Goal: Task Accomplishment & Management: Manage account settings

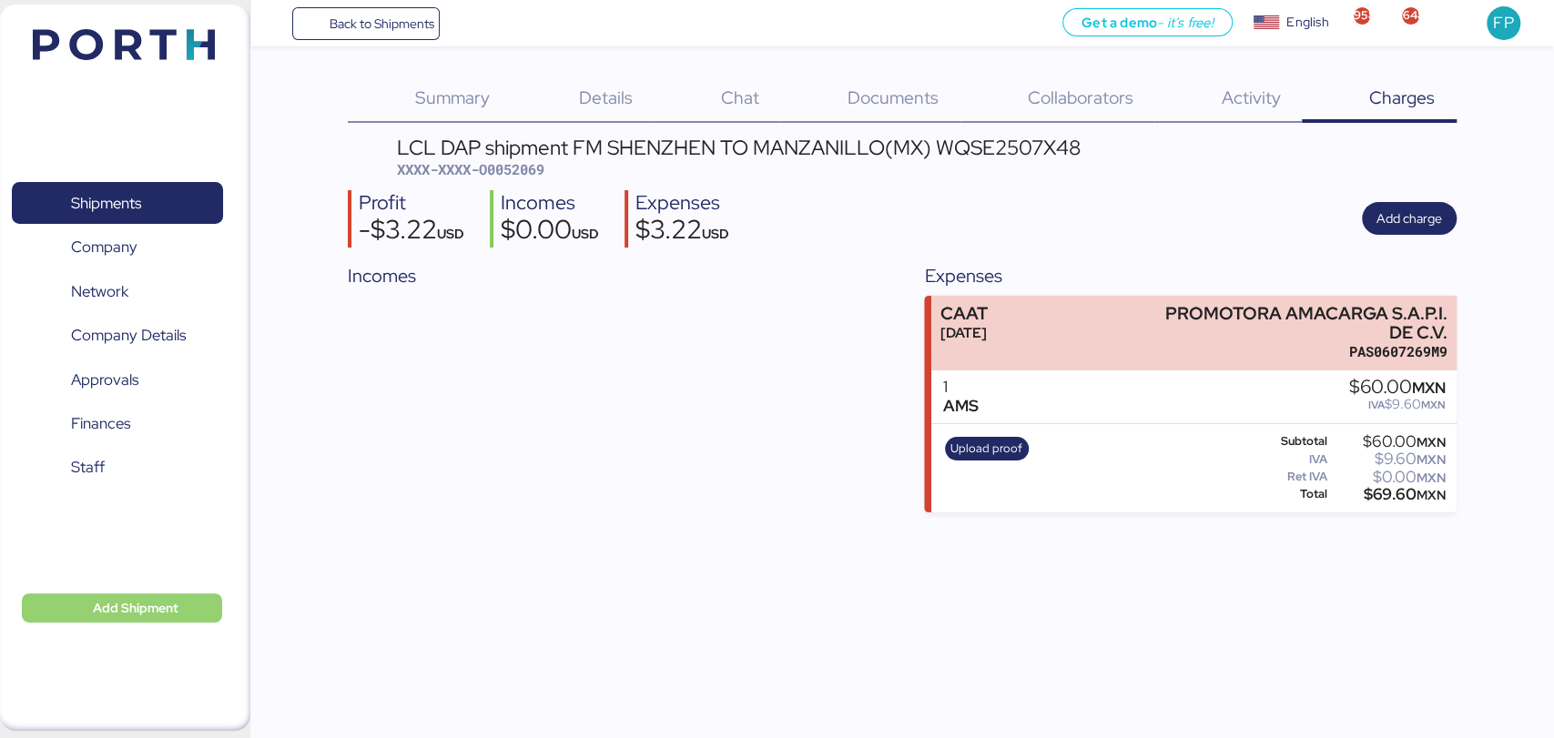
click at [122, 611] on span "Add Shipment" at bounding box center [136, 608] width 86 height 22
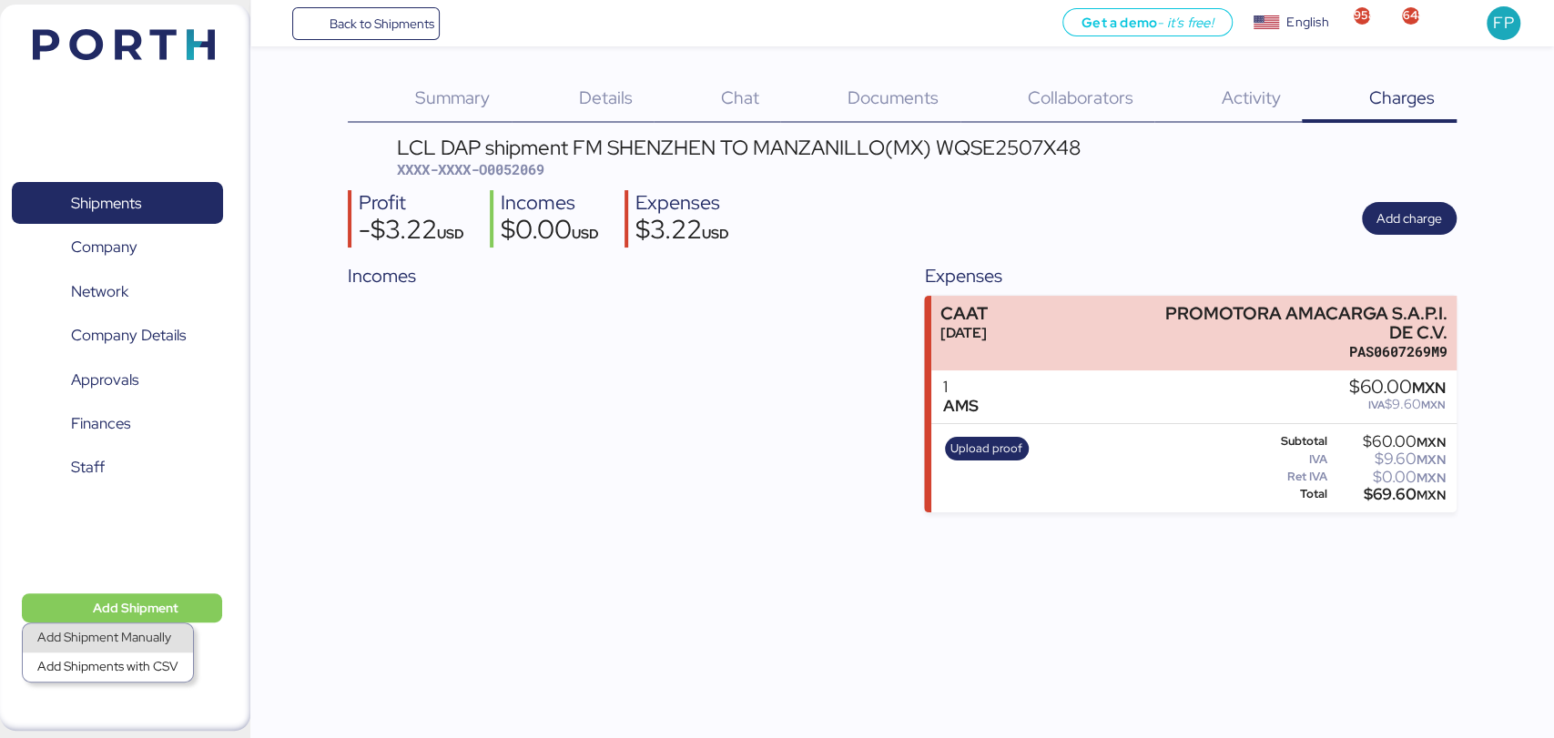
click at [140, 634] on div "Add Shipment Manually" at bounding box center [107, 638] width 141 height 25
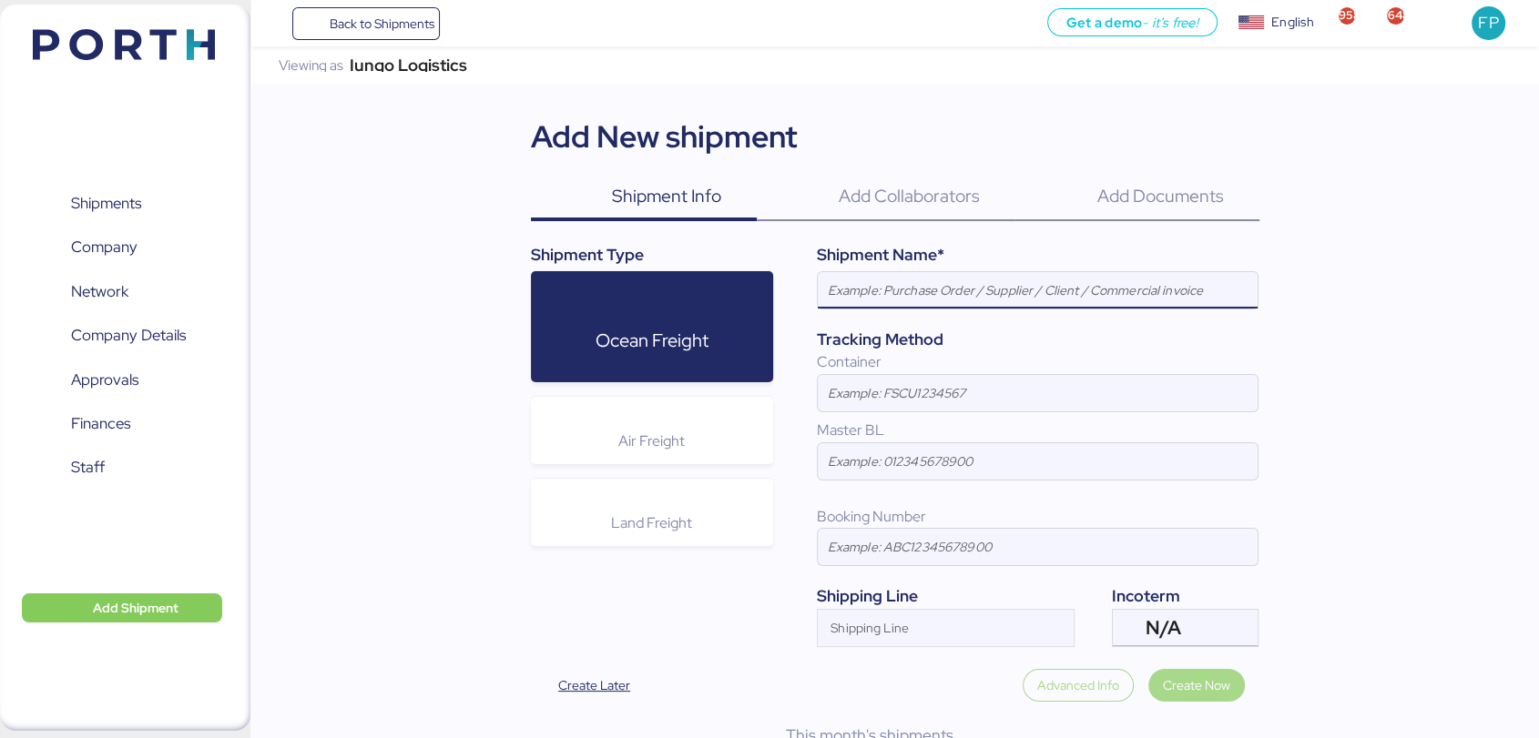
paste input "LCL DAP shipment FM SHENZHEN TO MANZANILLO(MX) WQSE2508X51"
type input "LCL DAP shipment FM SHENZHEN TO MANZANILLO(MX) WQSE2508X51"
click at [935, 478] on input at bounding box center [1038, 461] width 440 height 36
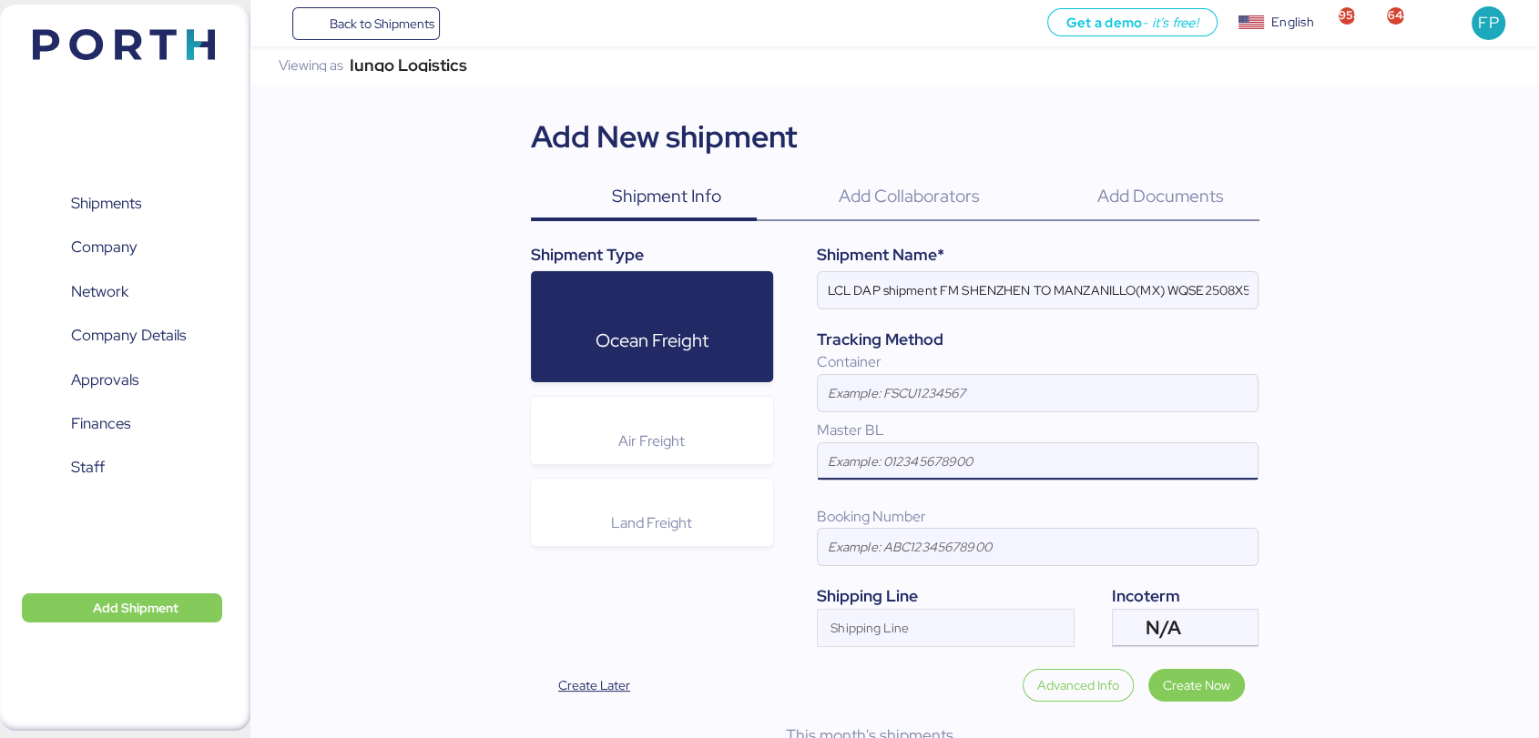
paste input "SZMZL25108503"
type input "SZMZL25108503"
click at [1142, 614] on div at bounding box center [1129, 628] width 33 height 36
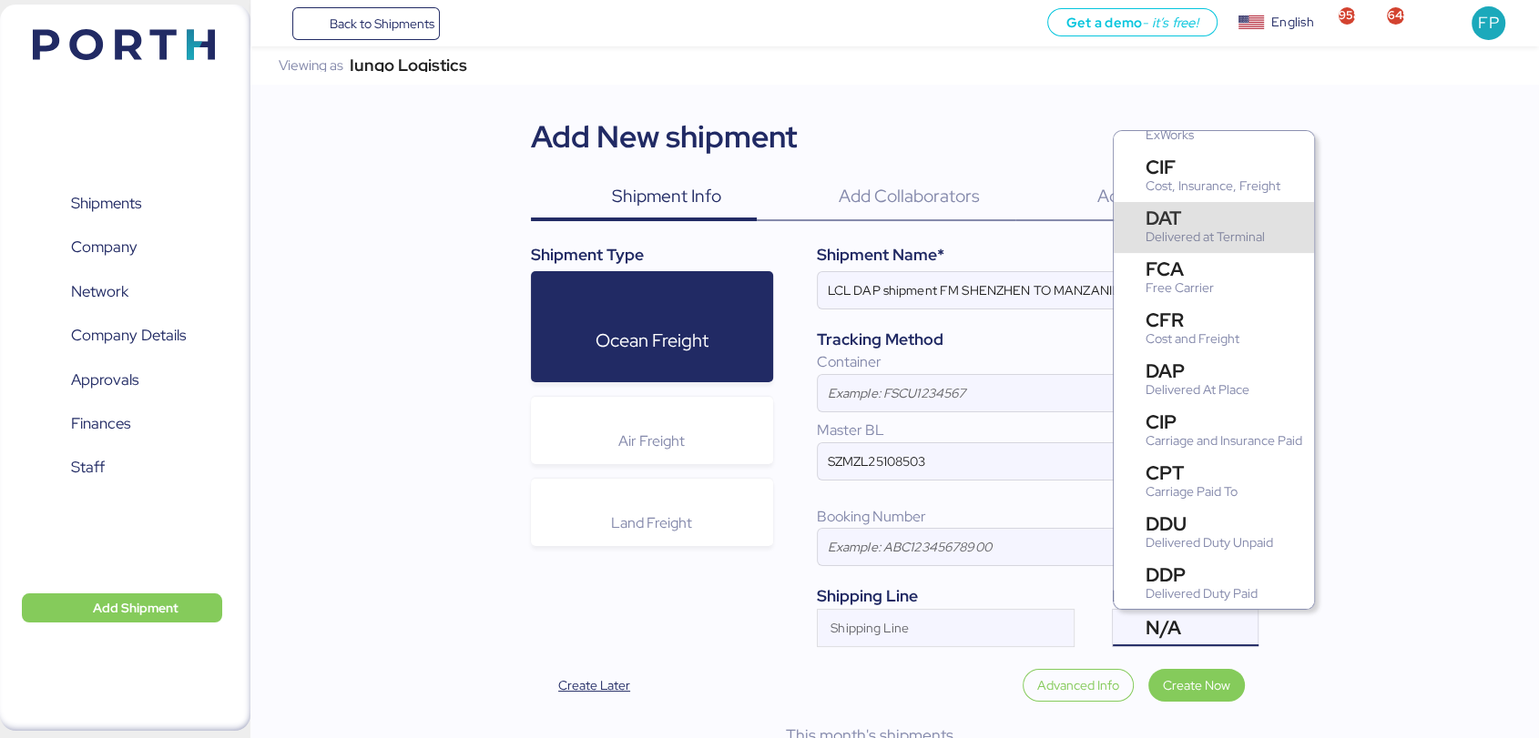
scroll to position [146, 0]
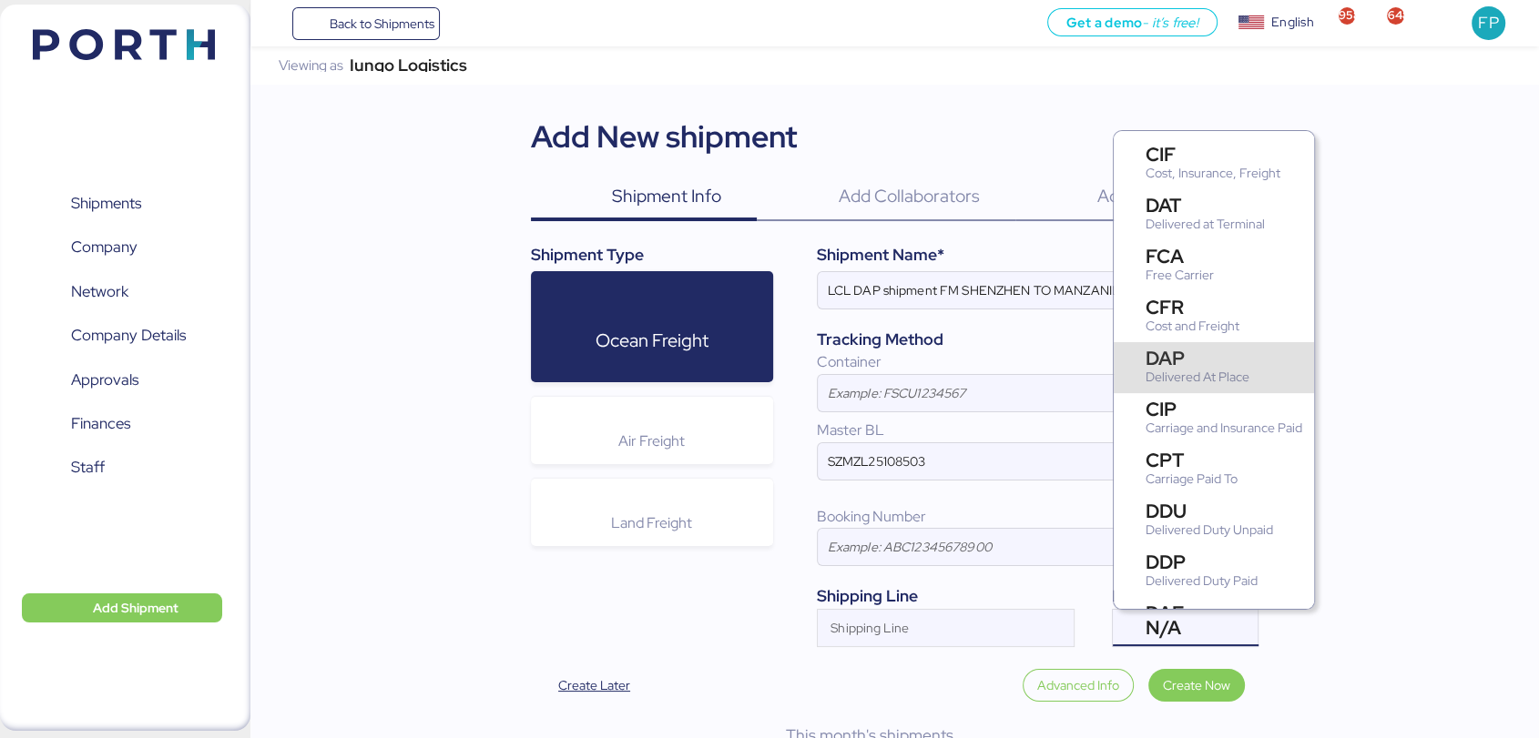
click at [1178, 364] on div "DAP" at bounding box center [1198, 358] width 104 height 19
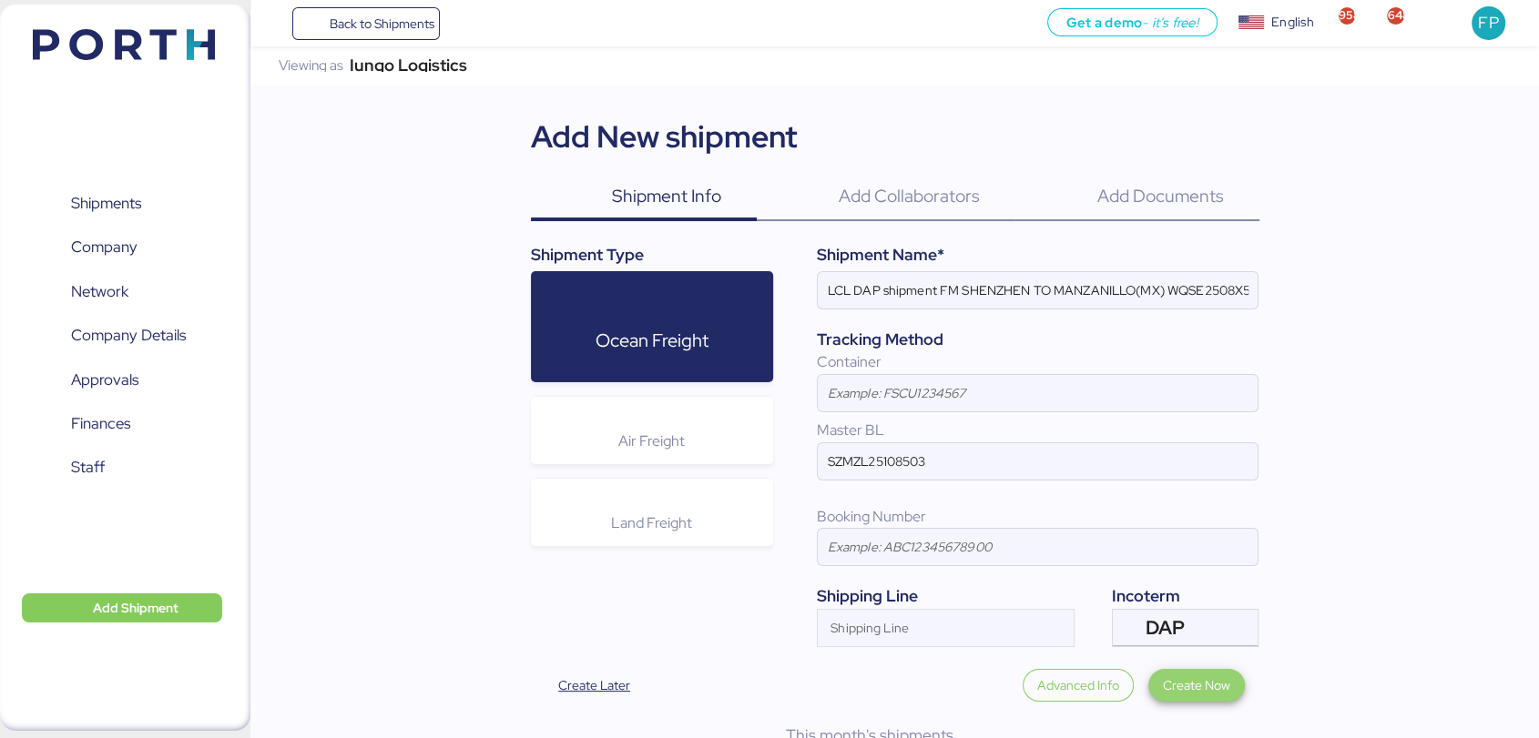
click at [1180, 687] on span "Create Now" at bounding box center [1196, 686] width 67 height 22
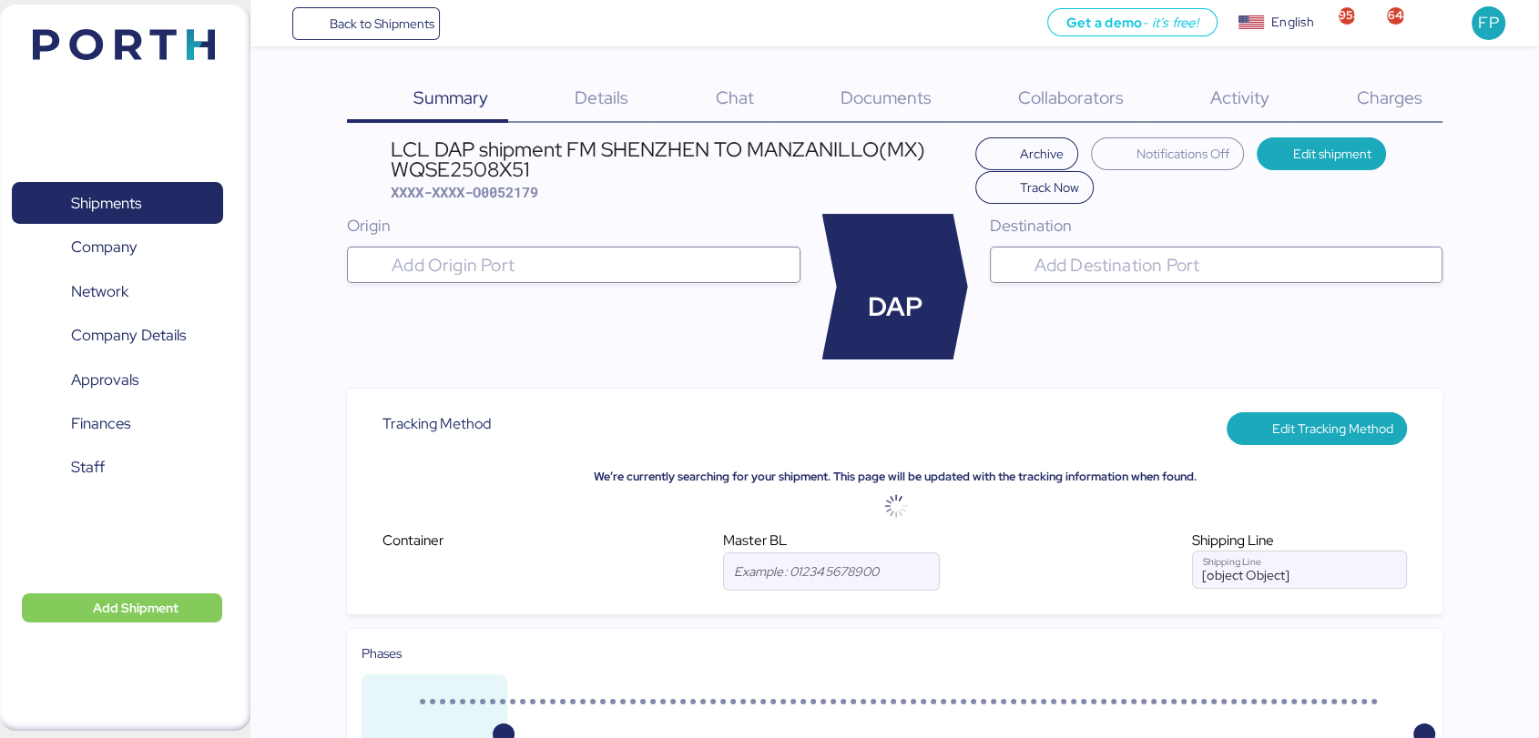
click at [519, 268] on input "search" at bounding box center [589, 265] width 403 height 22
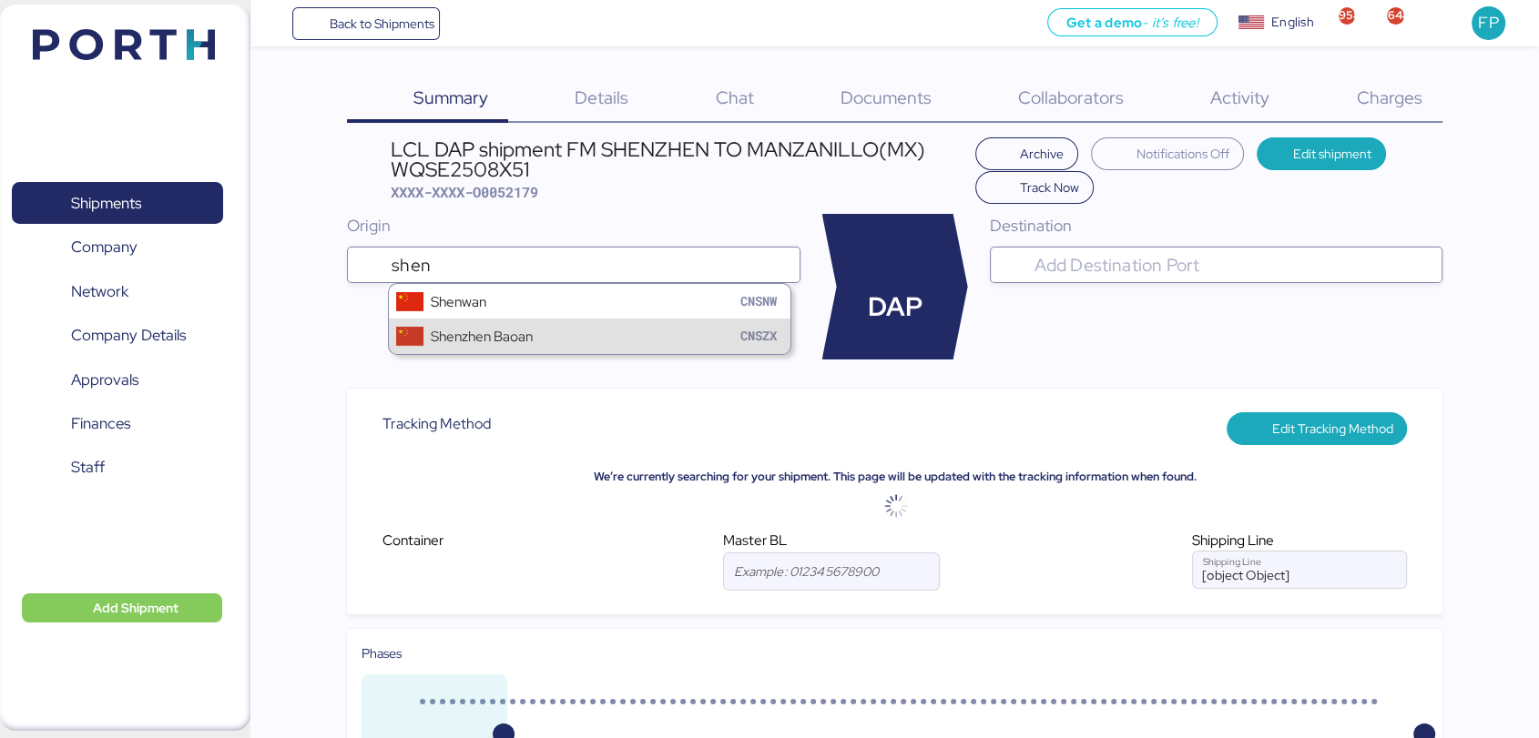
type input "shen"
click at [449, 344] on div "Shenzhen Baoan" at bounding box center [482, 336] width 102 height 21
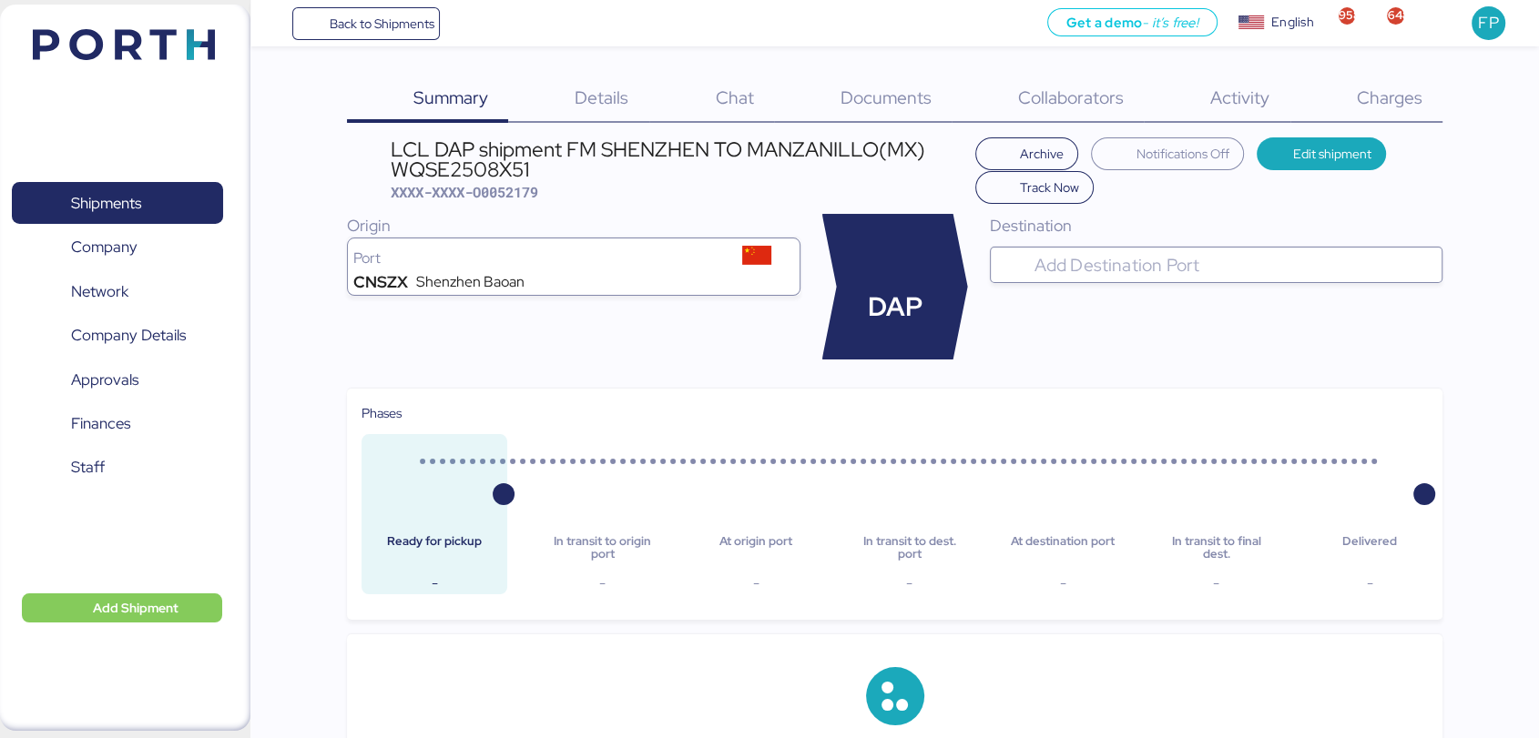
click at [1170, 254] on input "search" at bounding box center [1231, 265] width 403 height 22
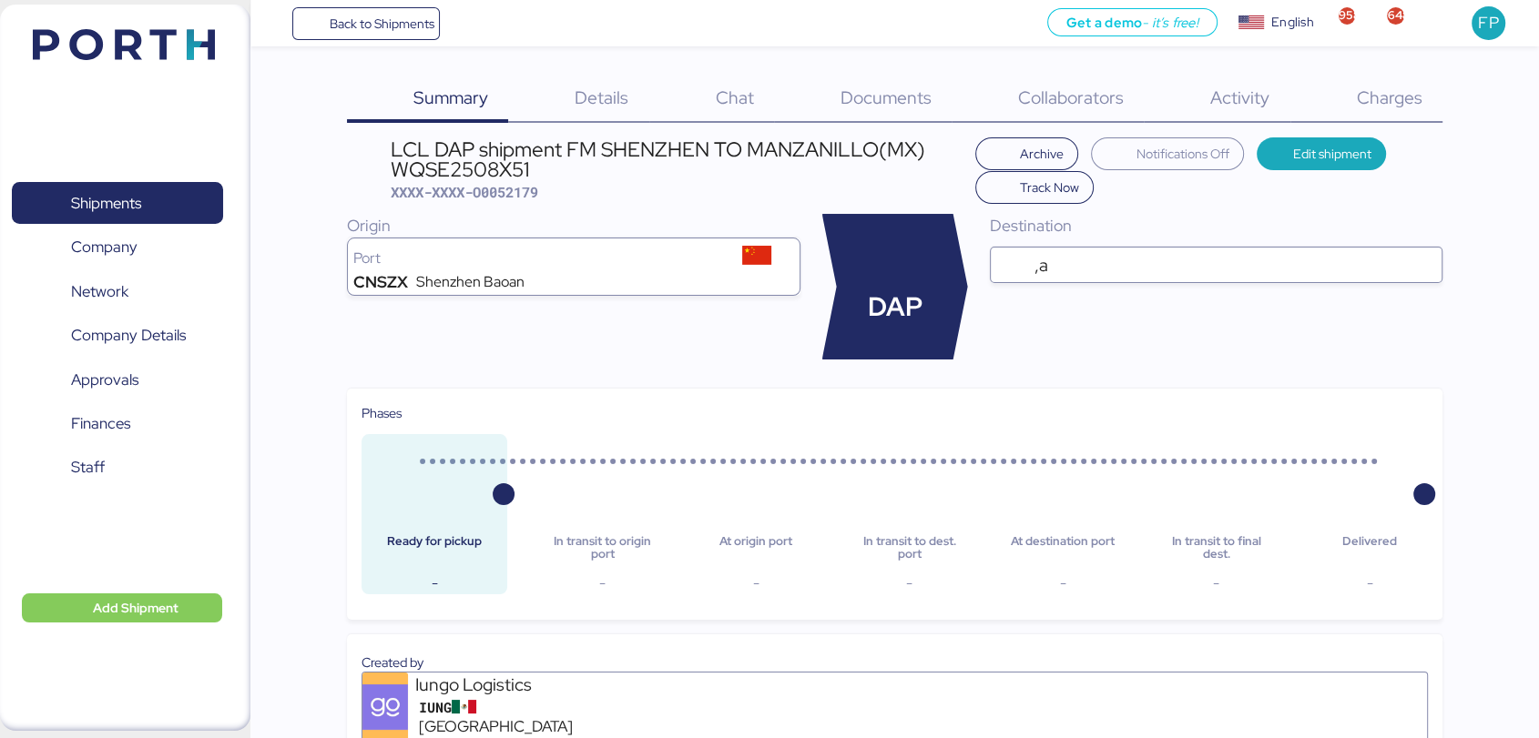
type input ","
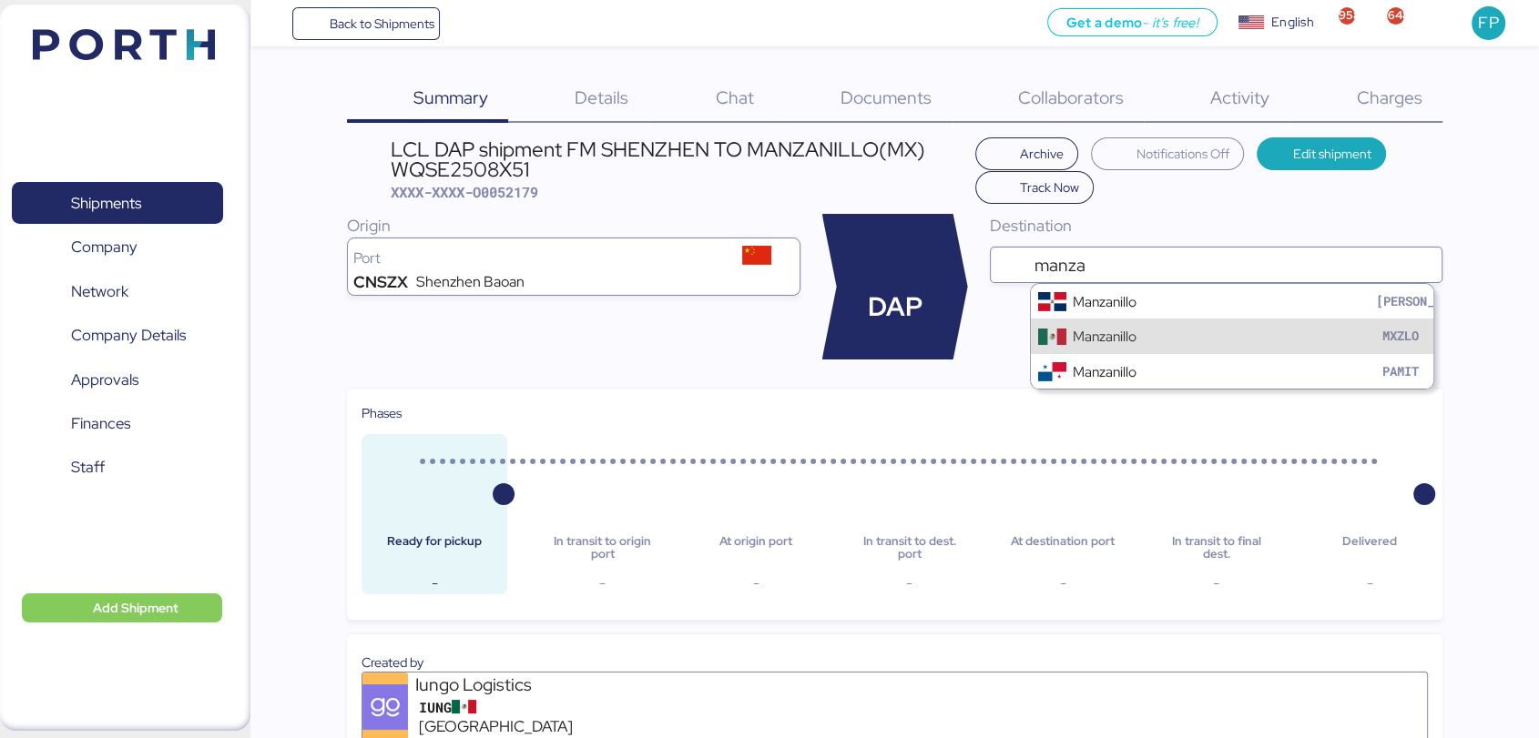
type input "manza"
click at [1122, 345] on div "Manzanillo" at bounding box center [1105, 336] width 64 height 21
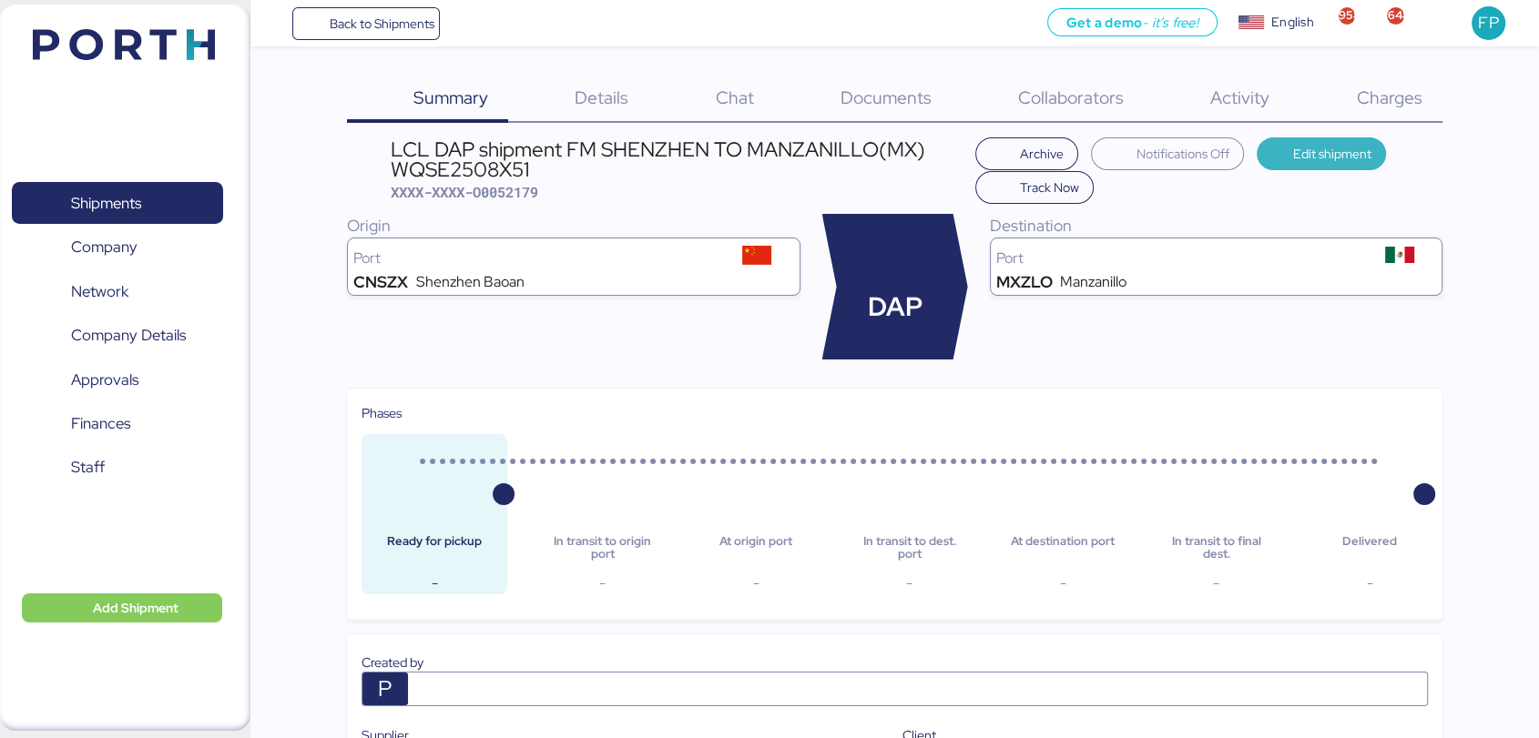
click at [1313, 148] on span "Edit shipment" at bounding box center [1332, 154] width 78 height 22
click at [1304, 158] on span "Edit shipment" at bounding box center [1332, 154] width 78 height 22
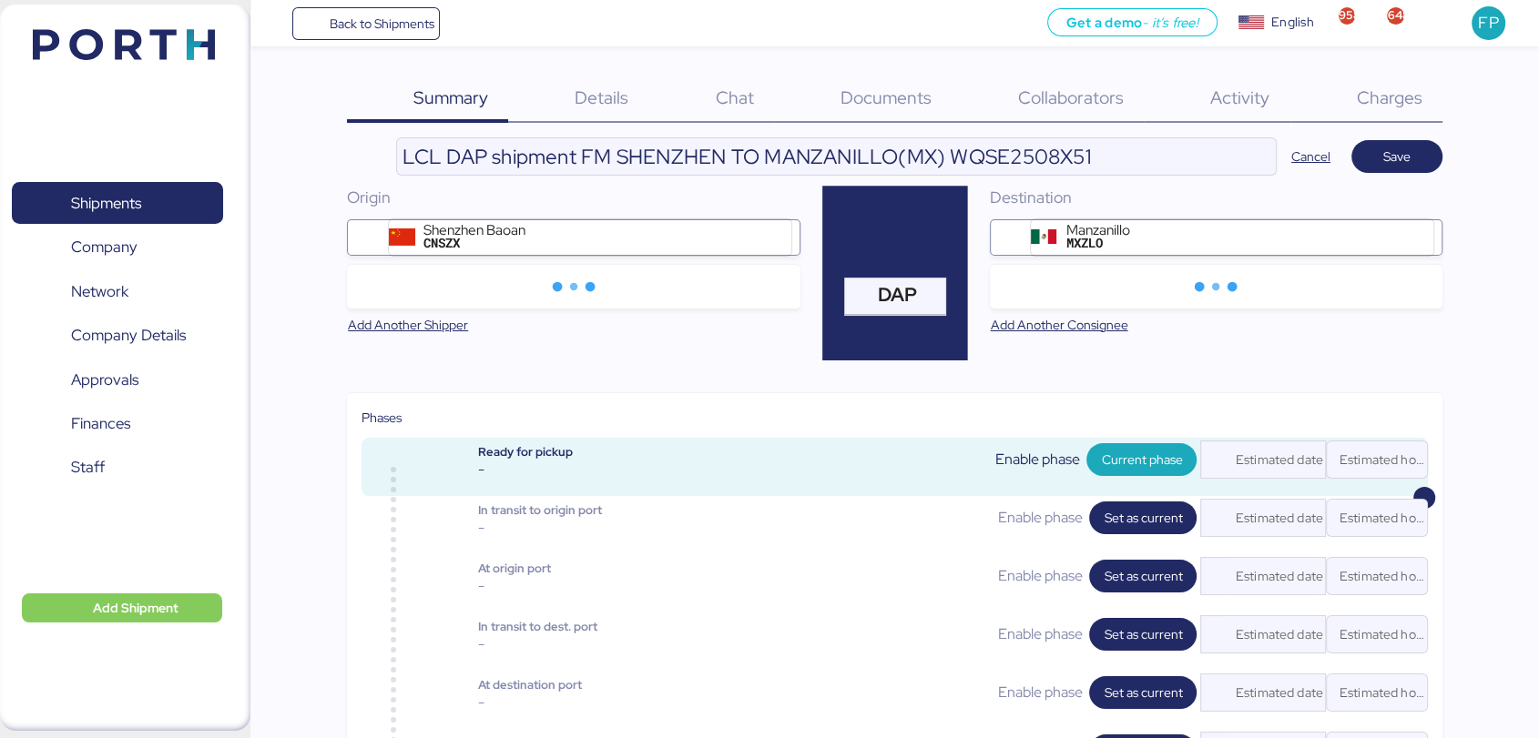
click at [892, 97] on span "Documents" at bounding box center [885, 98] width 91 height 24
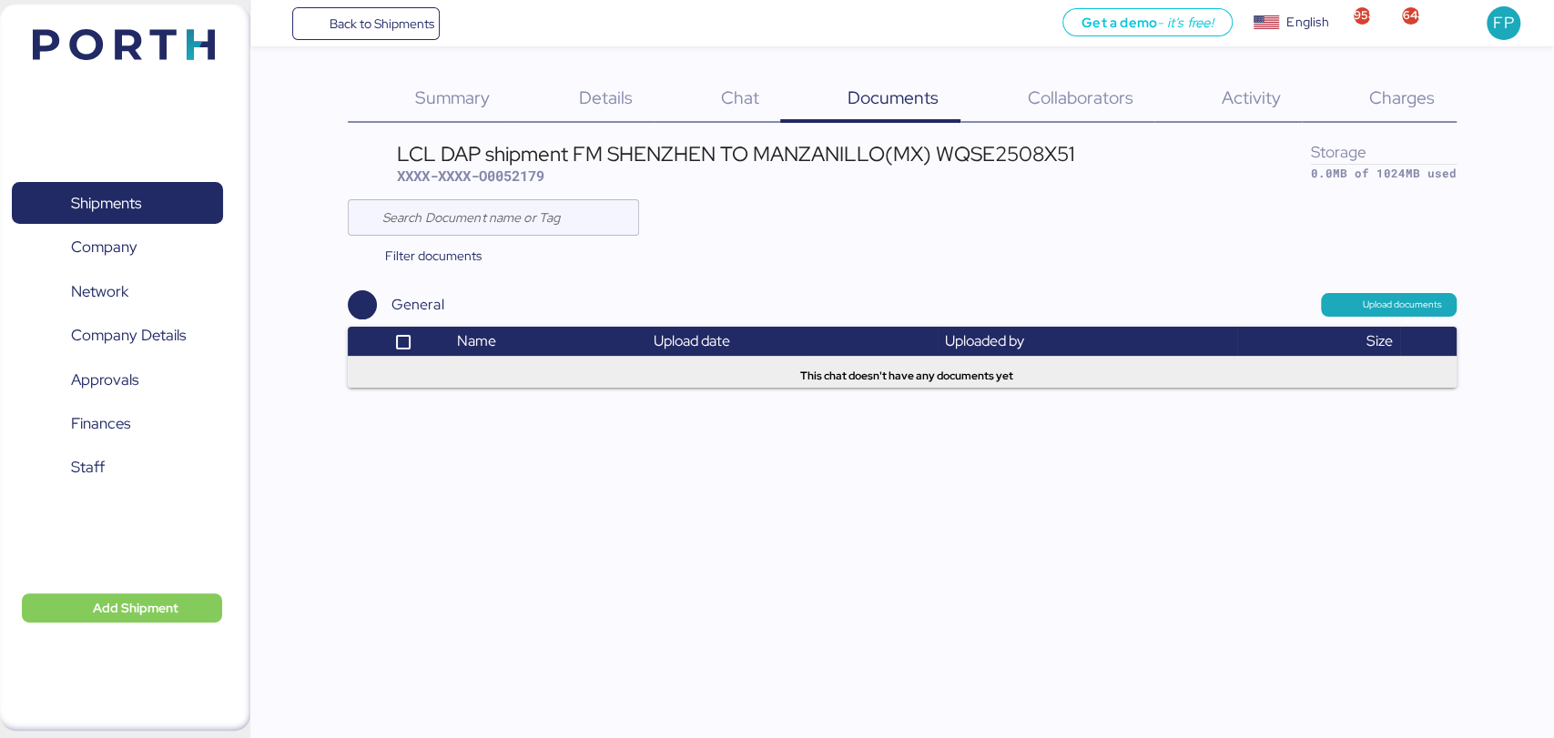
click at [1423, 316] on div "General Upload documents" at bounding box center [902, 304] width 1108 height 29
click at [1412, 299] on span "Upload documents" at bounding box center [1402, 305] width 79 height 16
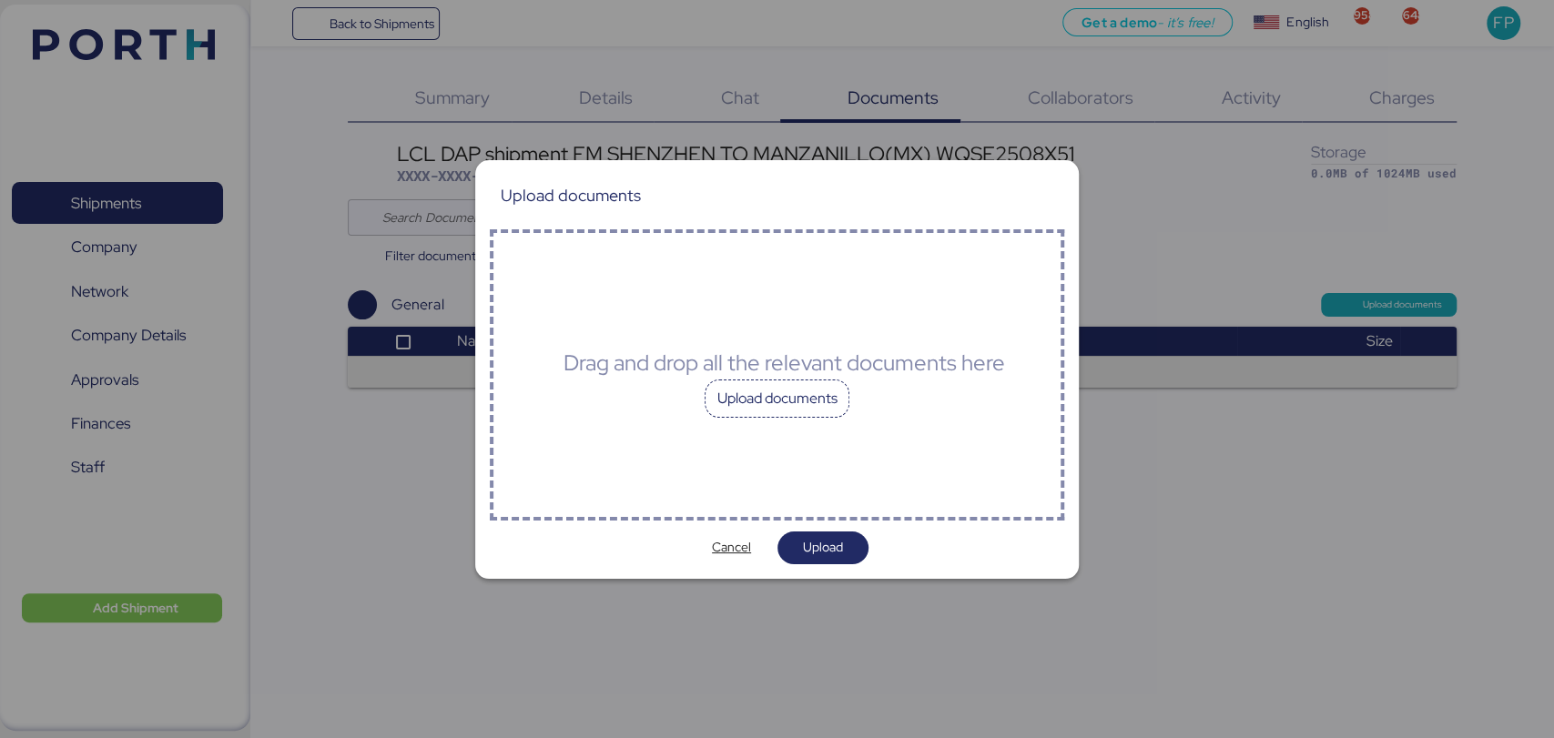
click at [775, 413] on div "Upload documents" at bounding box center [778, 399] width 146 height 38
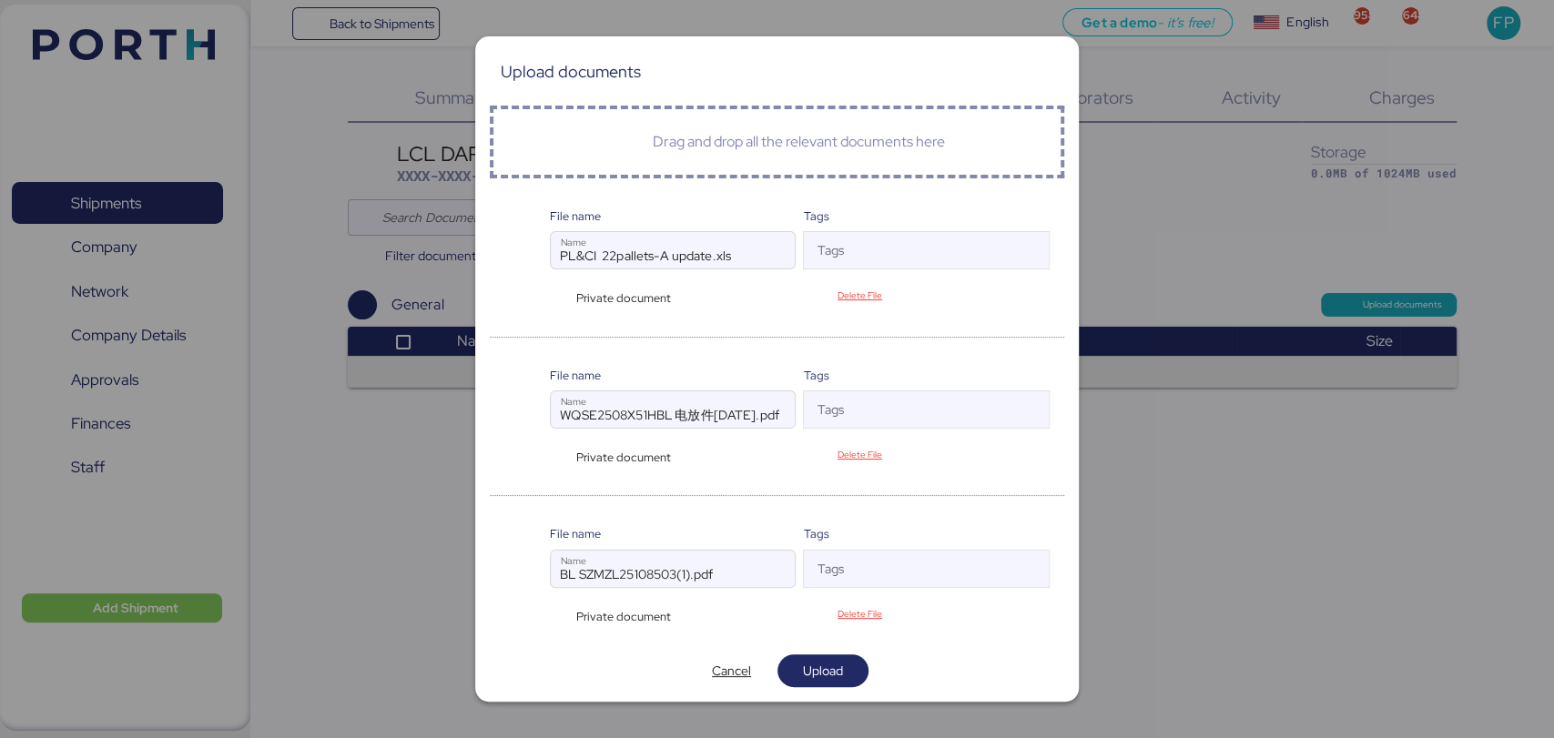
click at [563, 301] on div "Private document" at bounding box center [620, 298] width 140 height 17
click at [848, 673] on span "Upload" at bounding box center [823, 670] width 62 height 25
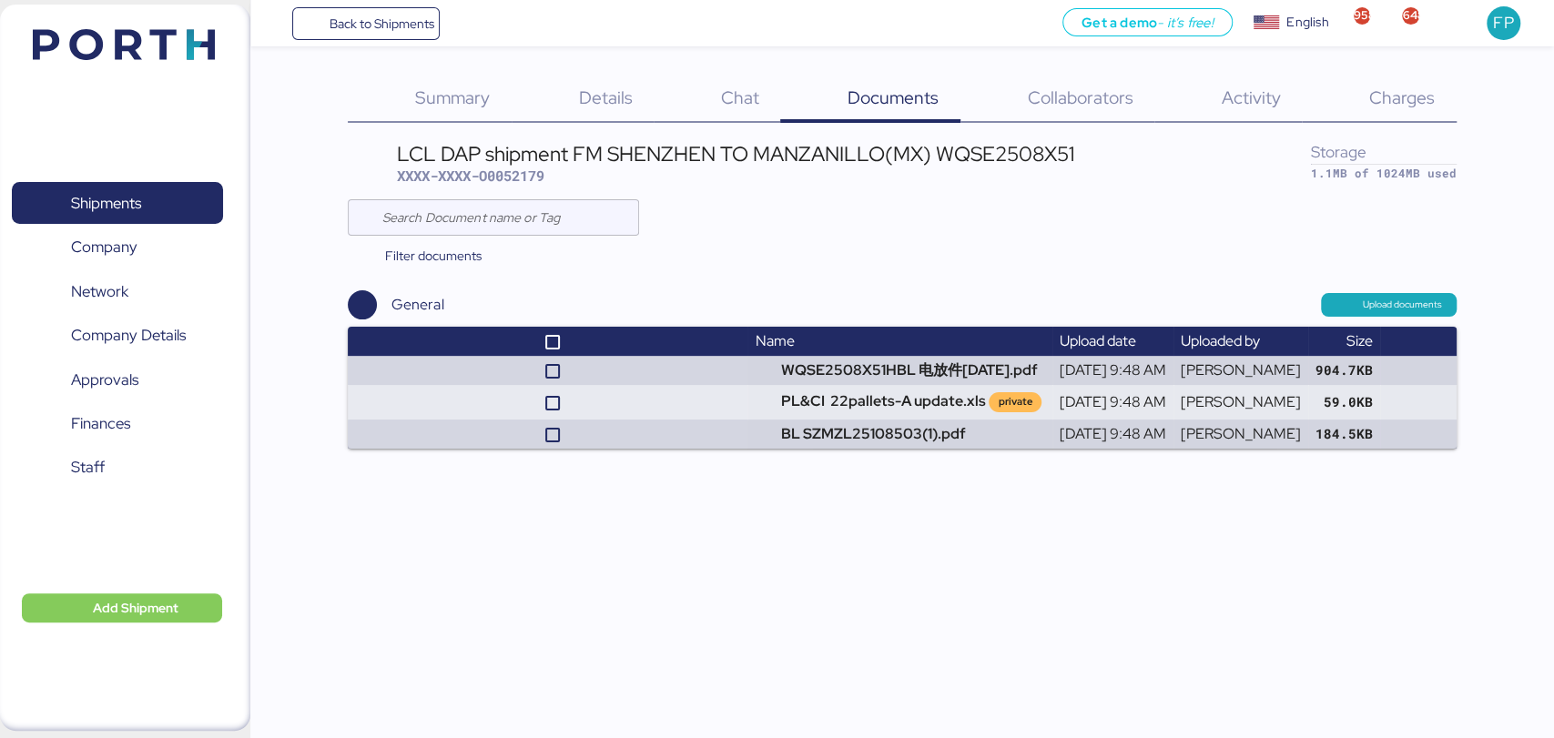
click at [1384, 97] on span "Charges" at bounding box center [1403, 98] width 66 height 24
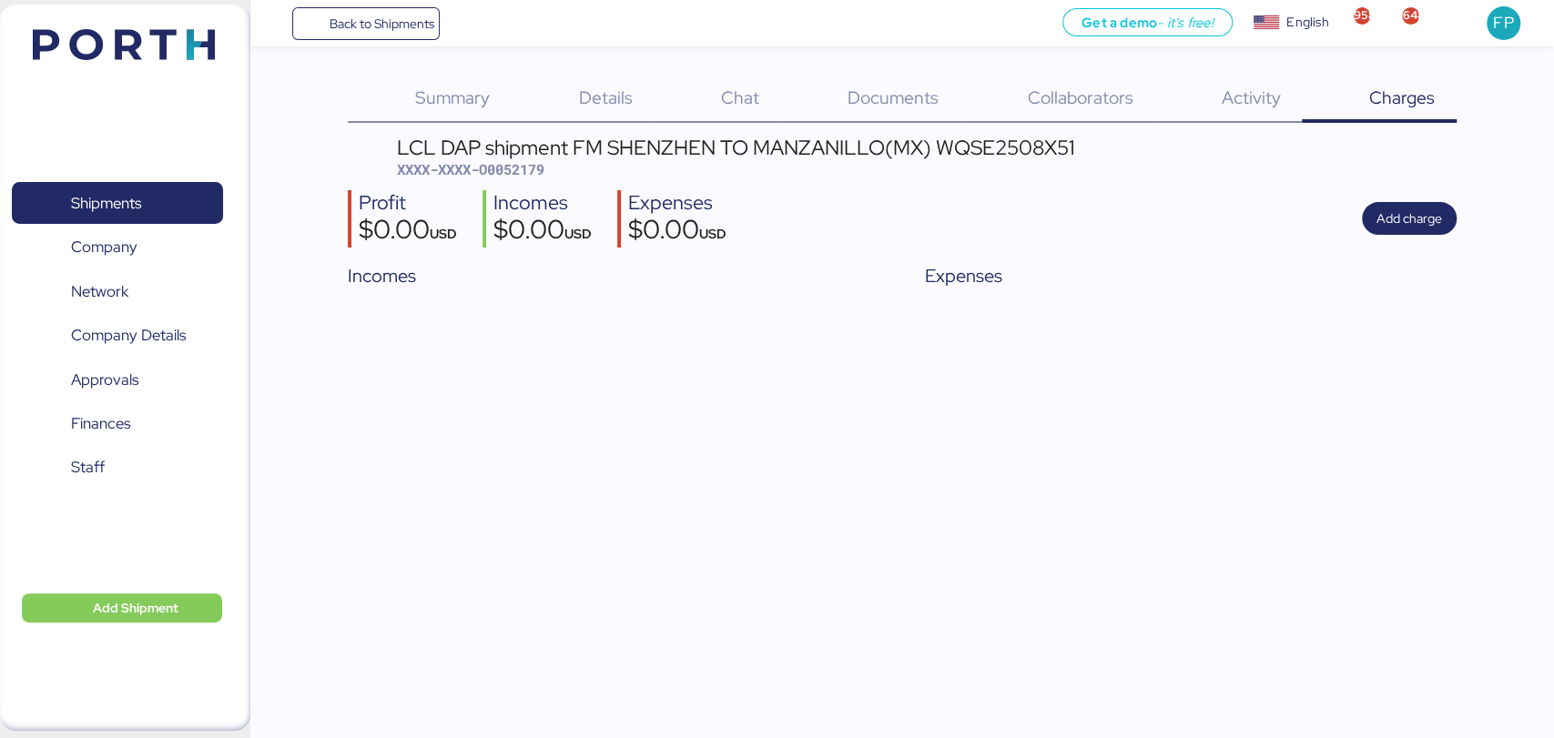
click at [586, 92] on span "Details" at bounding box center [606, 98] width 54 height 24
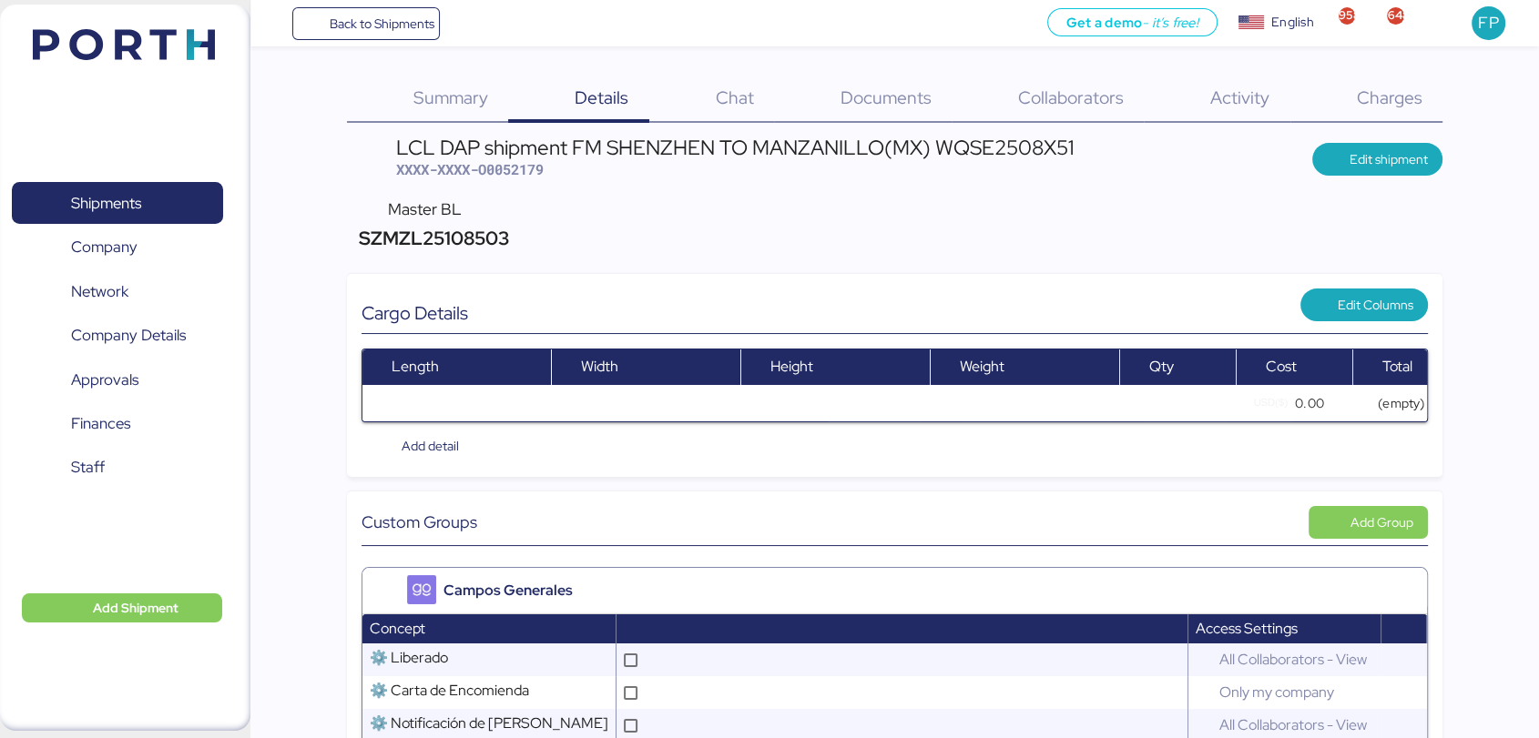
click at [1355, 176] on header "LCL DAP shipment FM SHENZHEN TO MANZANILLO(MX) WQSE2508X51 XXXX-XXXX-O0052179 E…" at bounding box center [894, 159] width 1095 height 43
click at [1350, 162] on span "Edit shipment" at bounding box center [1389, 159] width 78 height 22
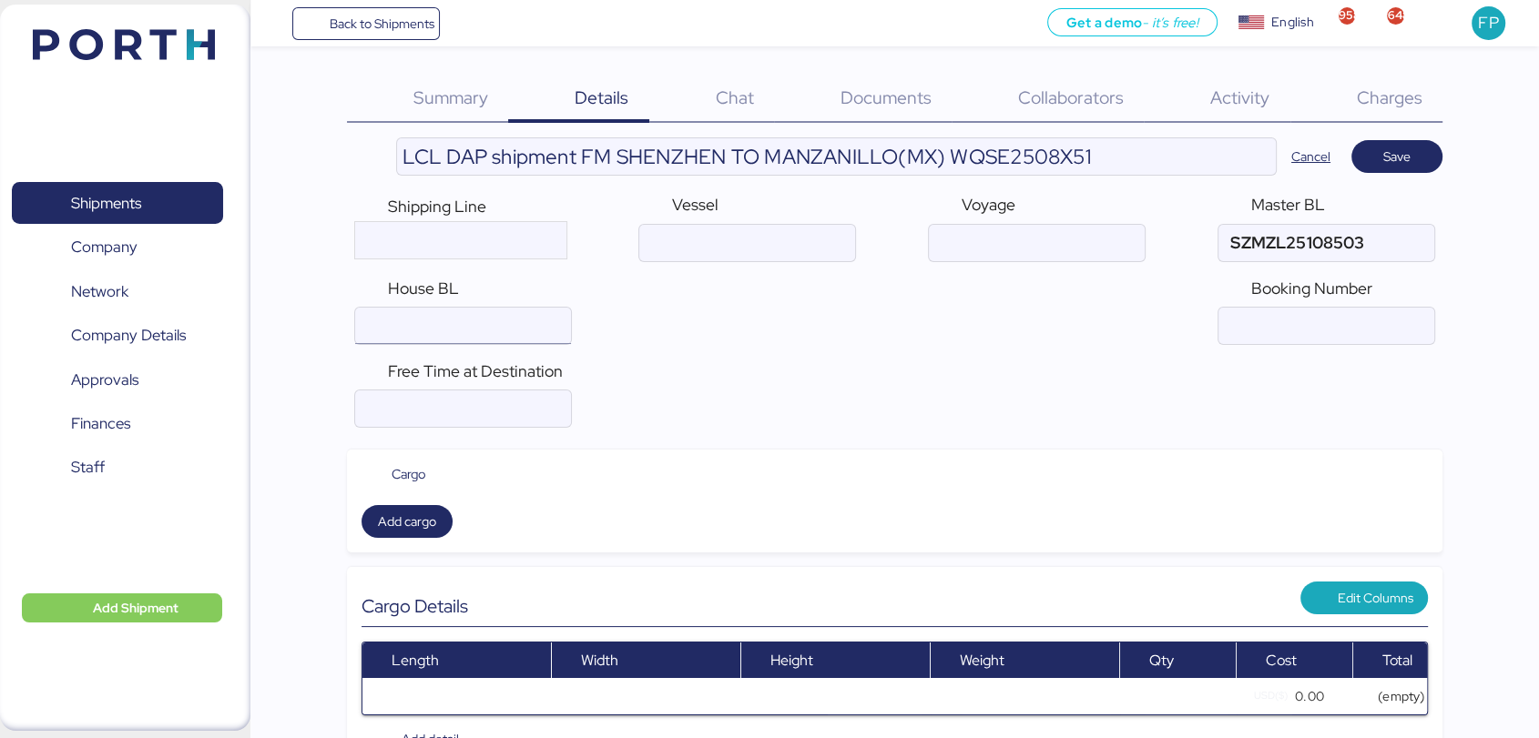
click at [498, 330] on input "ocean" at bounding box center [463, 326] width 216 height 36
paste input "WQSE2508X51"
type input "WQSE2508X51"
click at [1412, 162] on span "Save" at bounding box center [1397, 156] width 62 height 25
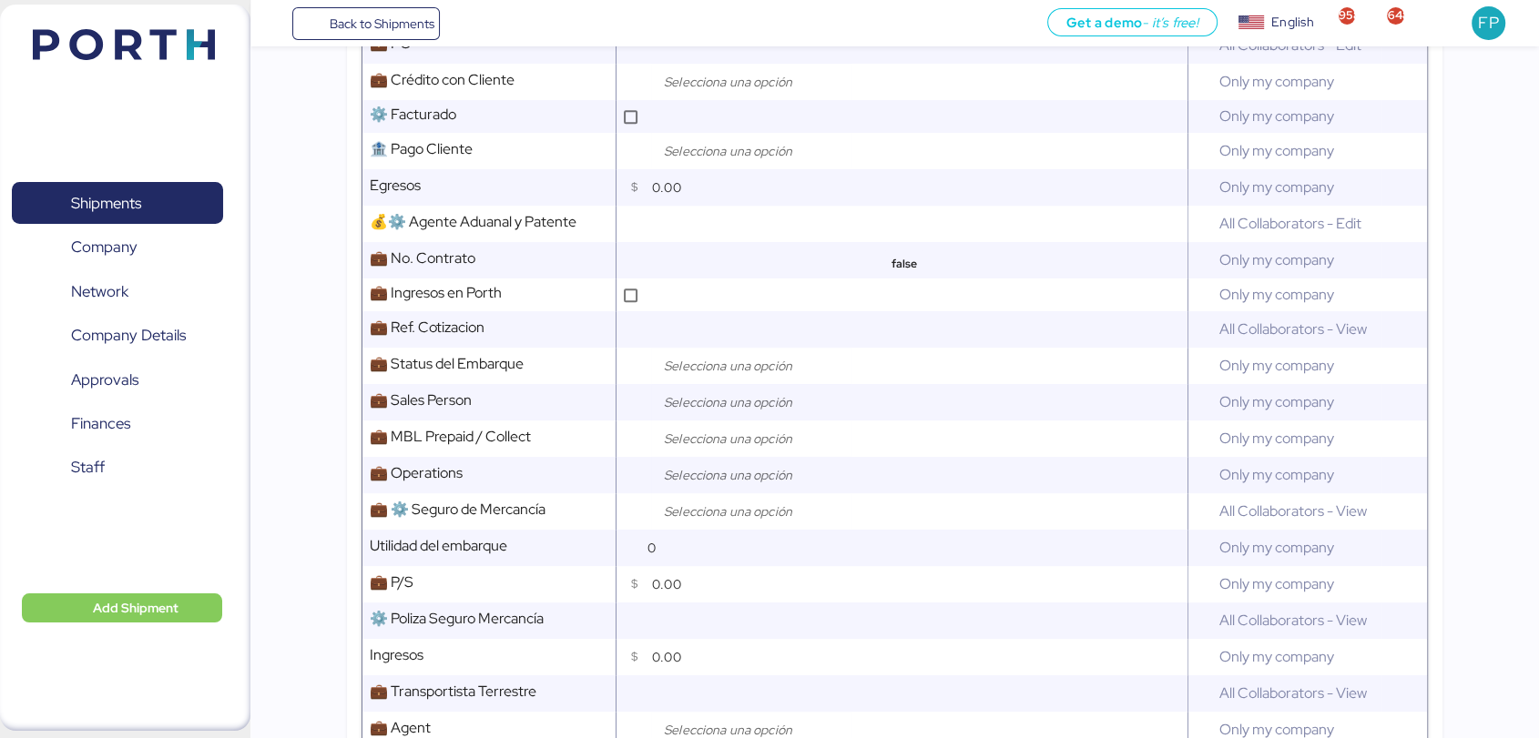
scroll to position [889, 0]
click at [722, 361] on div at bounding box center [751, 363] width 200 height 36
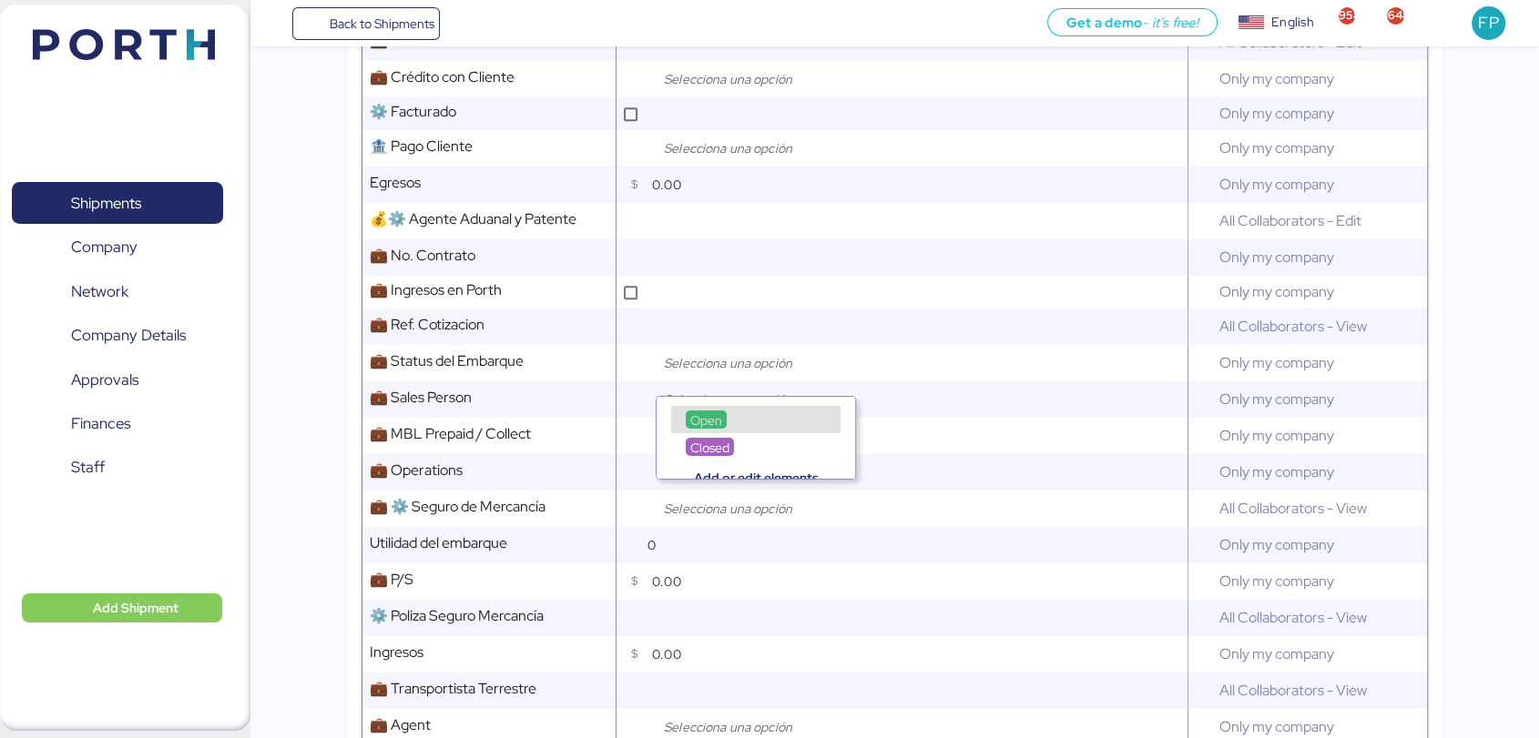
click at [707, 412] on div "Open" at bounding box center [706, 420] width 41 height 18
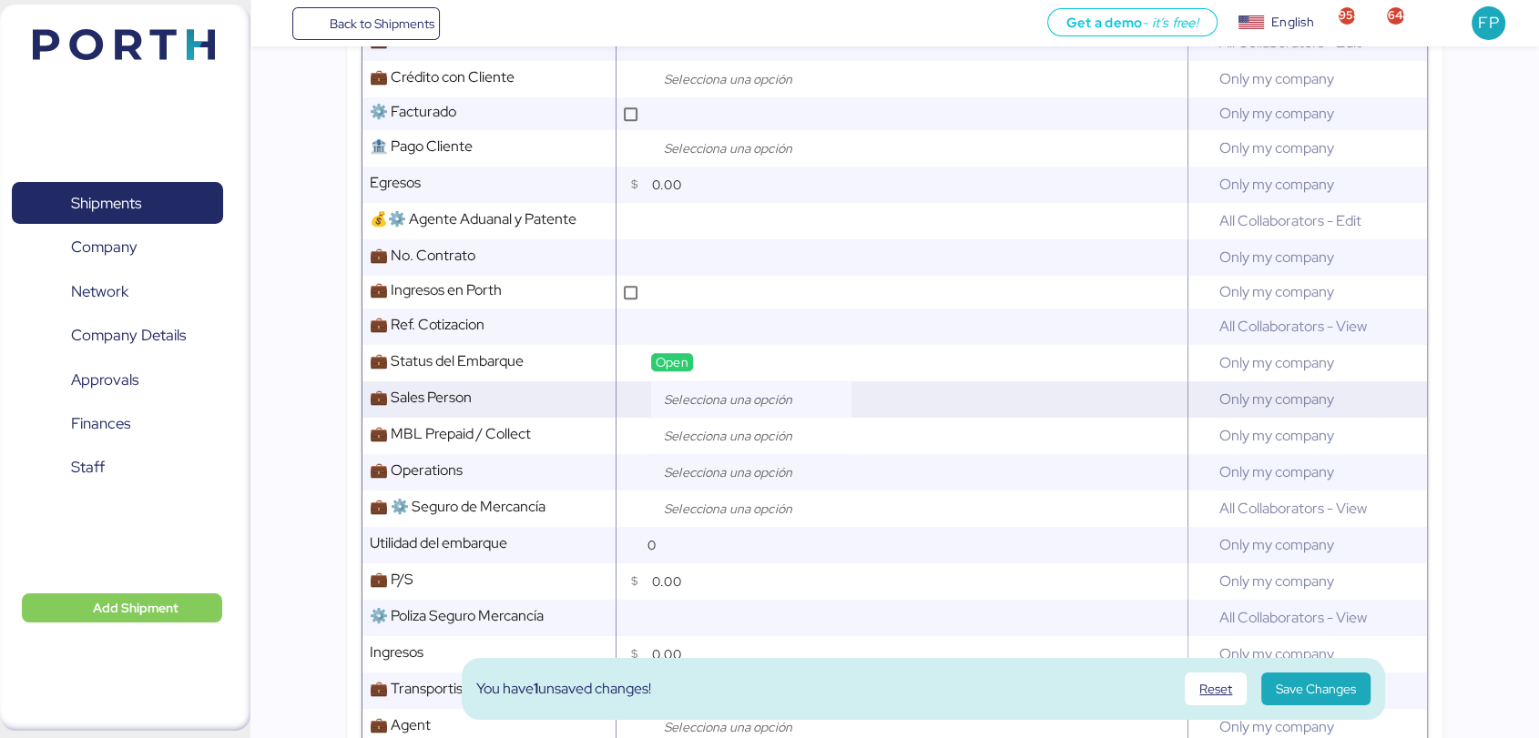
click at [720, 409] on input "search" at bounding box center [755, 400] width 191 height 22
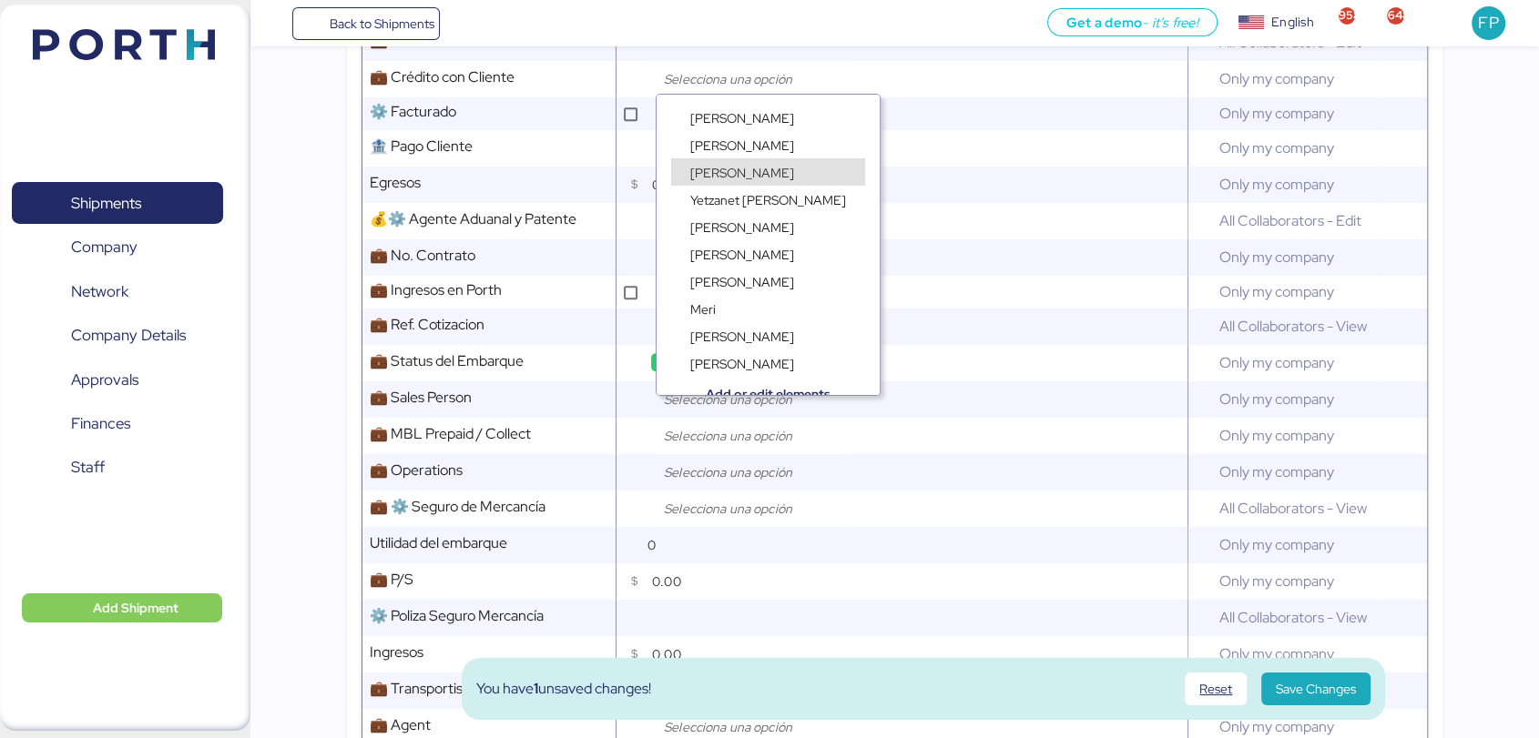
click at [722, 171] on span "[PERSON_NAME]" at bounding box center [742, 173] width 104 height 16
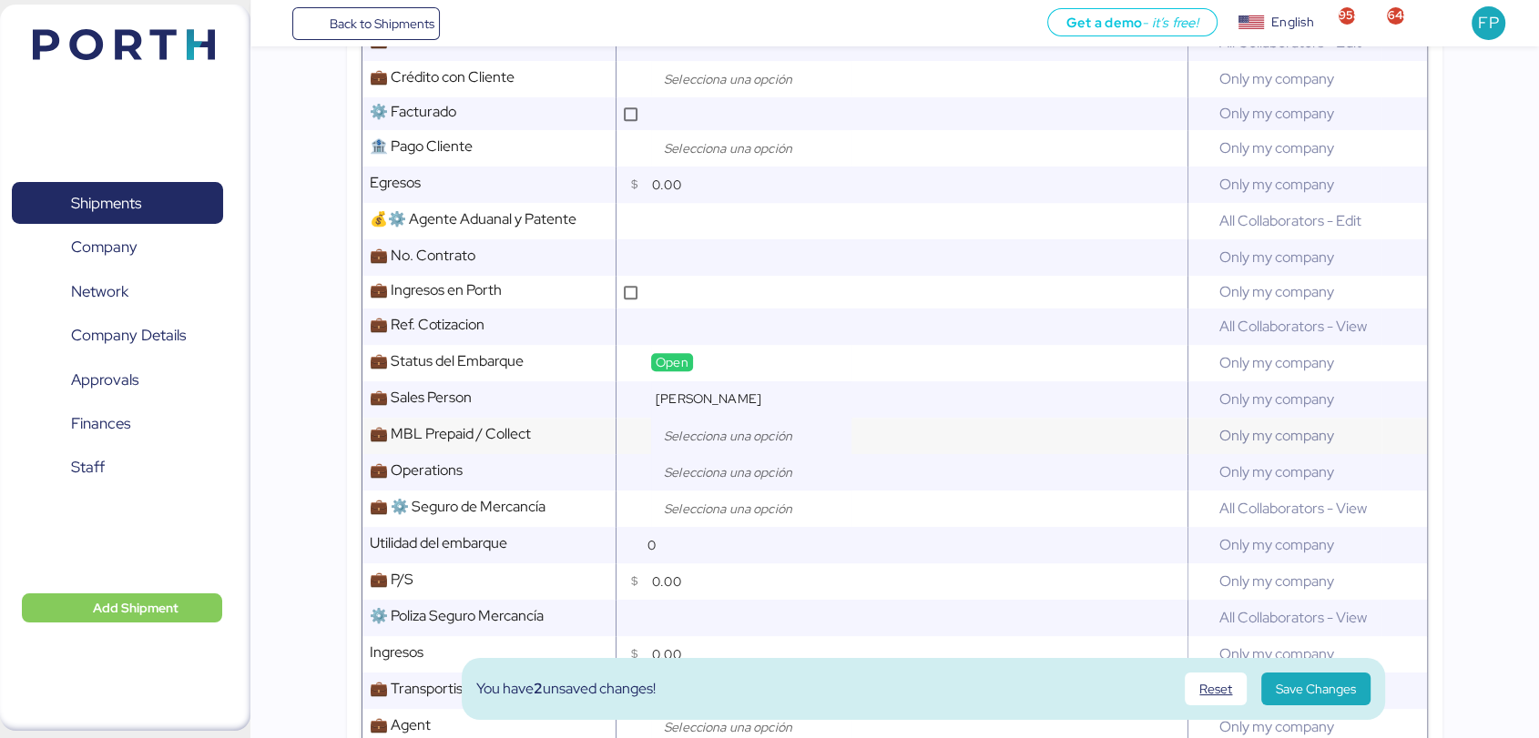
click at [697, 440] on input "search" at bounding box center [755, 436] width 191 height 22
click at [724, 504] on div "Collect" at bounding box center [755, 510] width 169 height 13
click at [724, 495] on span "Prepaid" at bounding box center [712, 493] width 44 height 16
click at [712, 484] on input "search" at bounding box center [755, 473] width 191 height 22
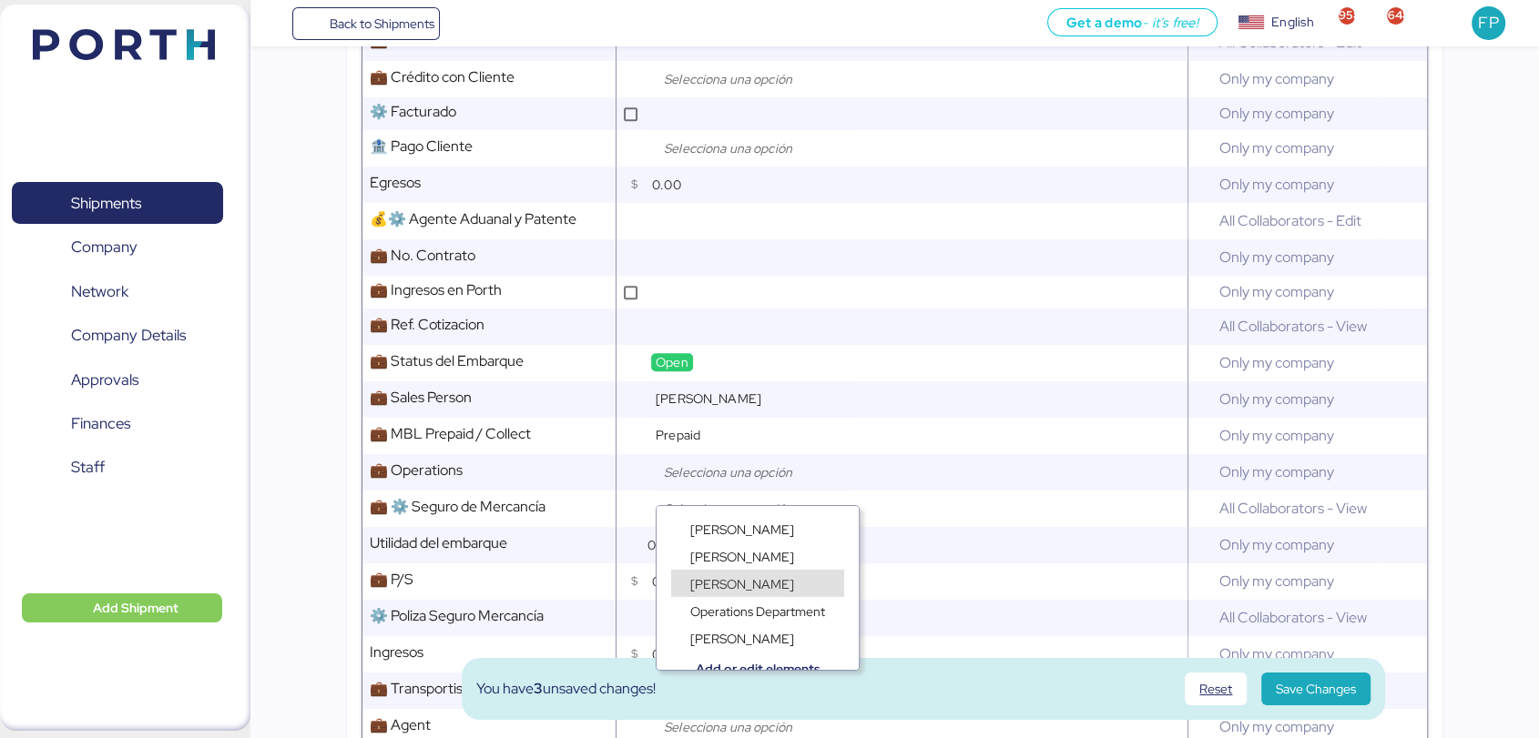
click at [730, 586] on span "[PERSON_NAME]" at bounding box center [742, 584] width 104 height 16
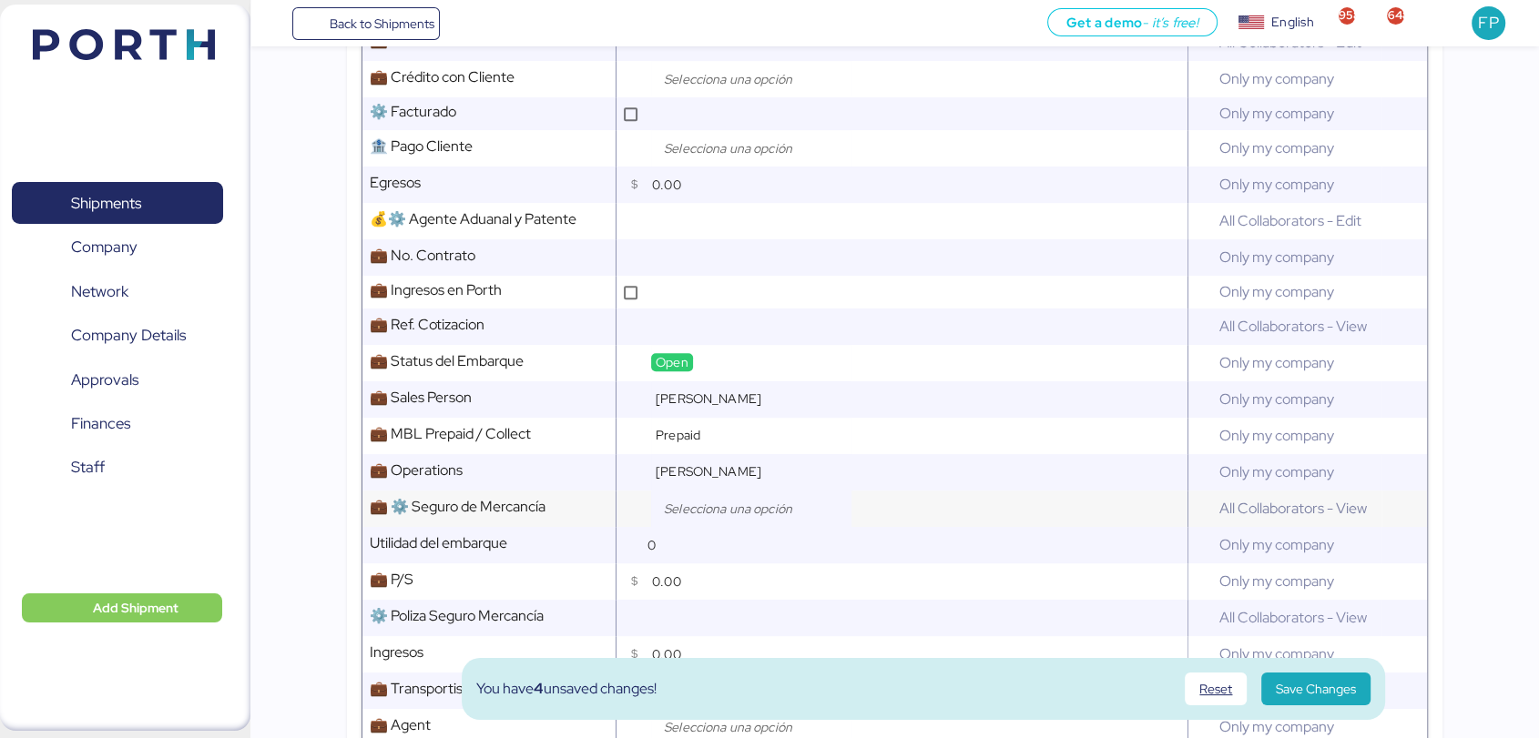
click at [716, 520] on input "search" at bounding box center [755, 509] width 191 height 22
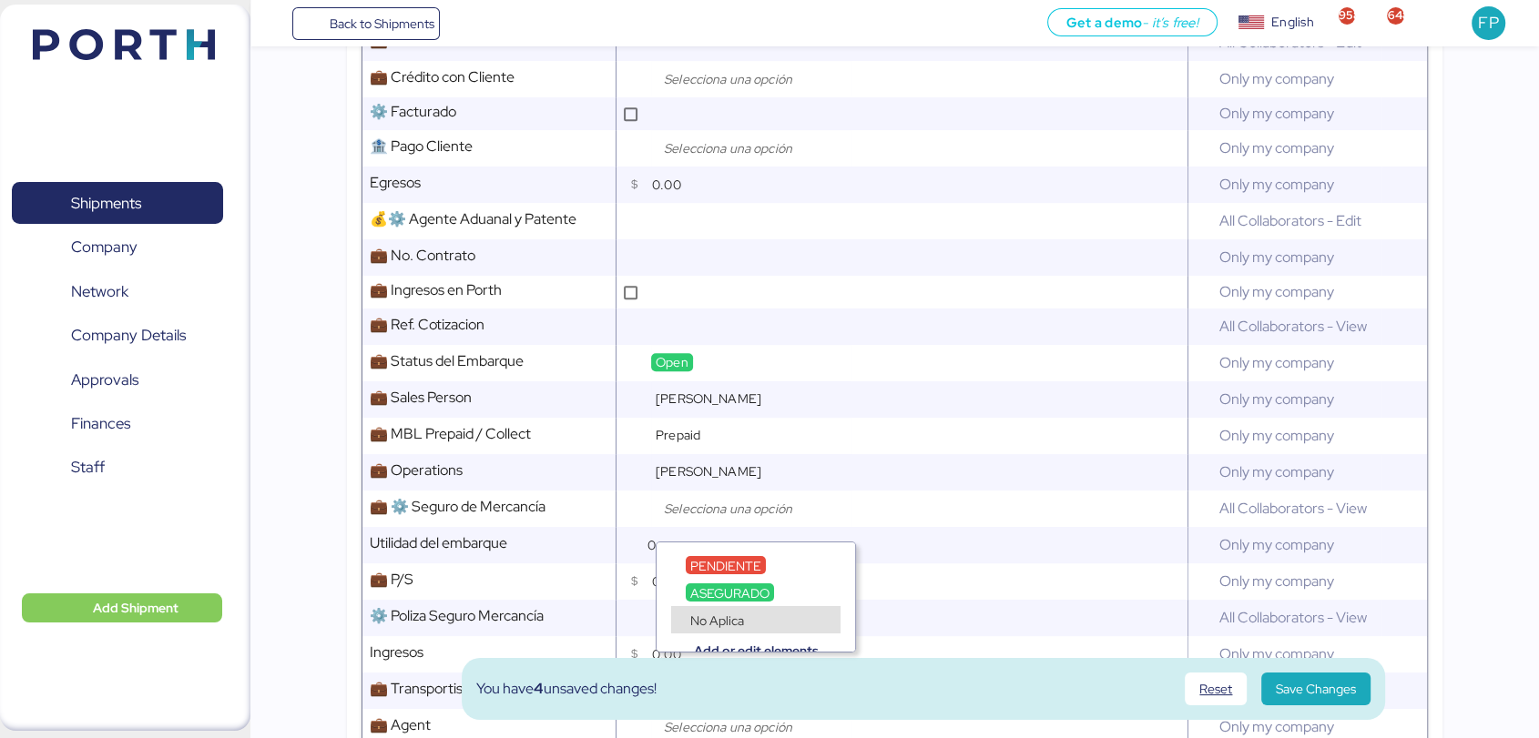
click at [718, 613] on span "No Aplica" at bounding box center [717, 621] width 54 height 16
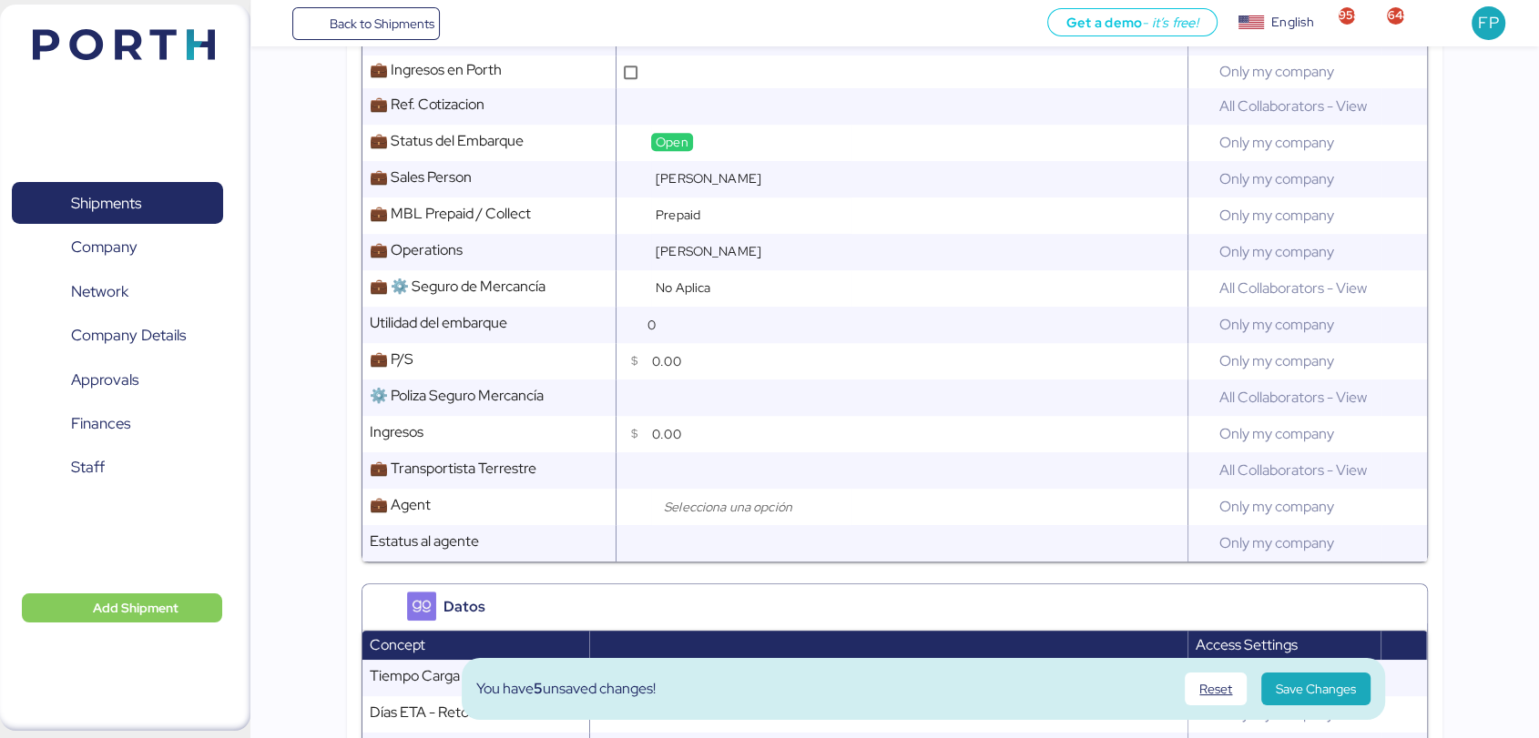
scroll to position [1111, 0]
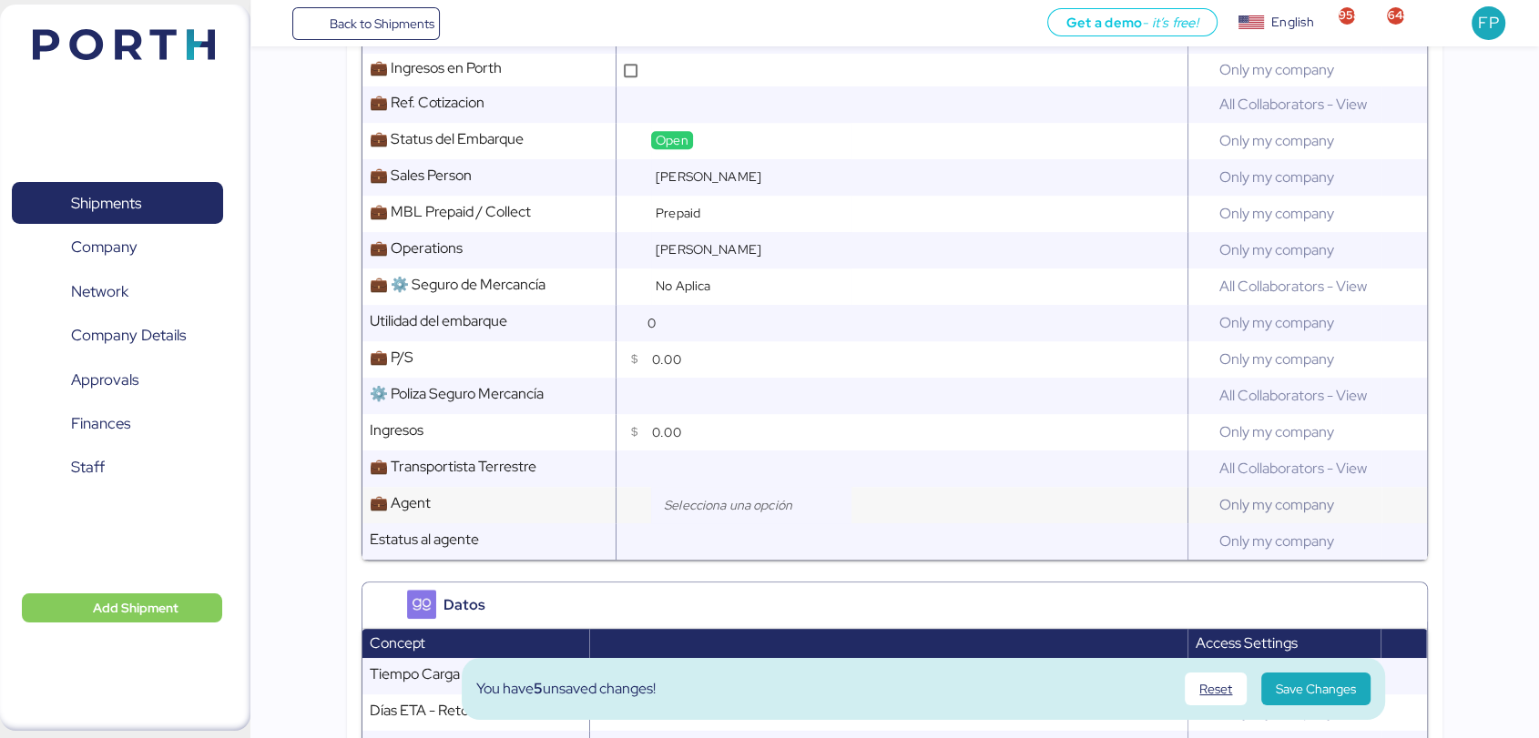
click at [705, 516] on input "search" at bounding box center [755, 505] width 191 height 22
type input "reac"
click at [778, 564] on span "SHENZHEN REACH LOGISTICS COMPANY LIMITED" at bounding box center [839, 563] width 299 height 16
click at [1312, 685] on span "Save Changes" at bounding box center [1316, 689] width 80 height 22
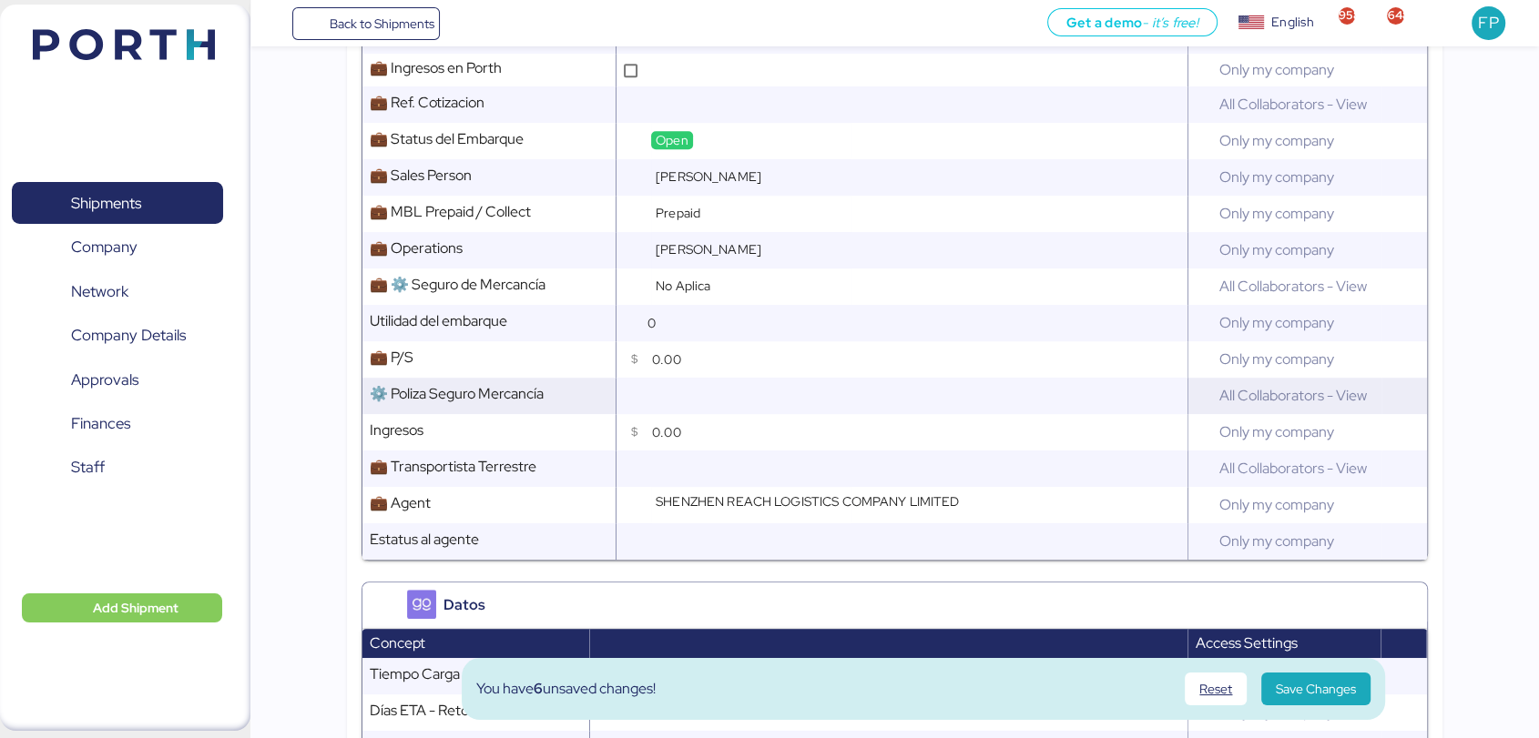
scroll to position [437, 0]
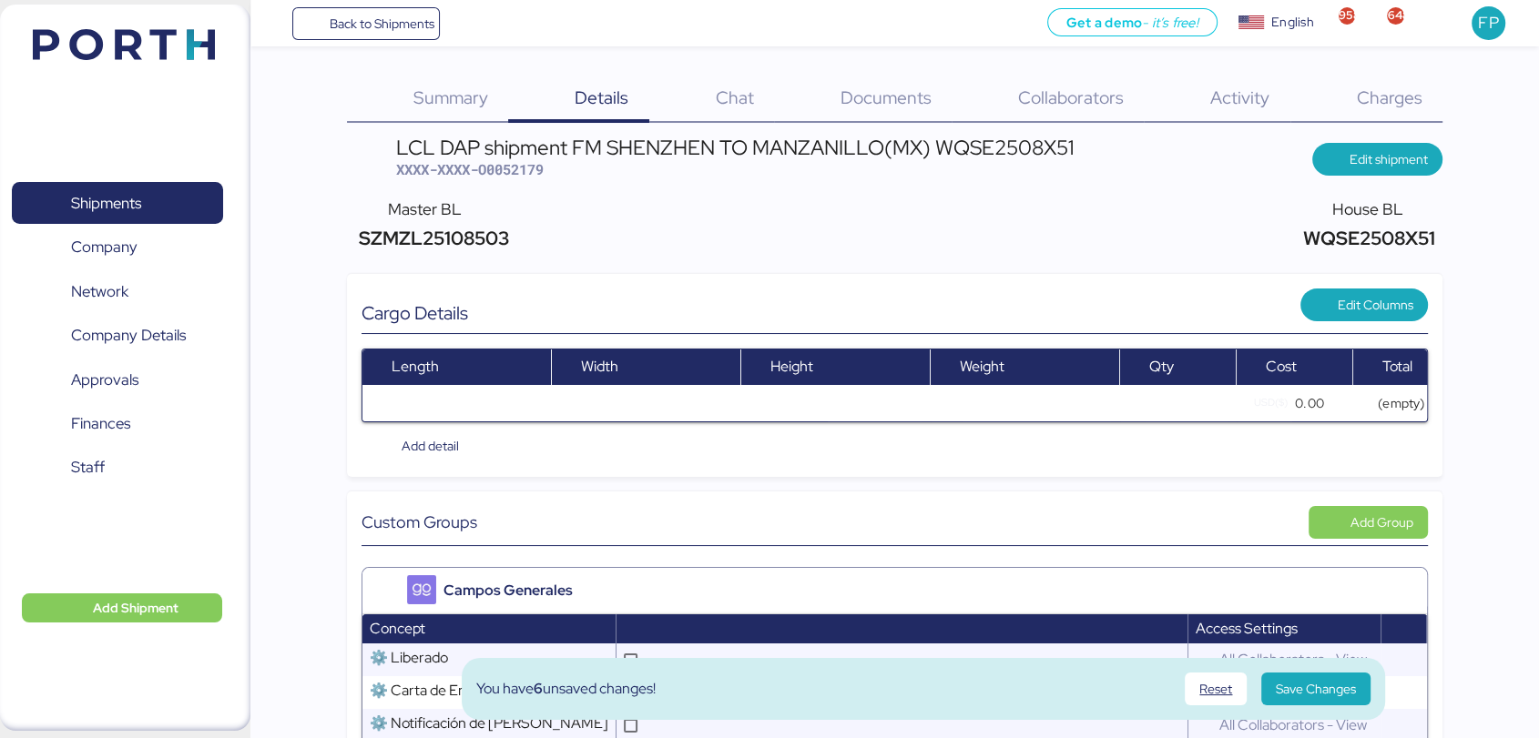
click at [1413, 87] on span "Charges" at bounding box center [1389, 98] width 66 height 24
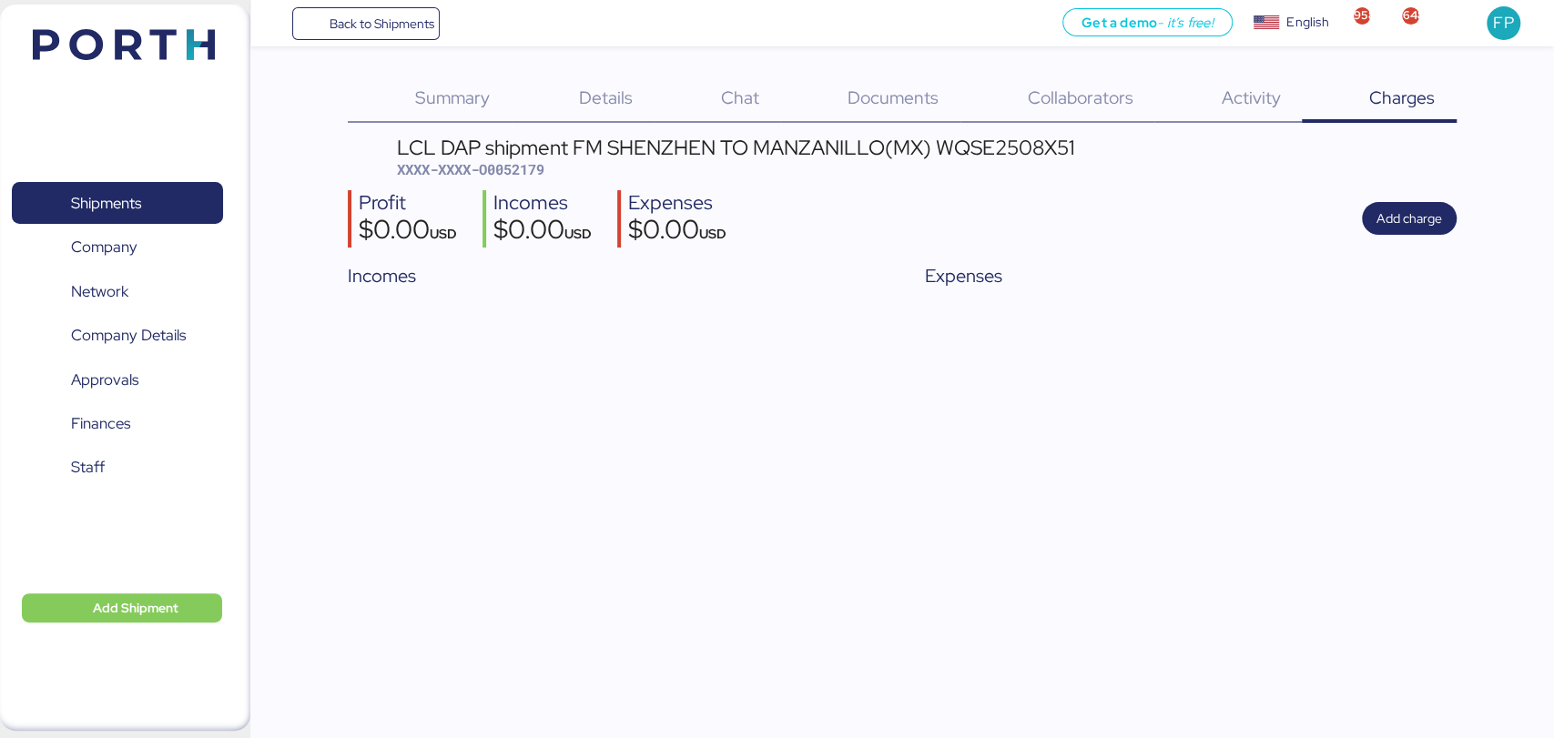
click at [596, 96] on span "Details" at bounding box center [606, 98] width 54 height 24
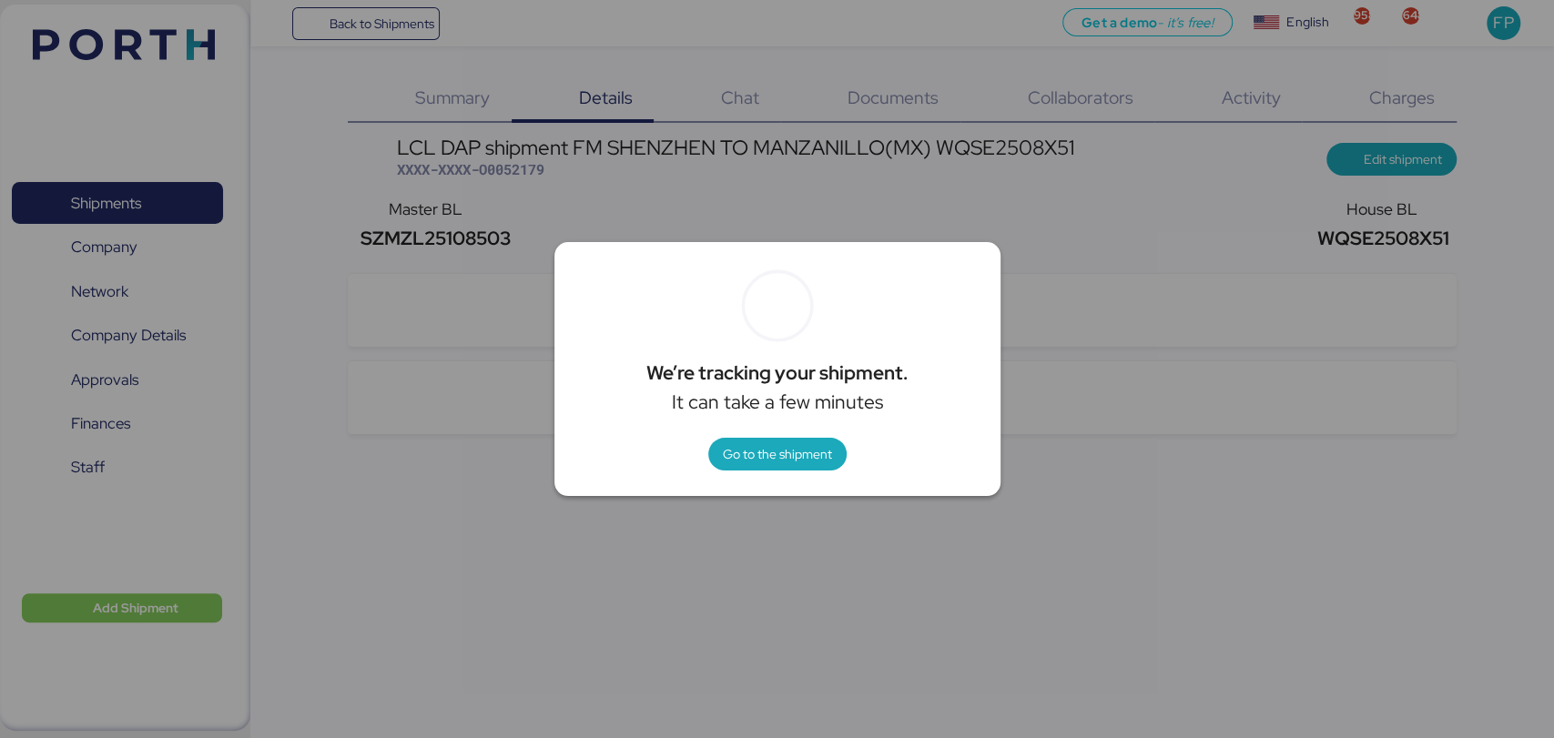
click at [1142, 262] on div at bounding box center [777, 369] width 1554 height 738
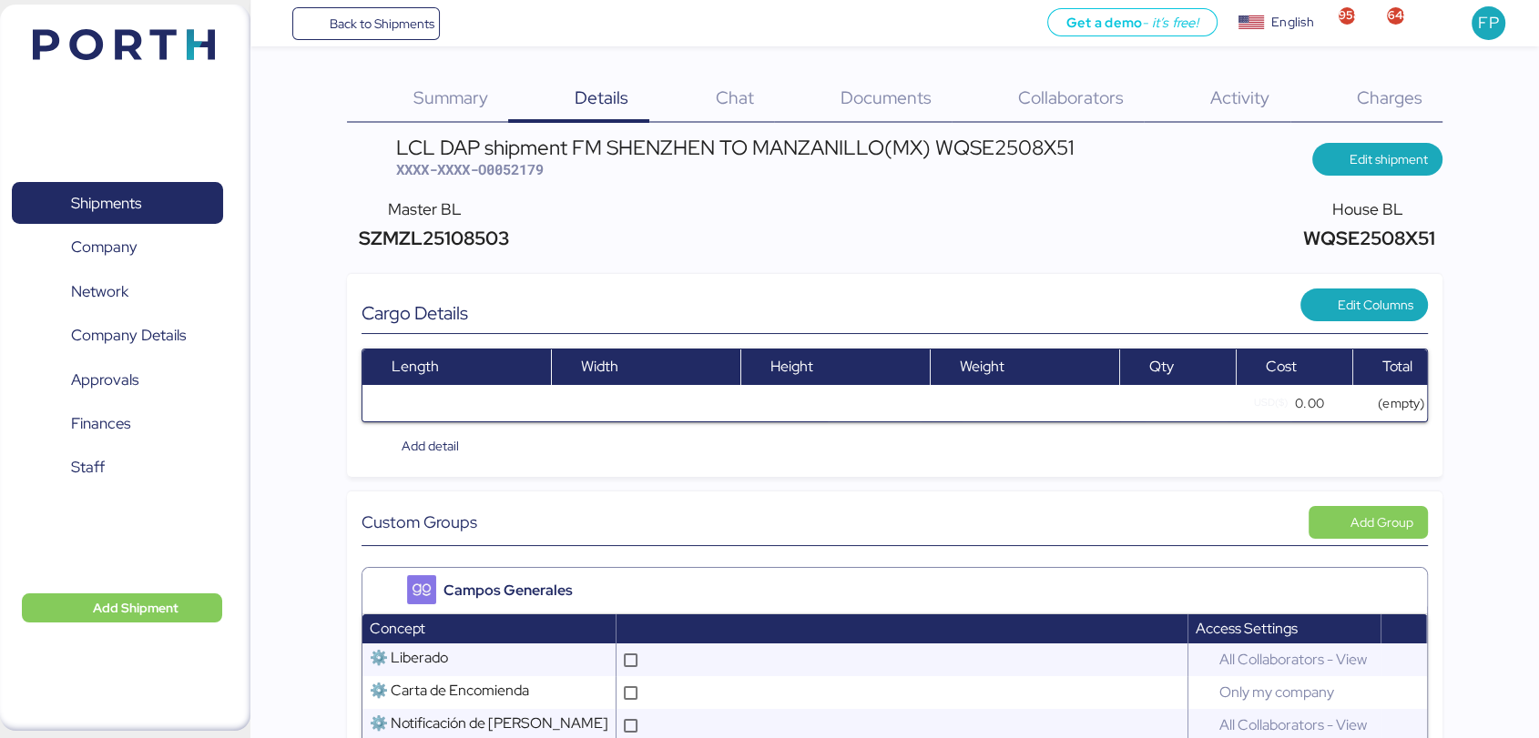
click at [526, 161] on span "XXXX-XXXX-O0052179" at bounding box center [470, 169] width 148 height 18
copy span "O0052179"
click at [1380, 113] on div "Charges 0" at bounding box center [1366, 99] width 152 height 47
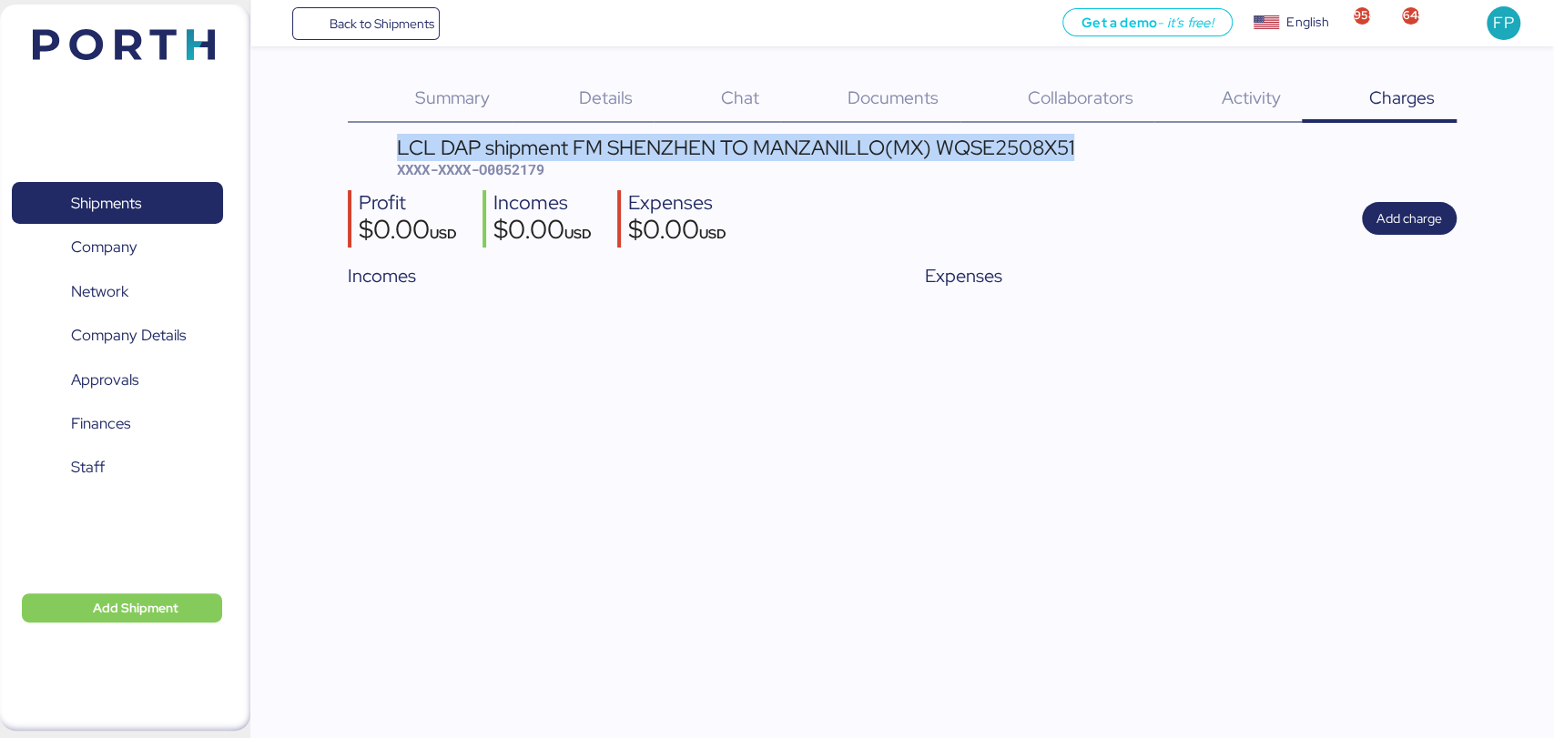
drag, startPoint x: 389, startPoint y: 143, endPoint x: 1146, endPoint y: 135, distance: 756.8
click at [1146, 135] on div "Summary 0 Details 0 Chat 0 Documents 0 Collaborators 0 Activity 0 Charges 0 LCL…" at bounding box center [902, 186] width 1108 height 220
copy div "LCL DAP shipment FM SHENZHEN TO MANZANILLO(MX) WQSE2508X51"
click at [161, 606] on span "Add Shipment" at bounding box center [136, 608] width 86 height 22
click at [133, 628] on div "Add Shipment Manually" at bounding box center [107, 638] width 141 height 25
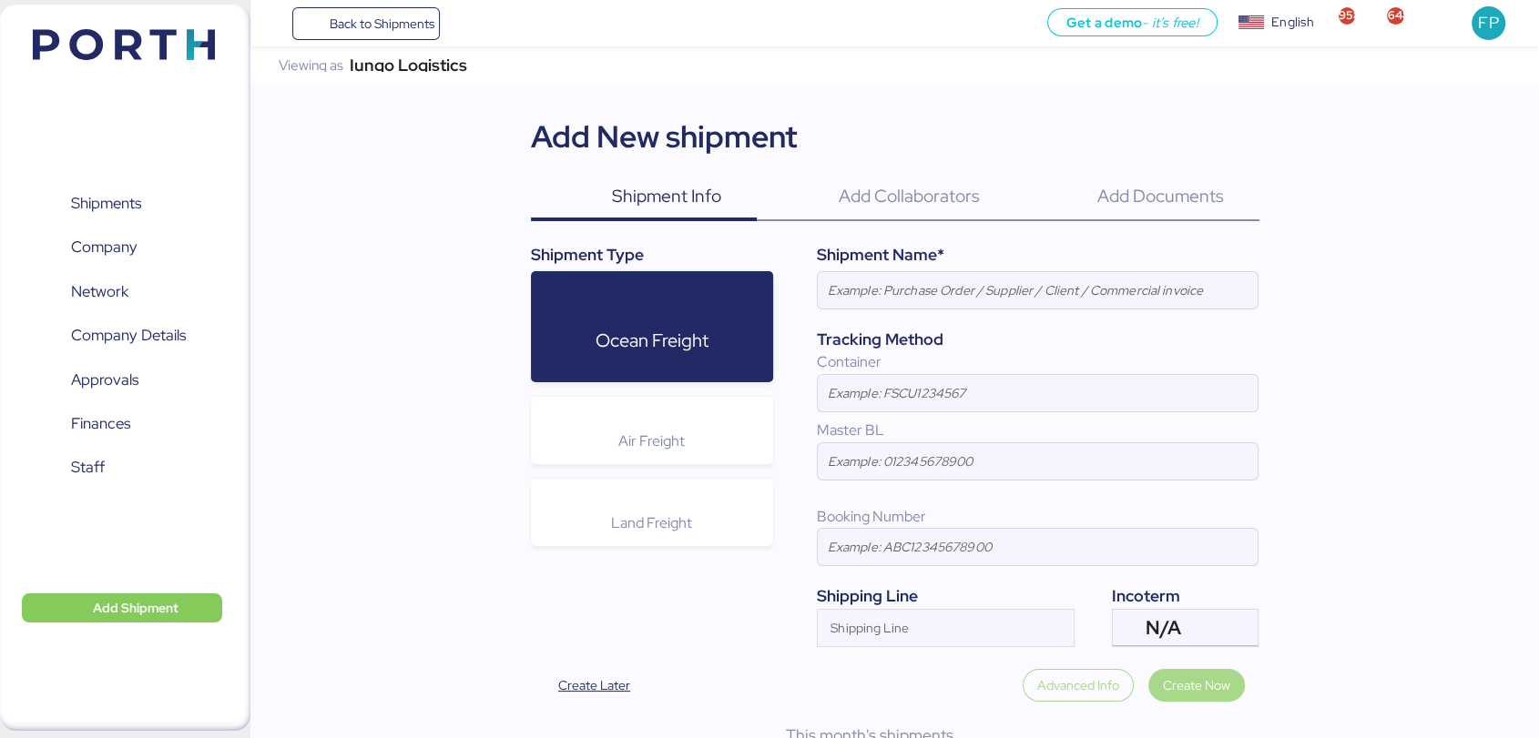
click at [755, 388] on div "Ocean Freight Air Freight Land Freight" at bounding box center [652, 416] width 243 height 290
click at [899, 282] on input at bounding box center [1038, 290] width 440 height 36
paste input "LCL DAP shipment FM SHENZHEN TO MANZANILLO(MX) WQSE2508X54"
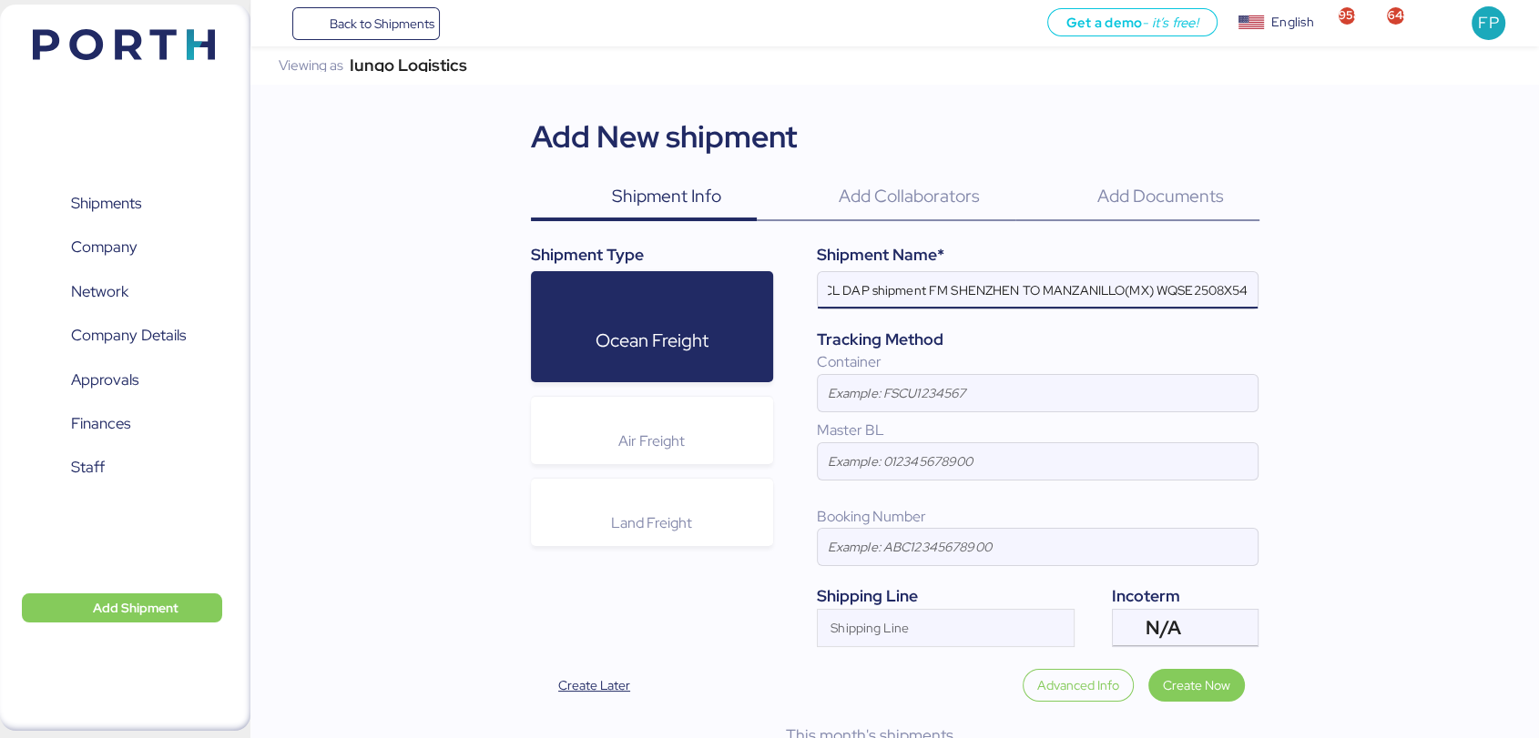
scroll to position [42, 0]
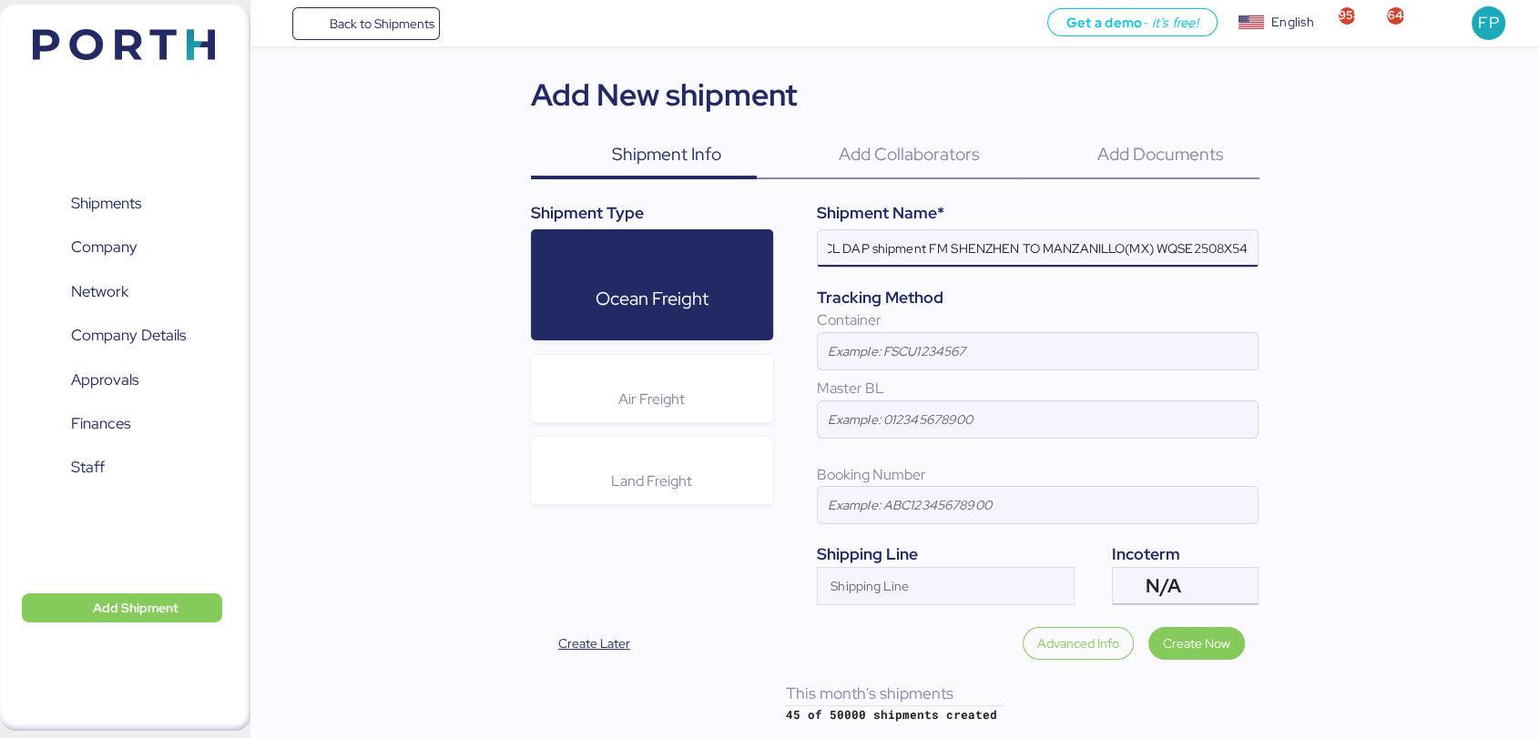
type input "LCL DAP shipment FM SHENZHEN TO MANZANILLO(MX) WQSE2508X54"
click at [952, 408] on input at bounding box center [1038, 420] width 440 height 36
paste input "SZMZL25110910"
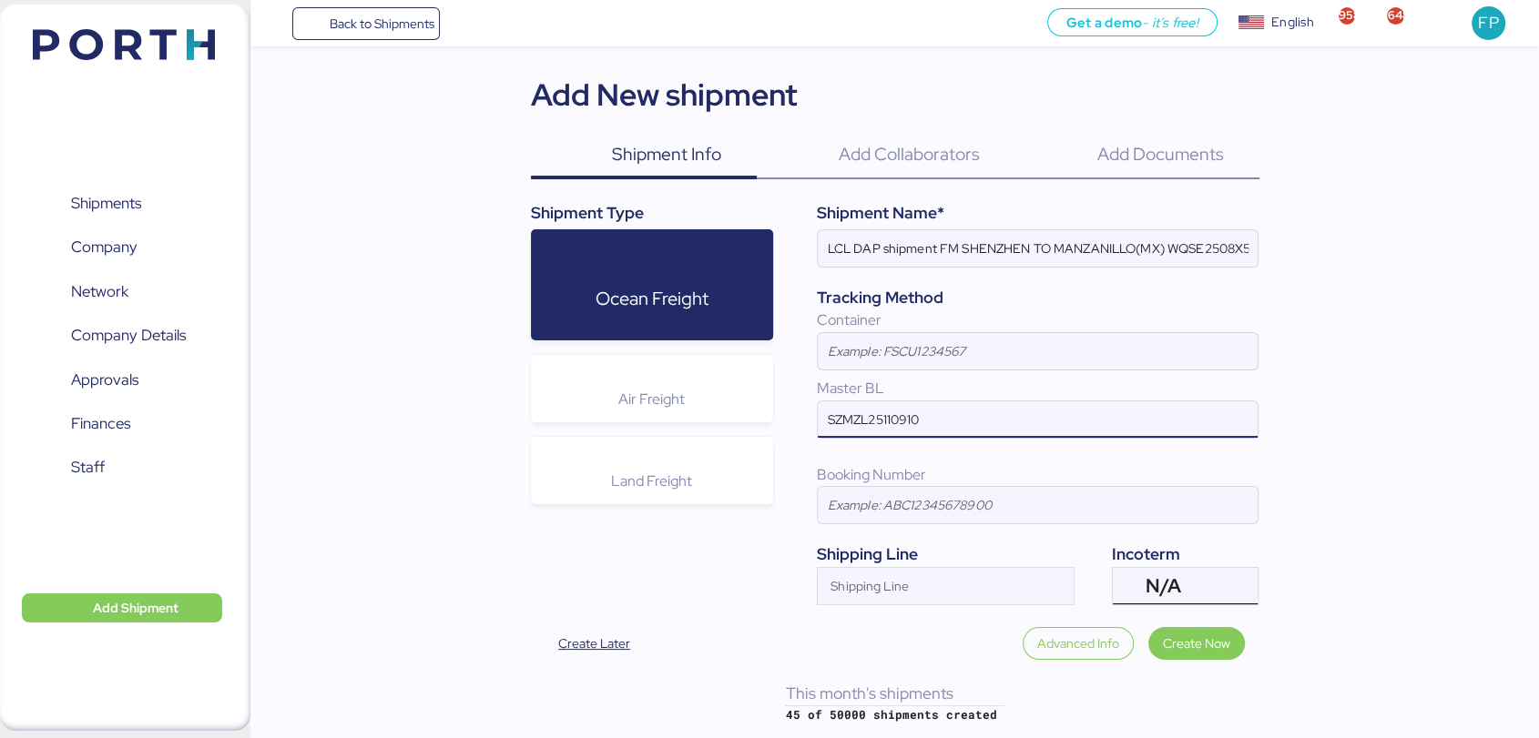
type input "SZMZL25110910"
click at [1158, 585] on span "N/A" at bounding box center [1164, 586] width 36 height 16
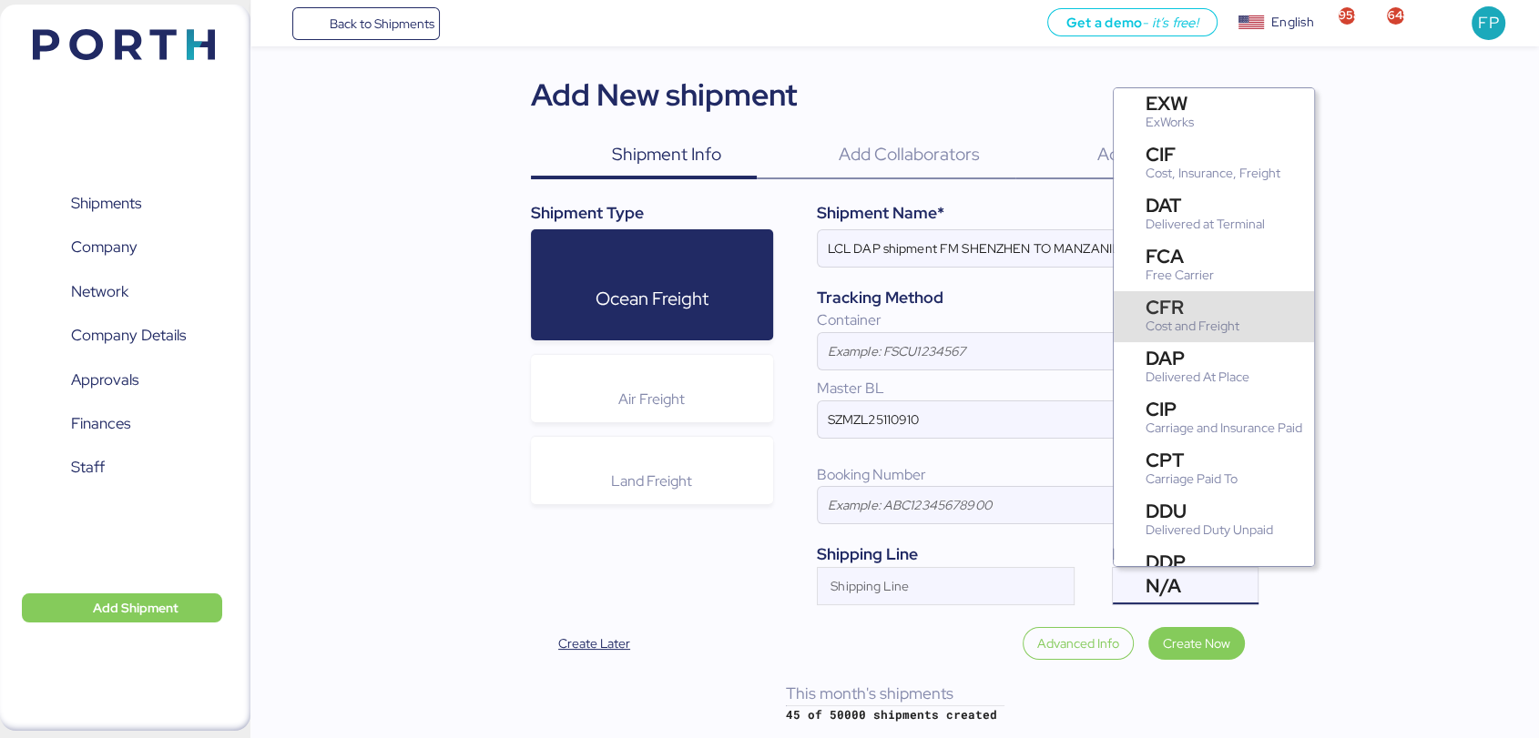
scroll to position [250, 0]
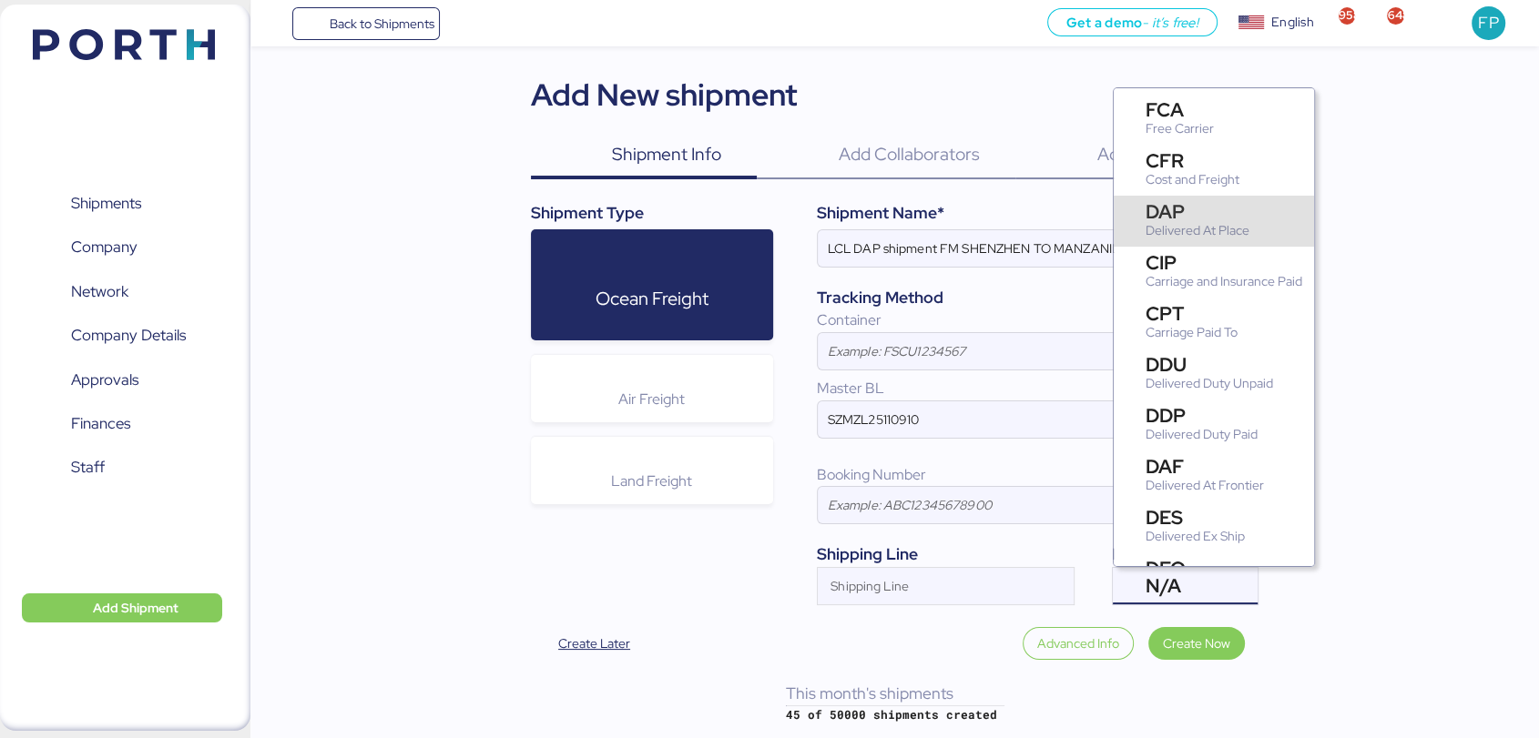
click at [1173, 236] on div "Delivered At Place" at bounding box center [1198, 230] width 104 height 19
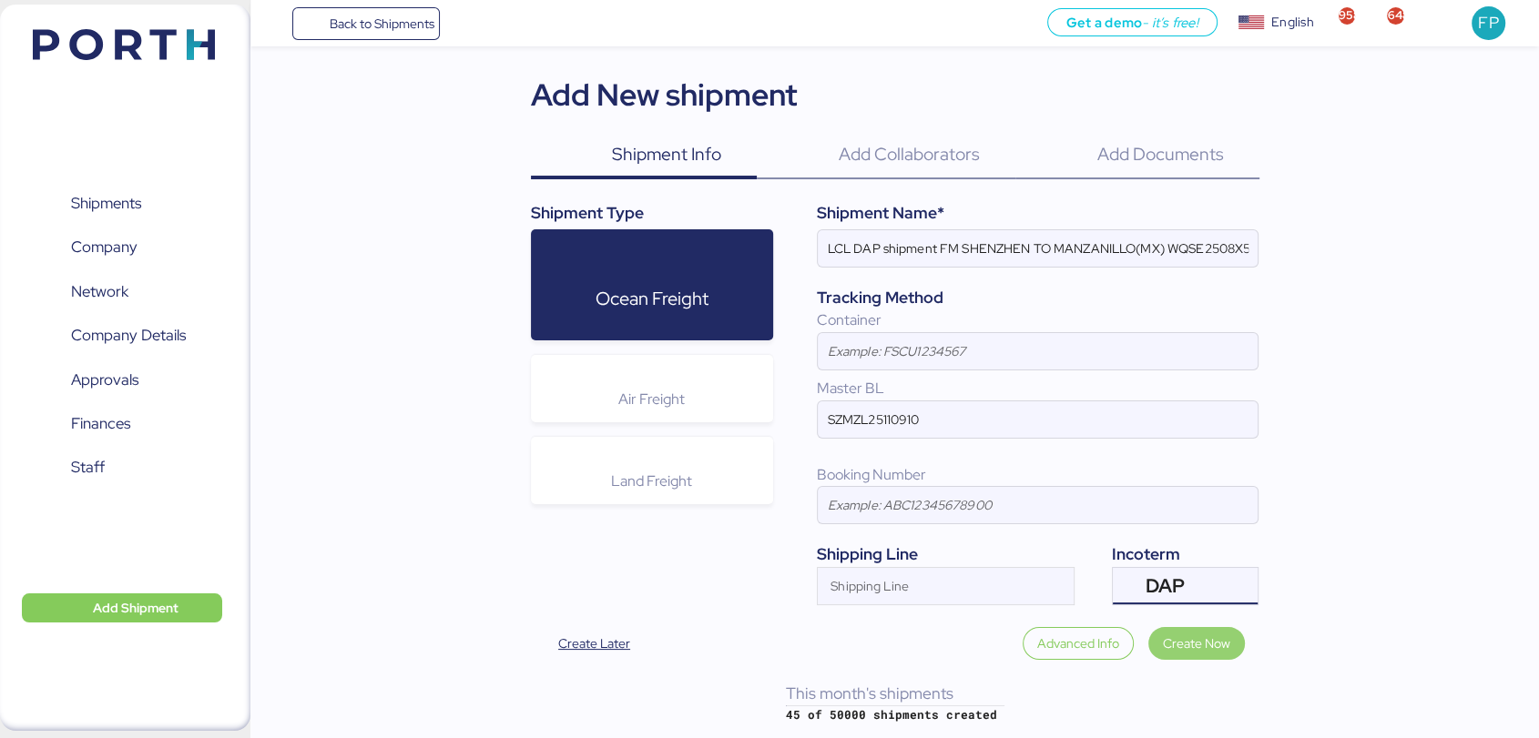
click at [1211, 638] on span "Create Now" at bounding box center [1196, 644] width 67 height 22
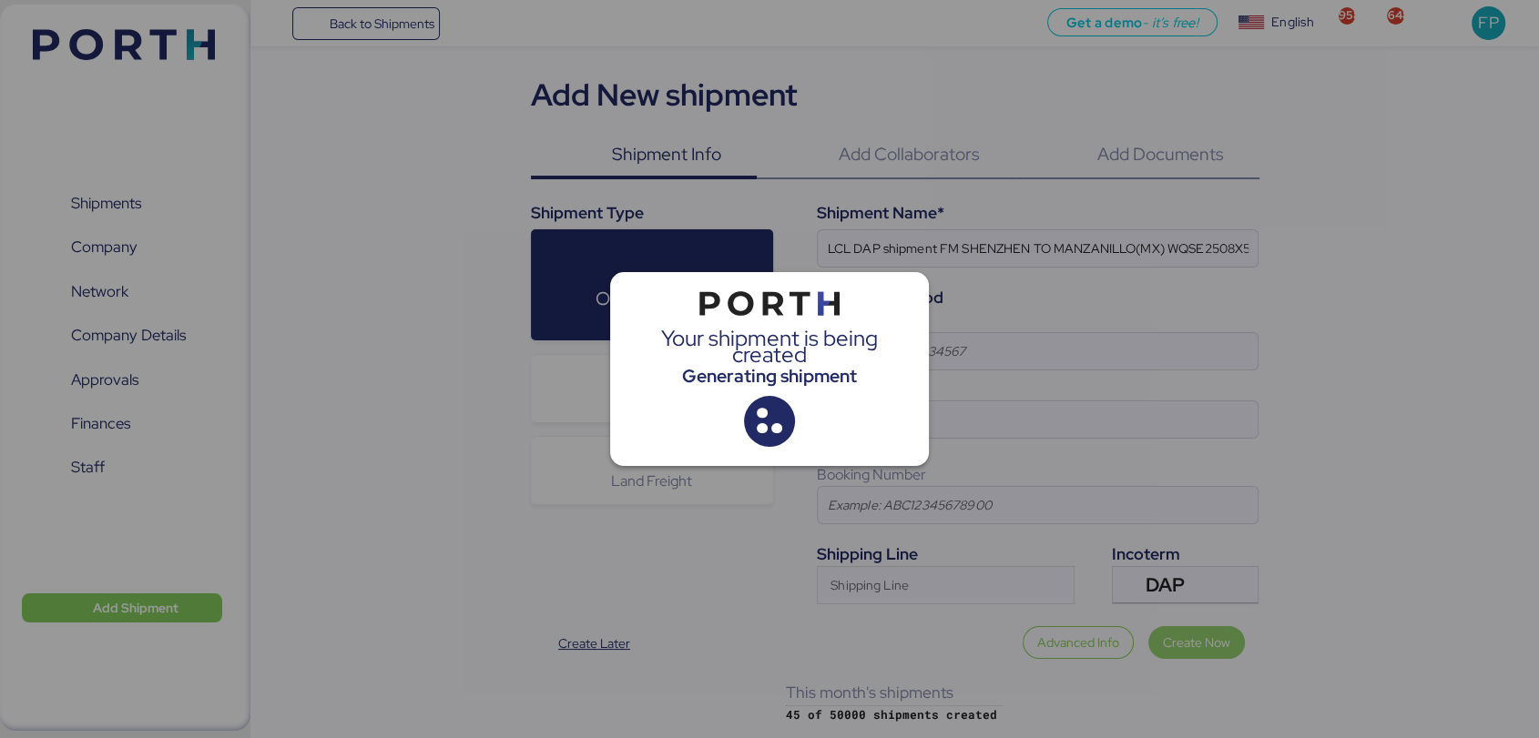
scroll to position [0, 0]
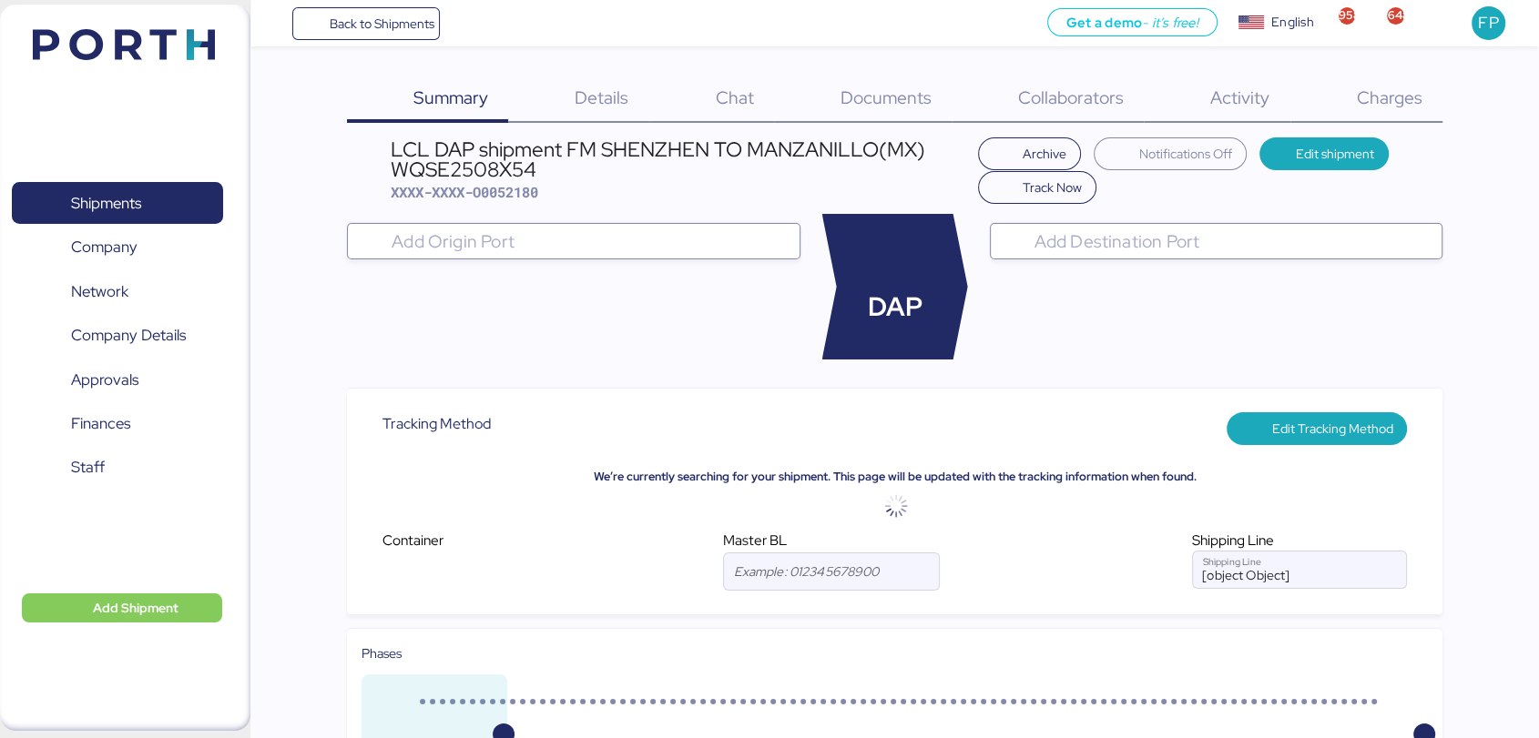
click at [642, 239] on input "search" at bounding box center [589, 241] width 403 height 22
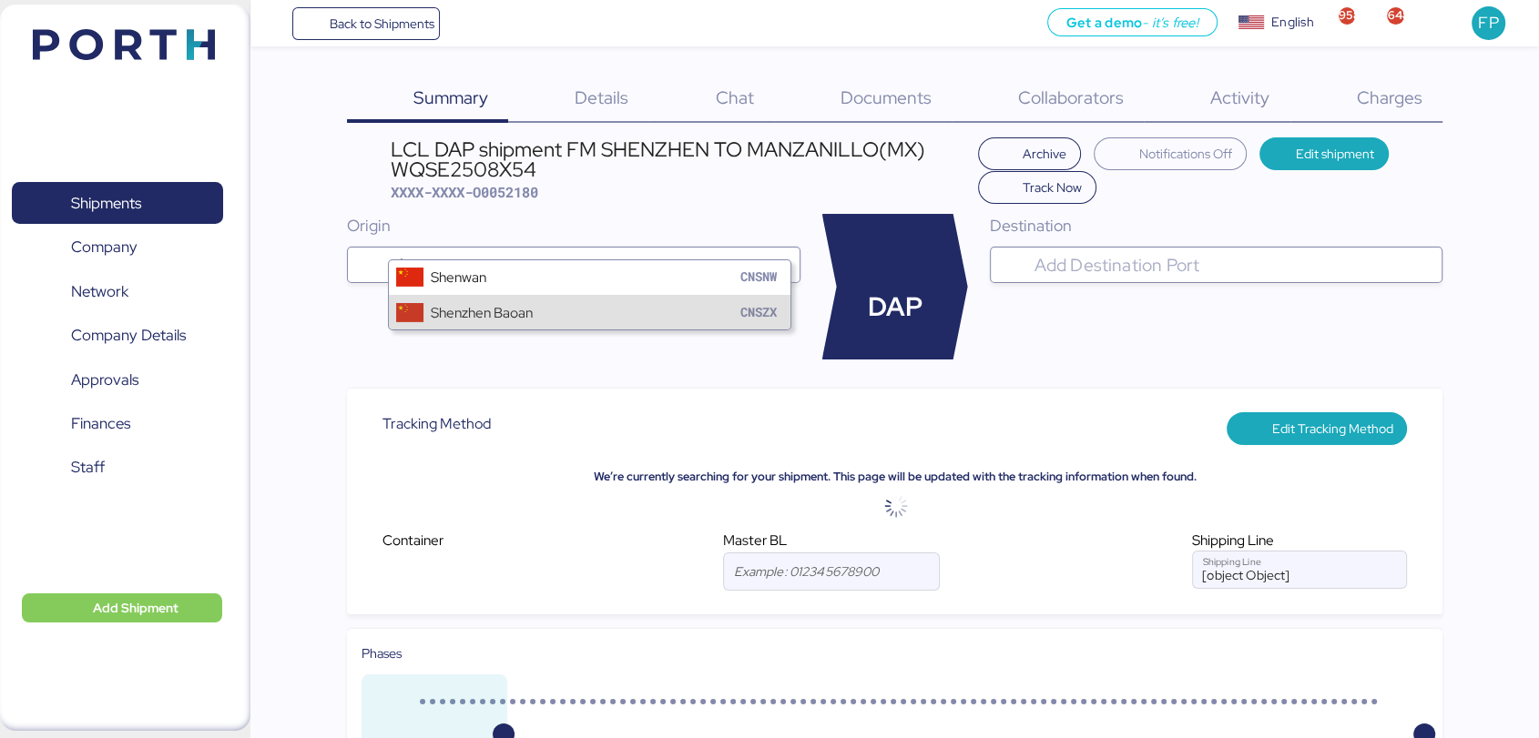
type input "shen"
click at [475, 324] on div "Shenzhen Baoan CNSZX" at bounding box center [590, 312] width 402 height 35
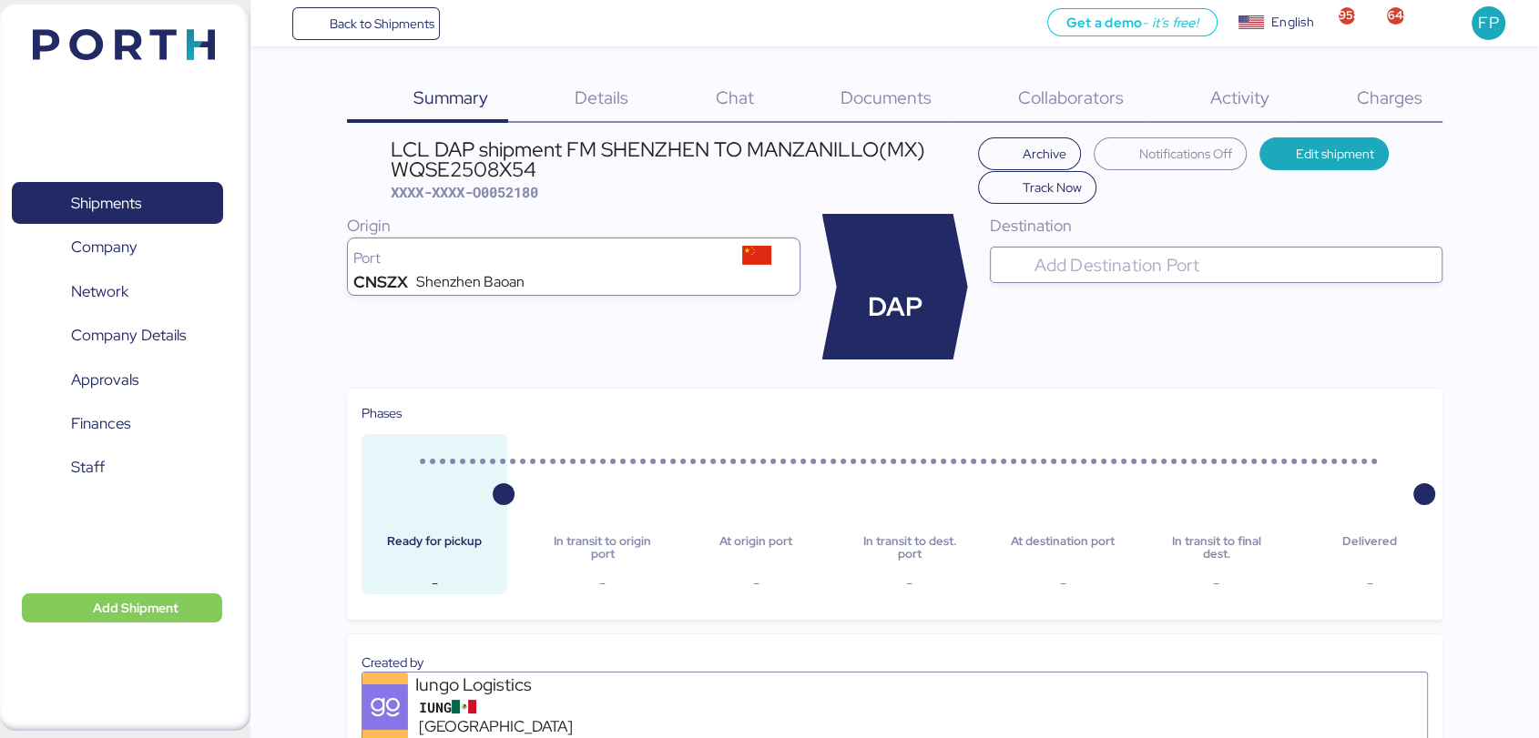
click at [1041, 251] on div at bounding box center [1231, 265] width 403 height 36
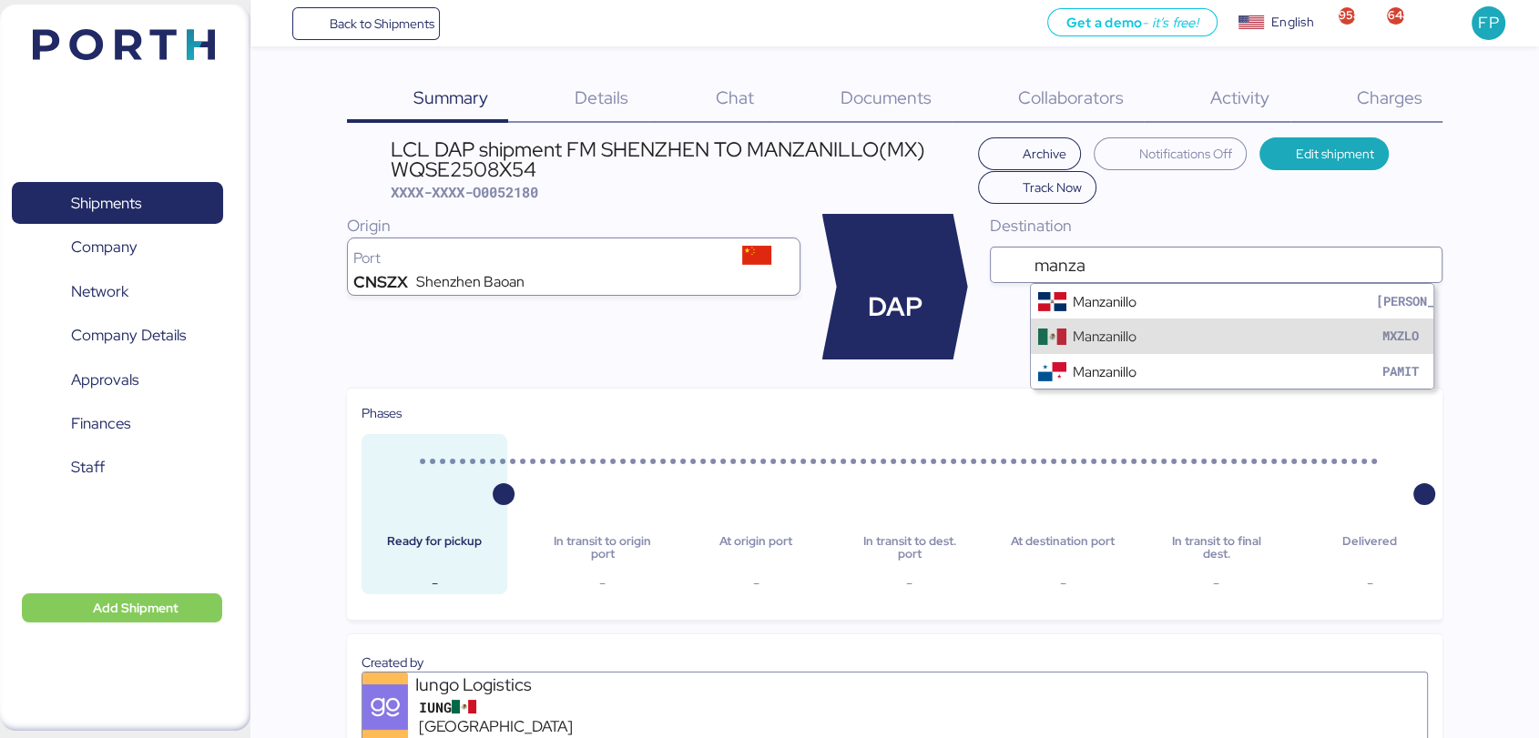
type input "manza"
click at [1109, 337] on div "Manzanillo" at bounding box center [1105, 336] width 64 height 21
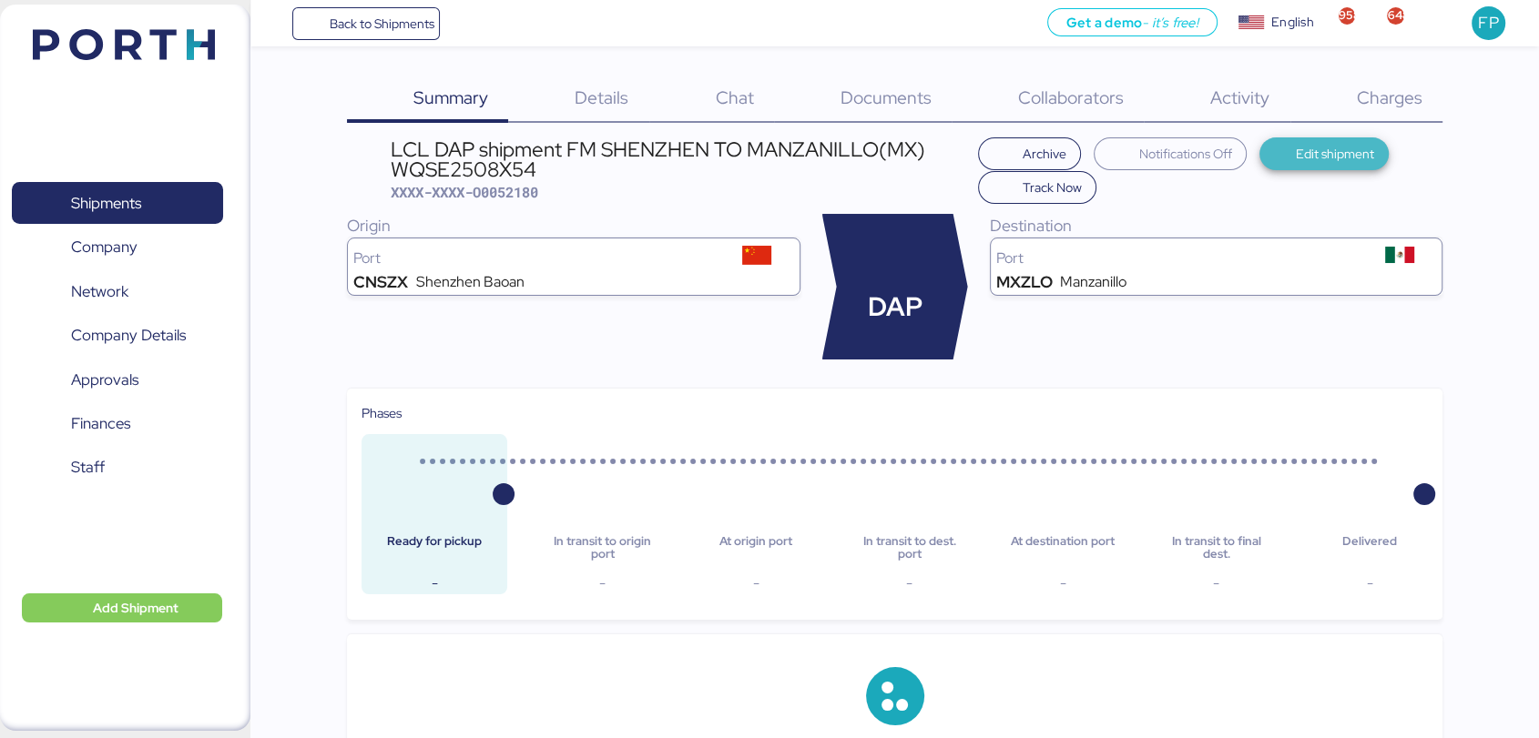
drag, startPoint x: 1109, startPoint y: 337, endPoint x: 1374, endPoint y: 157, distance: 320.5
click at [1374, 157] on span "Edit shipment" at bounding box center [1324, 154] width 130 height 33
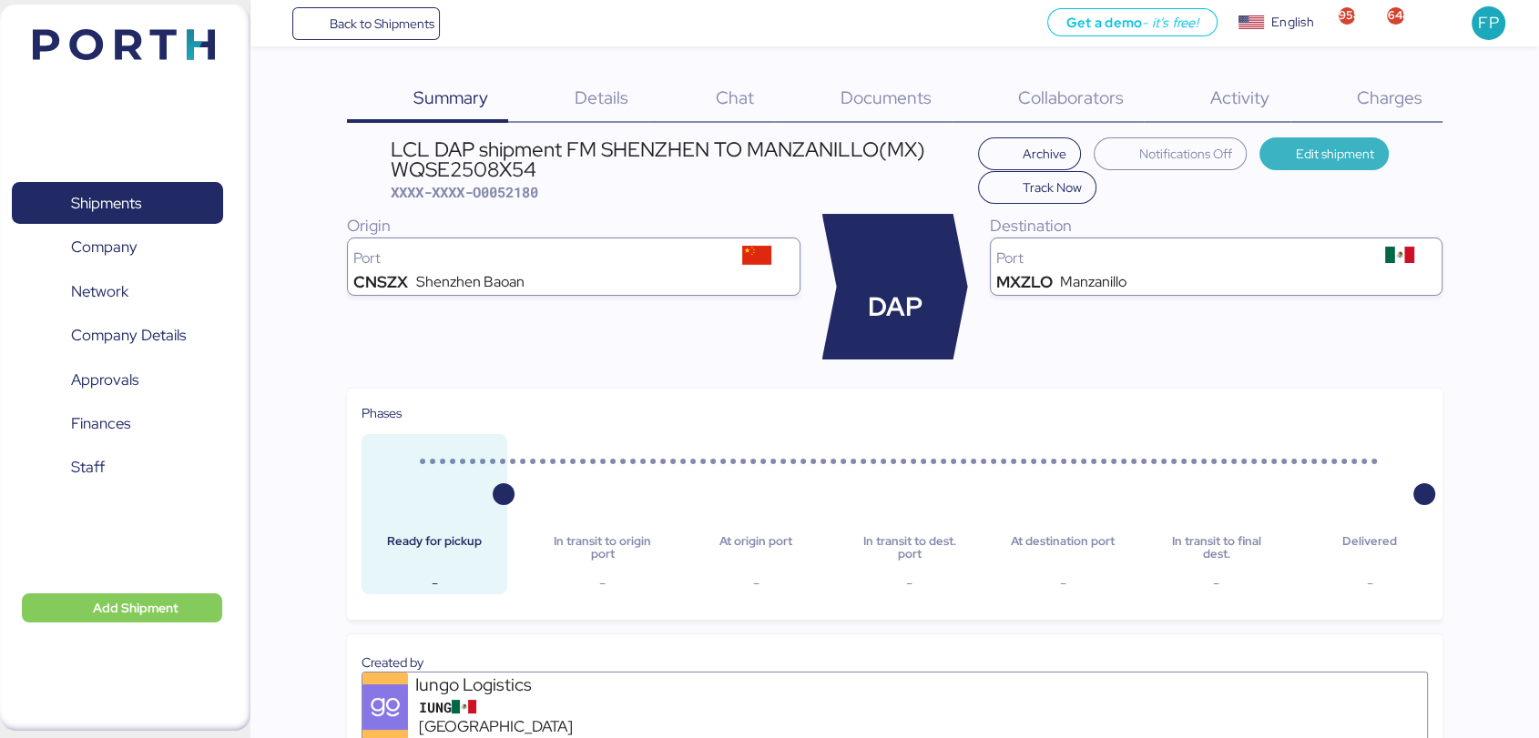
click at [1345, 156] on span "Edit shipment" at bounding box center [1335, 154] width 78 height 22
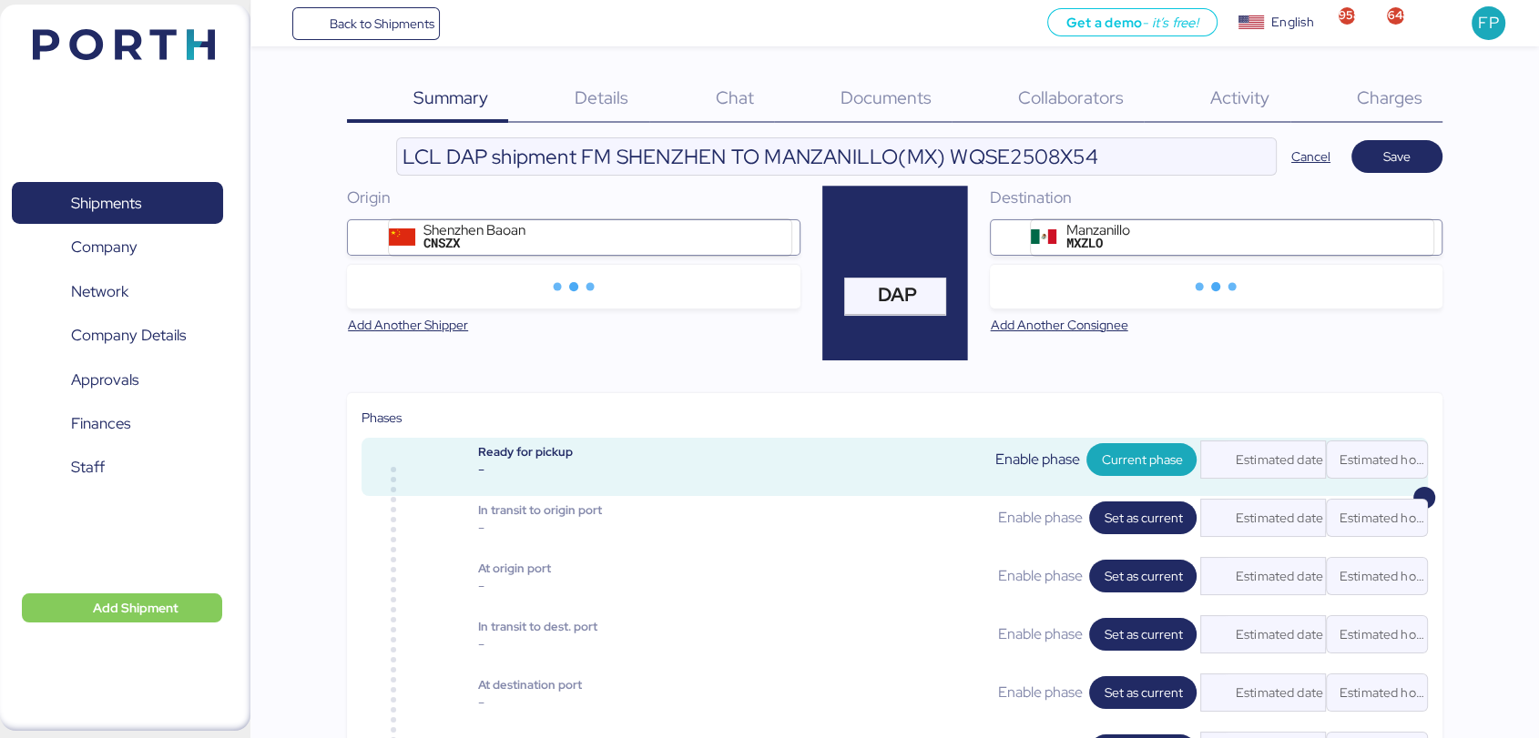
click at [900, 91] on span "Documents" at bounding box center [885, 98] width 91 height 24
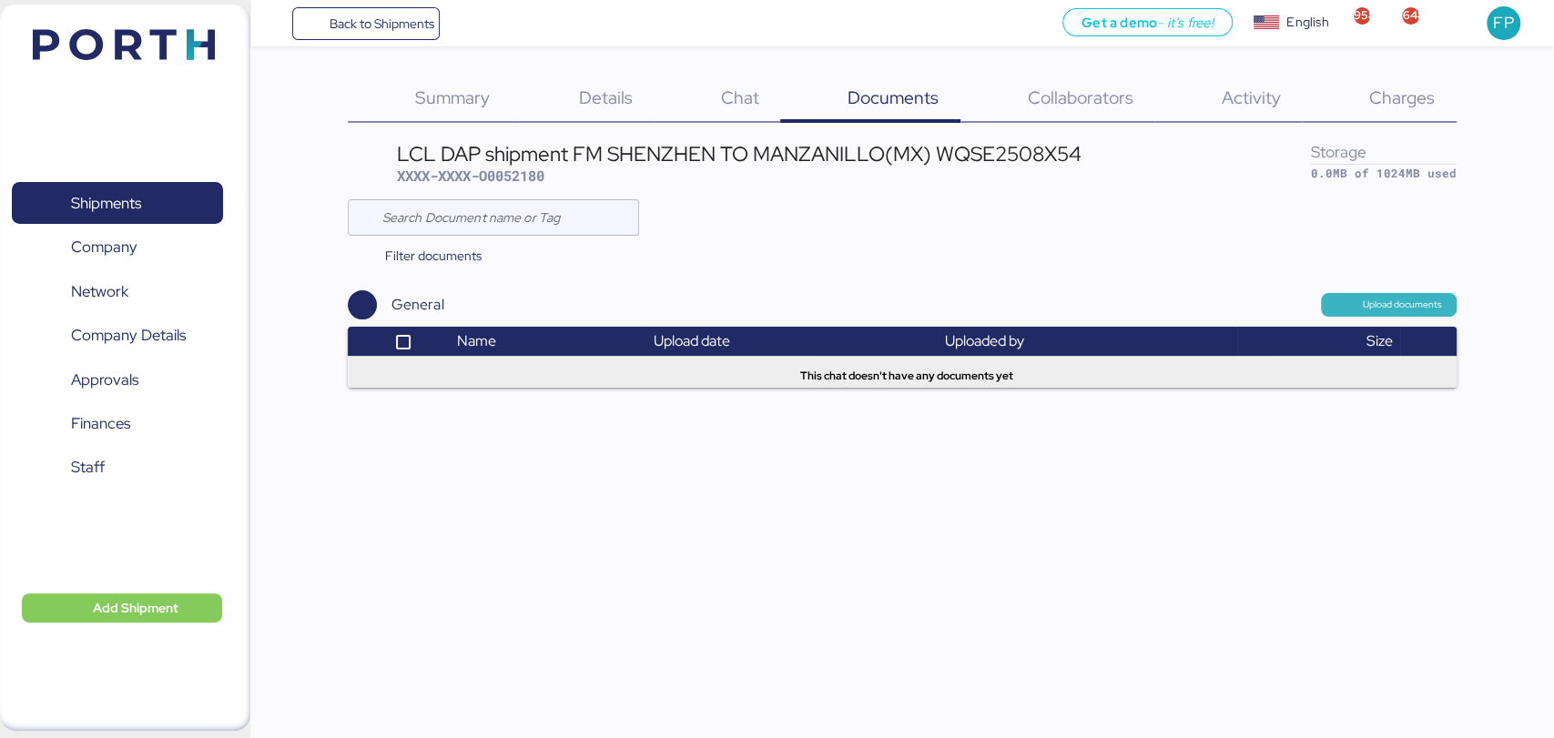
click at [1402, 301] on span "Upload documents" at bounding box center [1402, 305] width 79 height 16
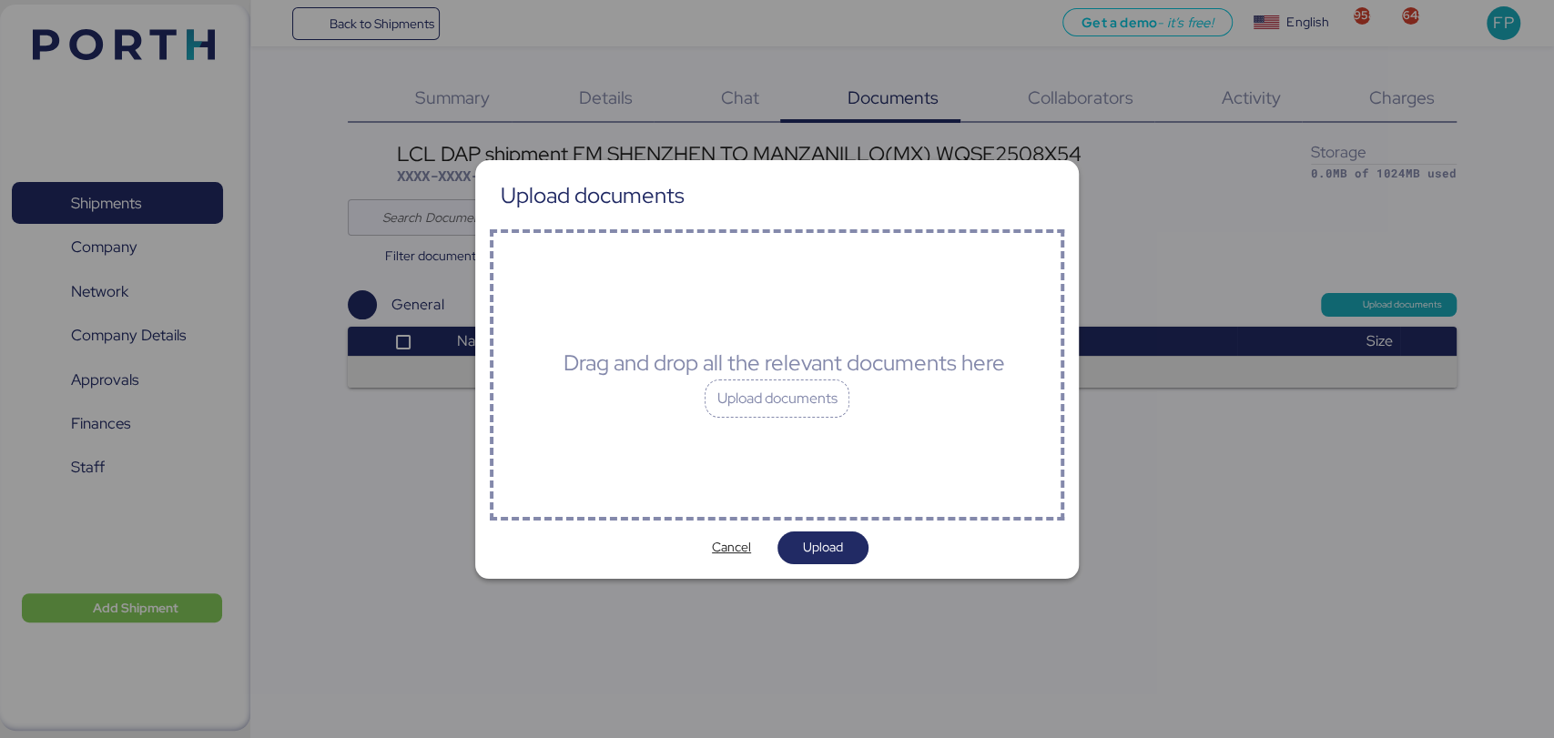
click at [1541, 725] on div at bounding box center [1541, 725] width 0 height 0
click at [784, 414] on div "Upload documents" at bounding box center [778, 399] width 146 height 38
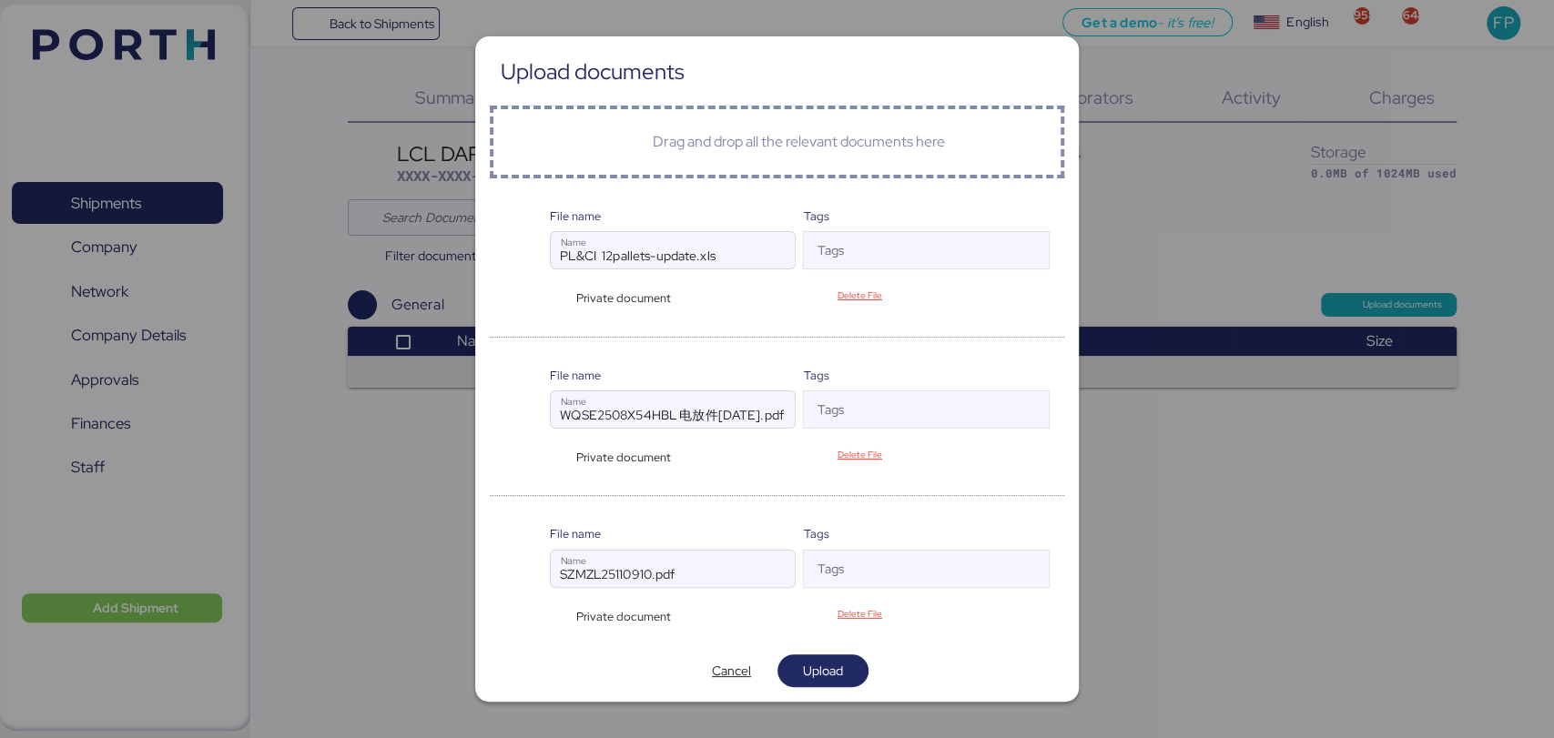
click at [565, 299] on div "Private document" at bounding box center [620, 298] width 140 height 17
click at [565, 453] on div "Private document" at bounding box center [620, 457] width 140 height 17
click at [563, 618] on div "Private document" at bounding box center [620, 616] width 140 height 17
click at [810, 678] on span "Upload" at bounding box center [823, 671] width 40 height 22
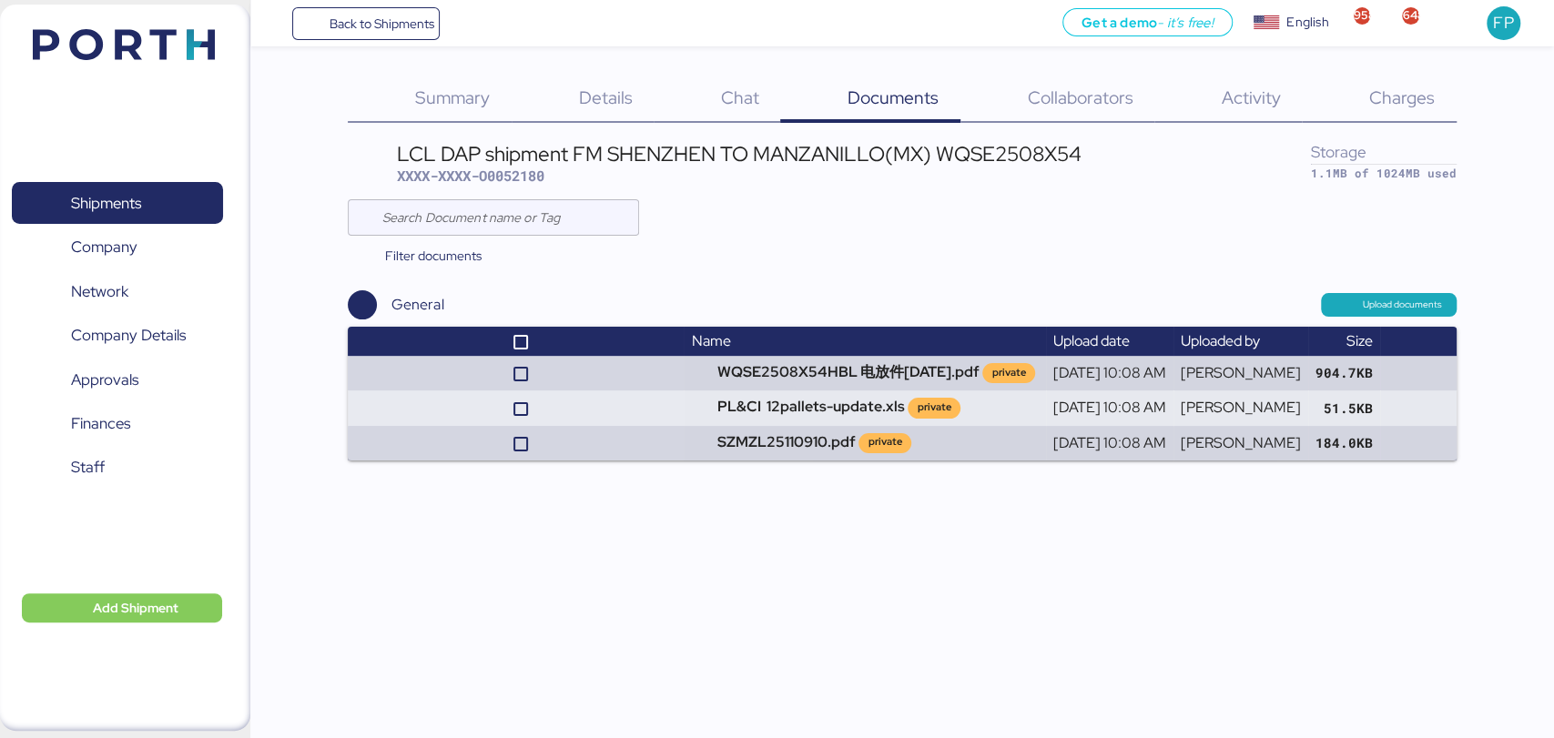
click at [1421, 119] on div "Charges 0" at bounding box center [1379, 99] width 154 height 47
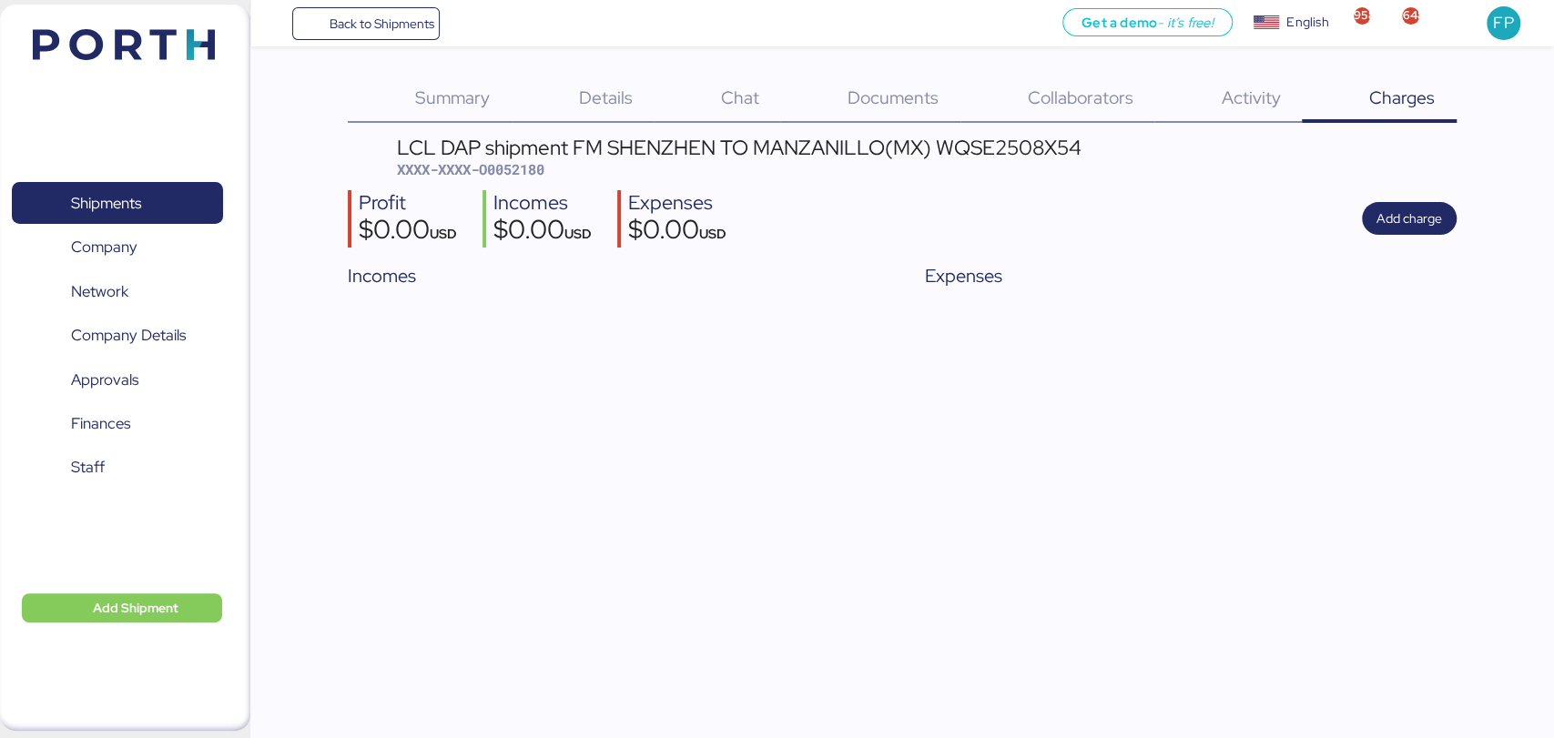
click at [612, 82] on div "Details 0" at bounding box center [583, 99] width 142 height 47
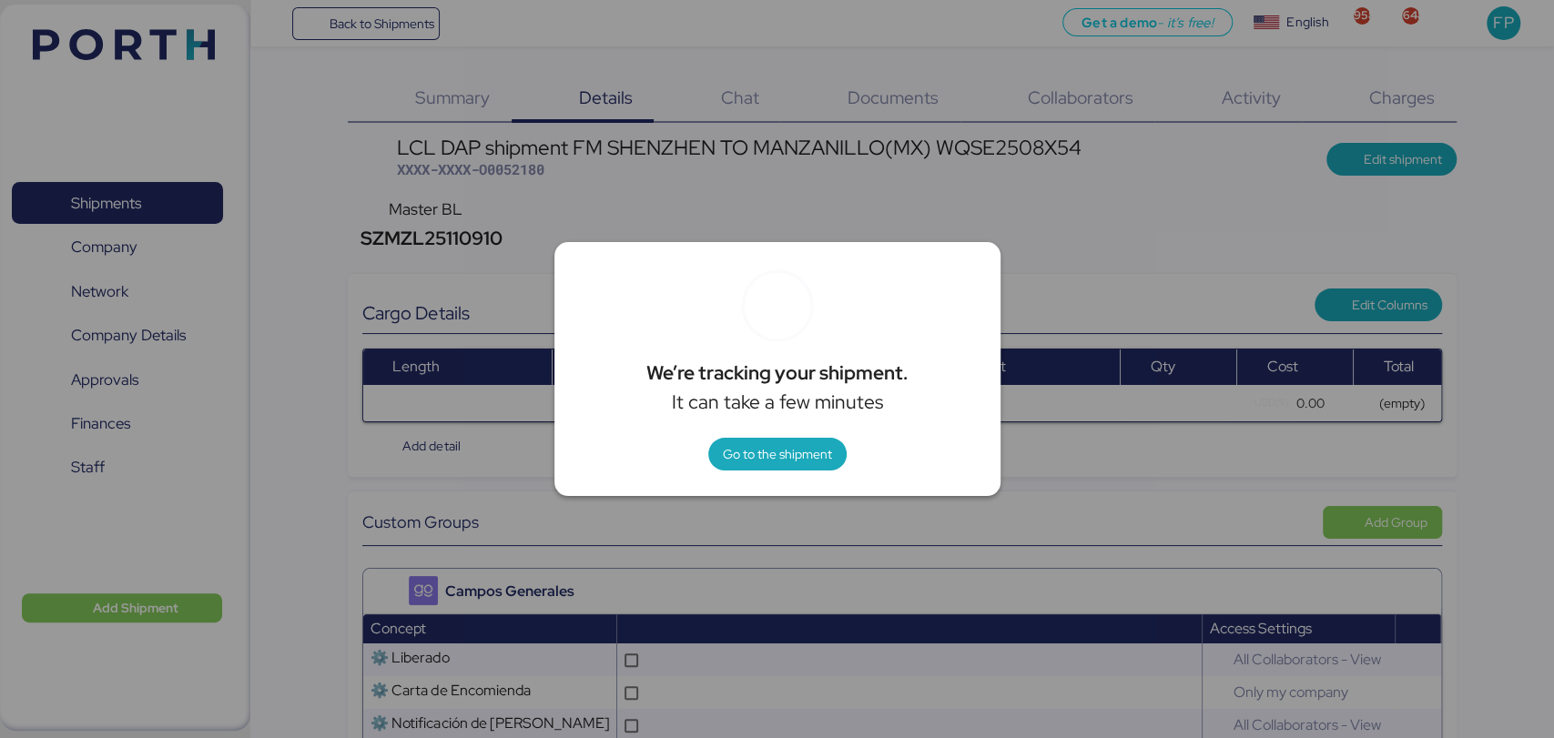
click at [1087, 178] on div at bounding box center [777, 369] width 1554 height 738
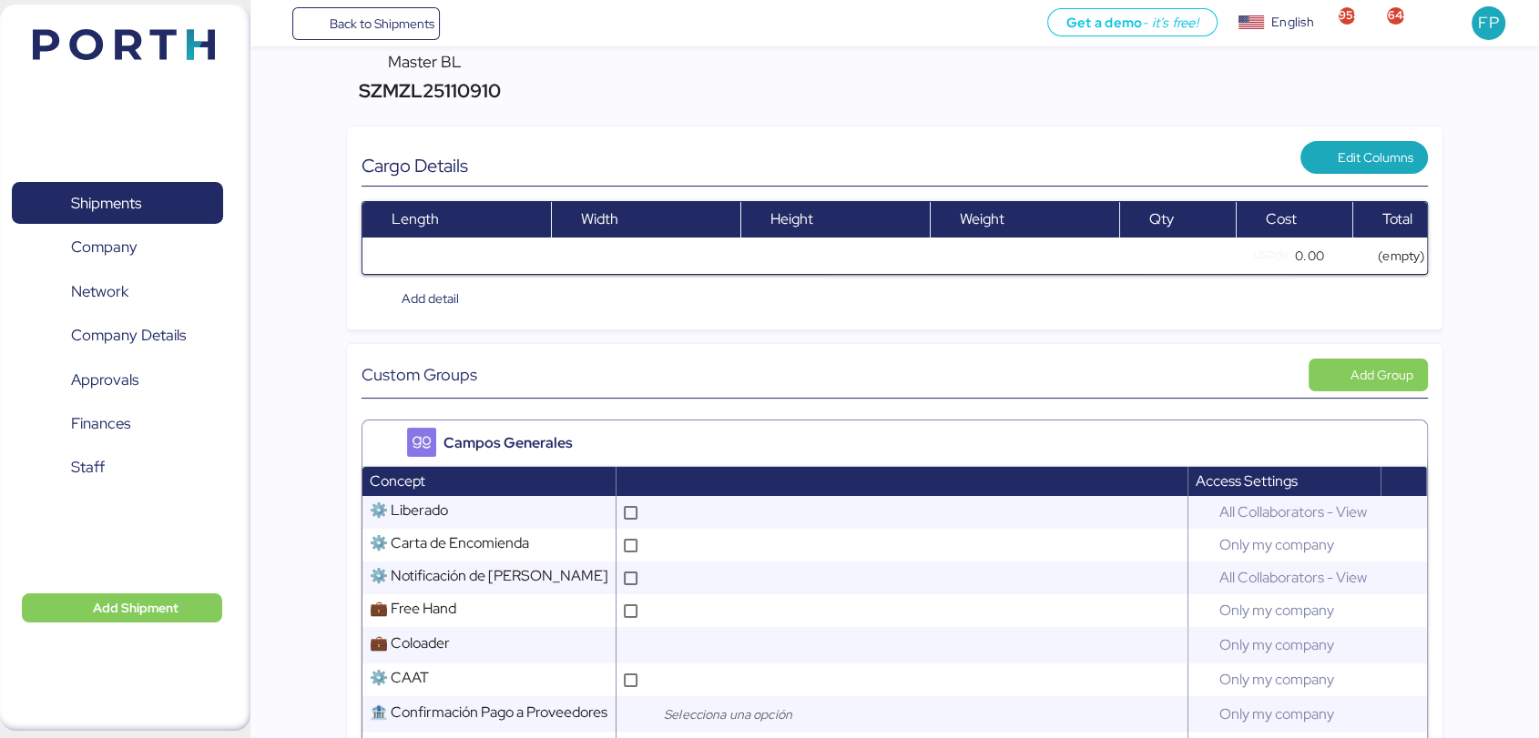
scroll to position [13, 0]
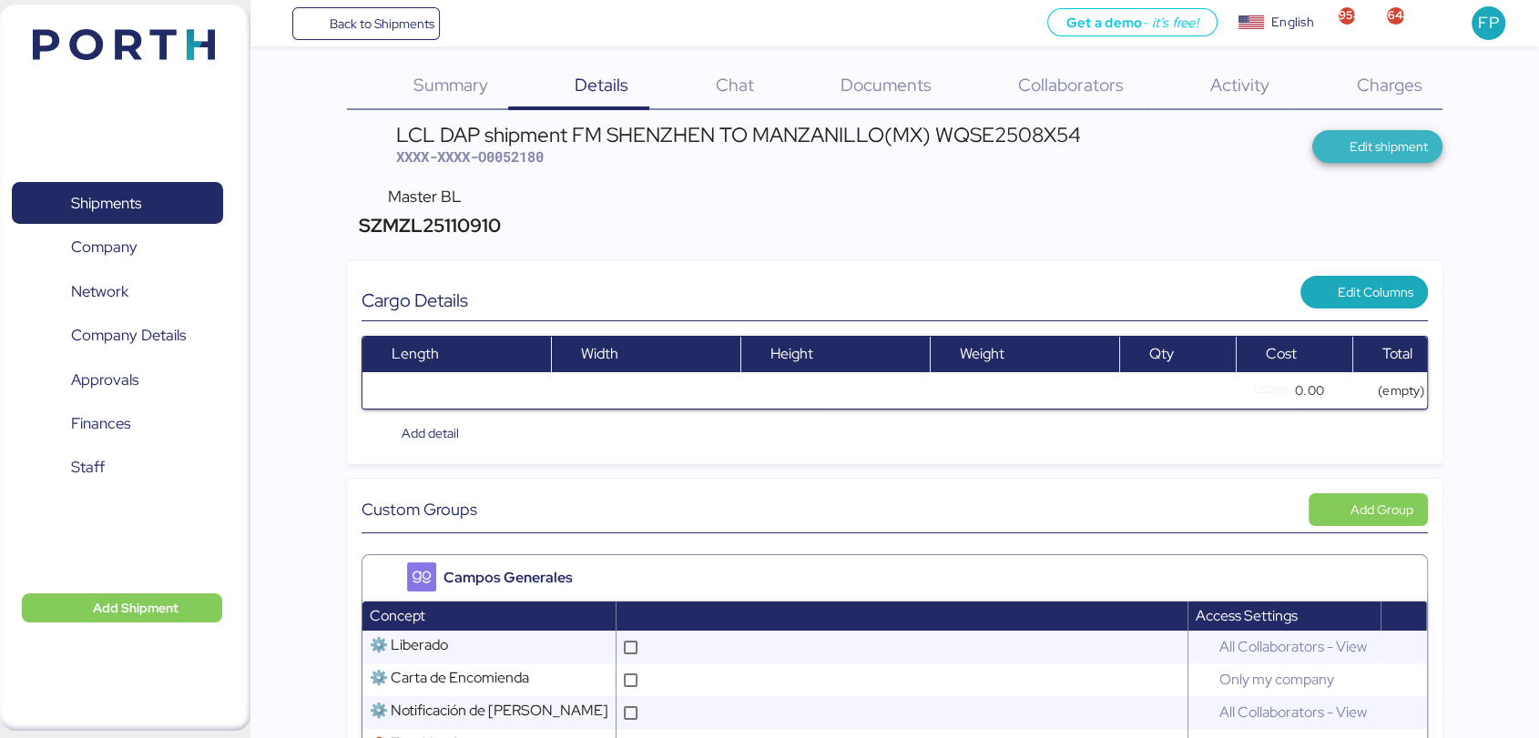
click at [1366, 140] on span "Edit shipment" at bounding box center [1389, 147] width 78 height 22
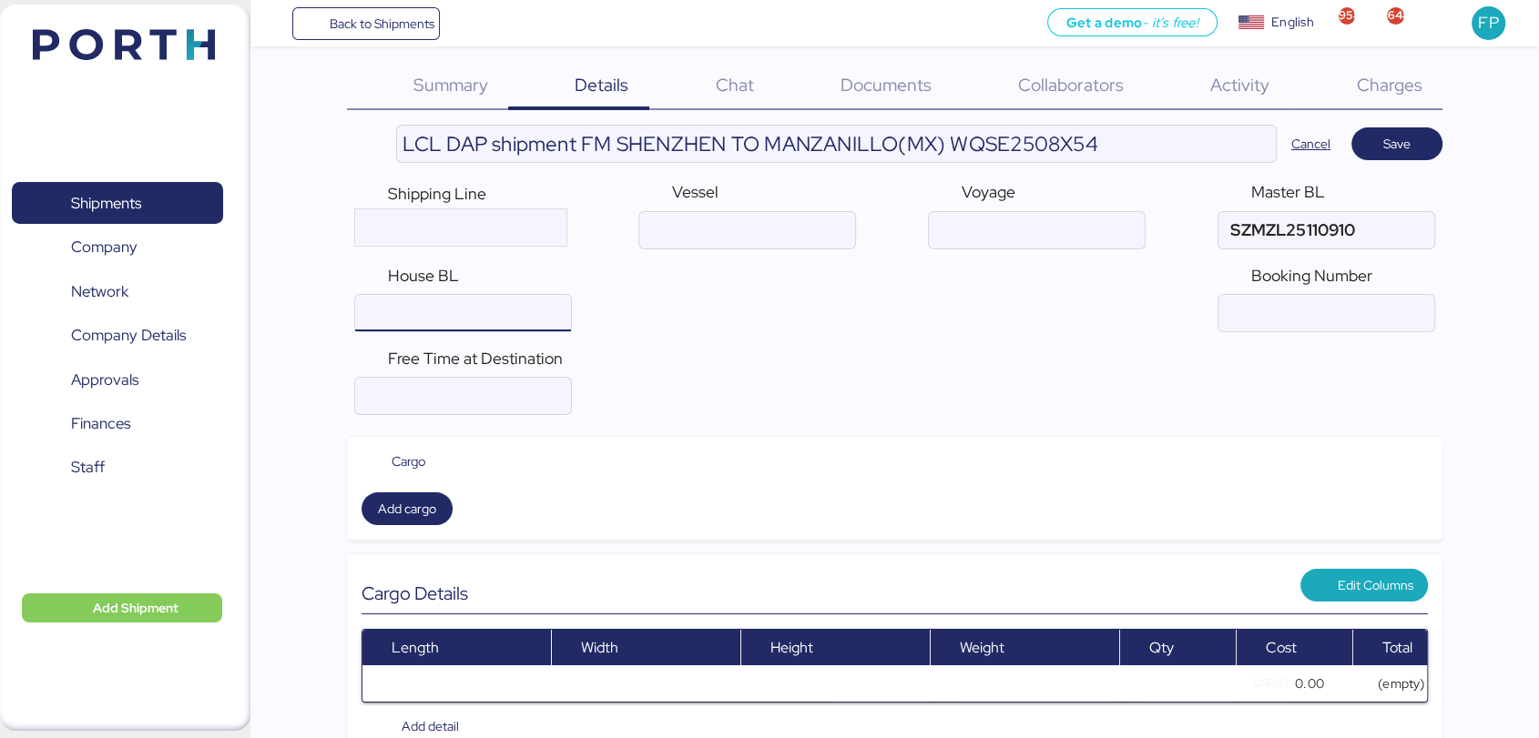
click at [524, 321] on input "ocean" at bounding box center [463, 313] width 216 height 36
paste input "WQSE2508X54"
type input "WQSE2508X54"
click at [850, 332] on div "Shipping Line Vessel Voyage Master BL House BL Booking Number" at bounding box center [894, 256] width 1095 height 167
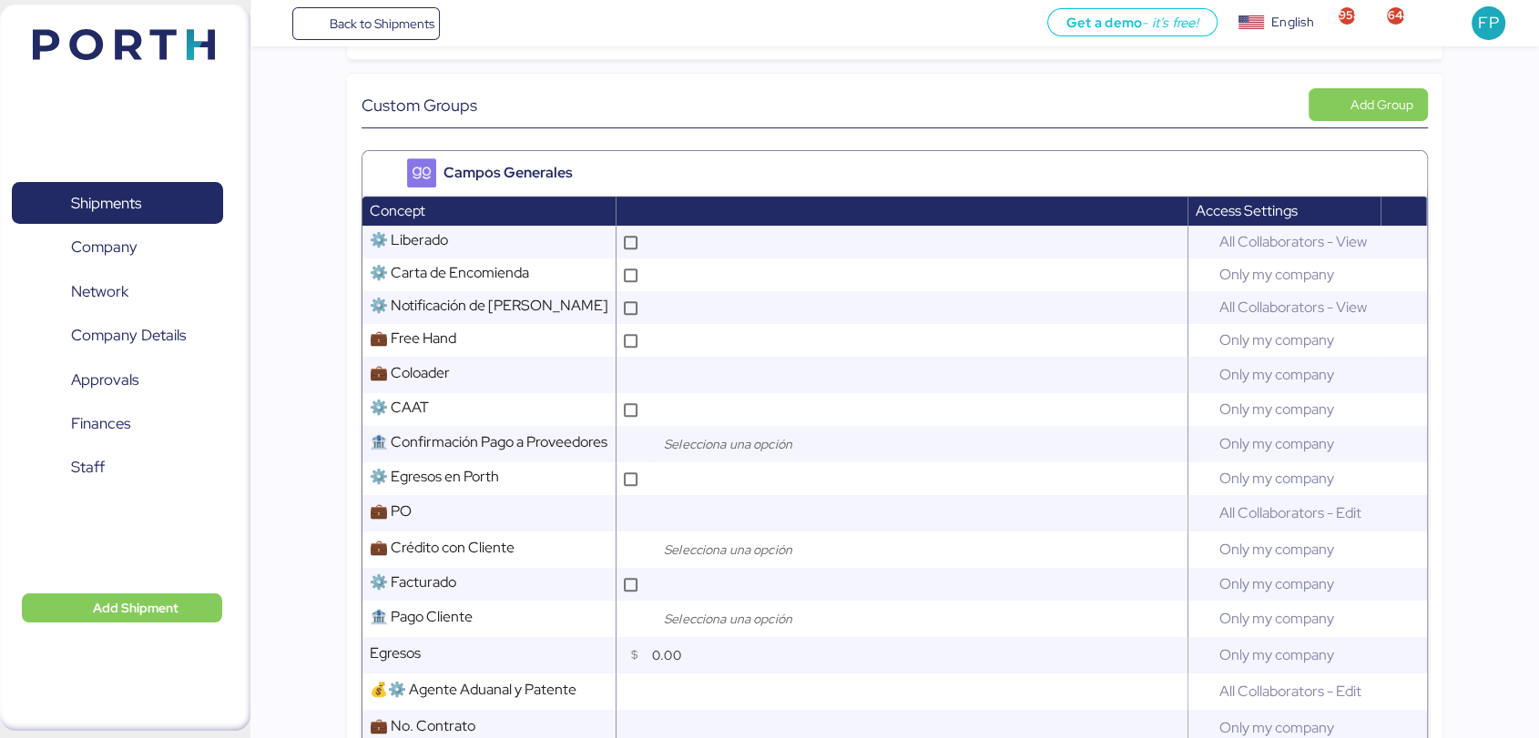
scroll to position [801, 0]
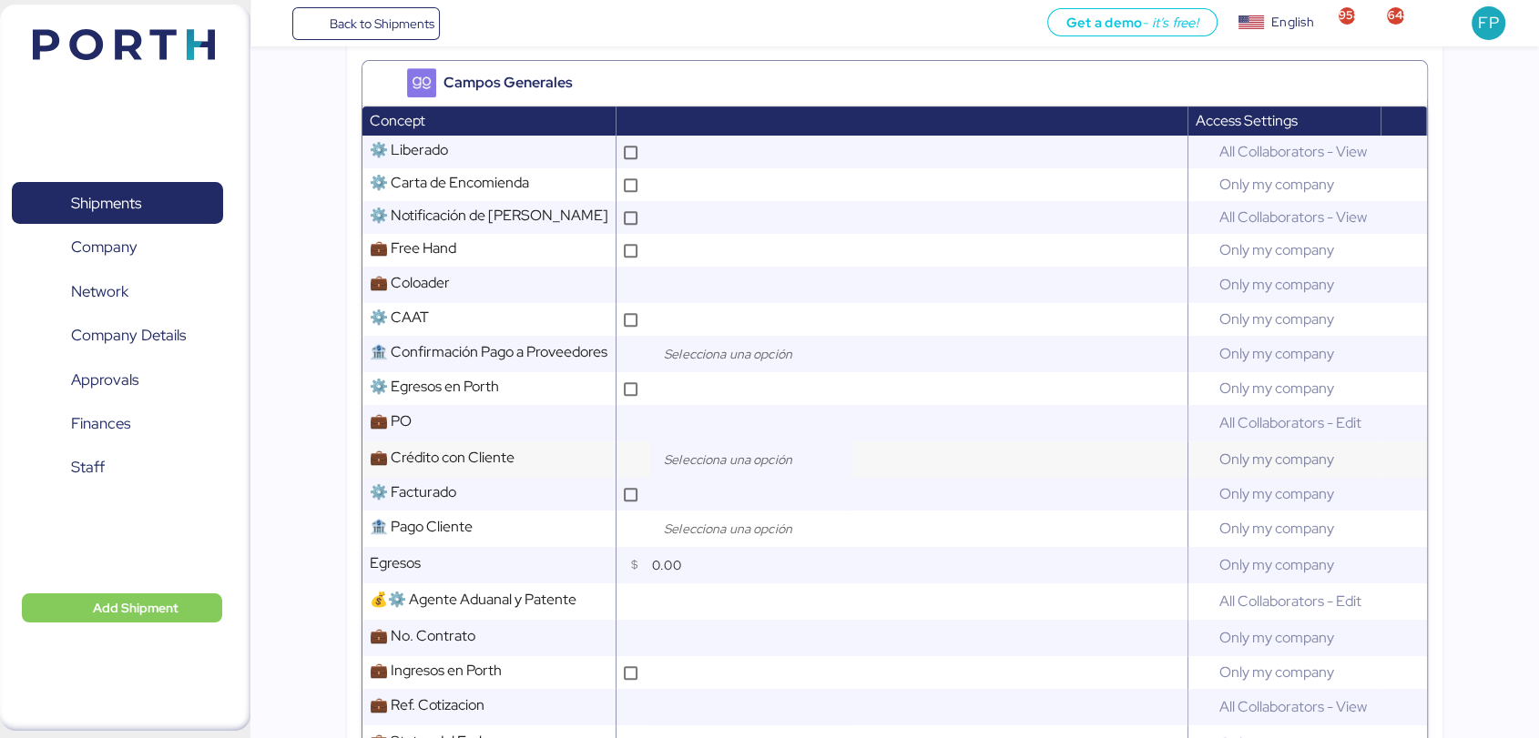
click at [721, 478] on div at bounding box center [751, 460] width 200 height 36
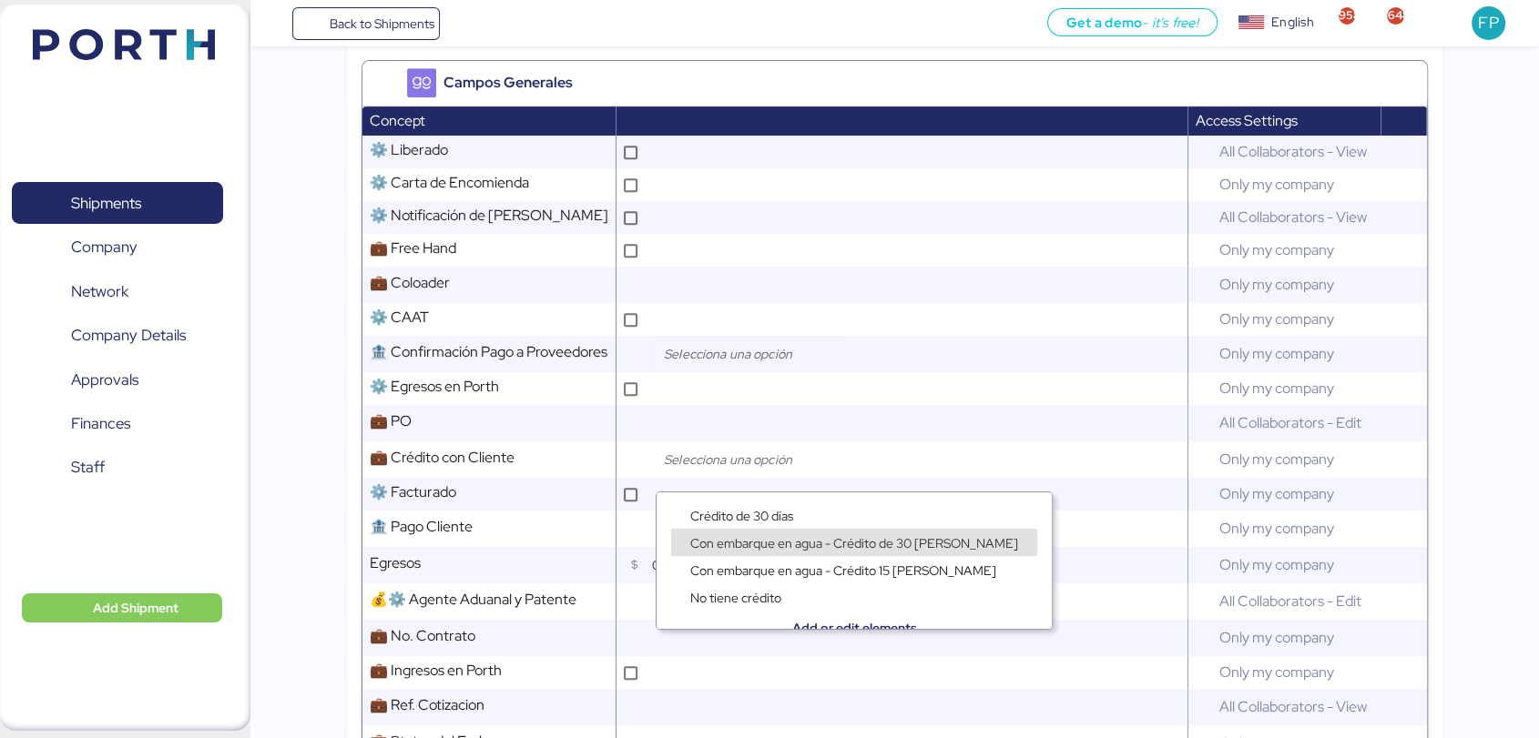
click at [740, 541] on span "Con embarque en agua - Crédito de 30 [PERSON_NAME]" at bounding box center [854, 543] width 328 height 16
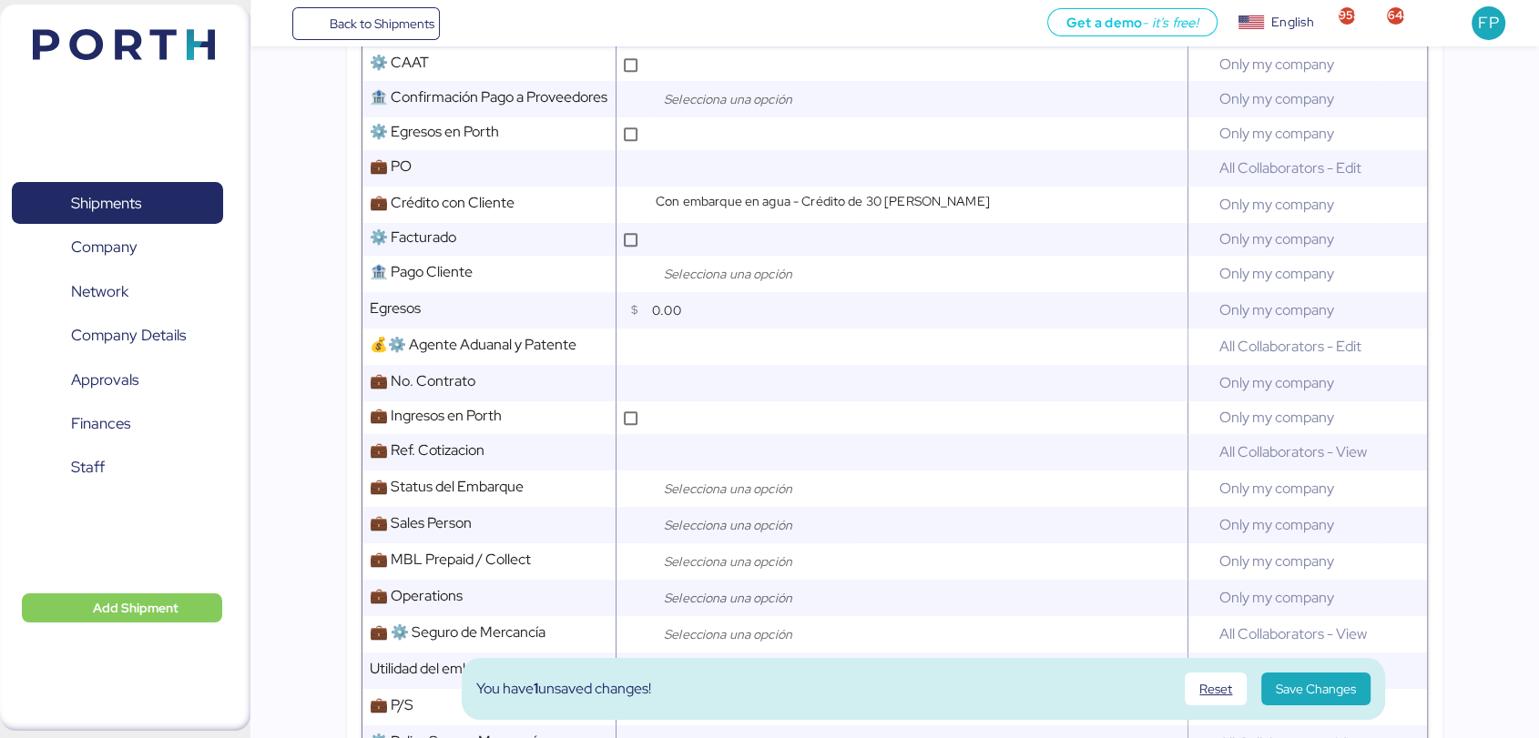
scroll to position [1064, 0]
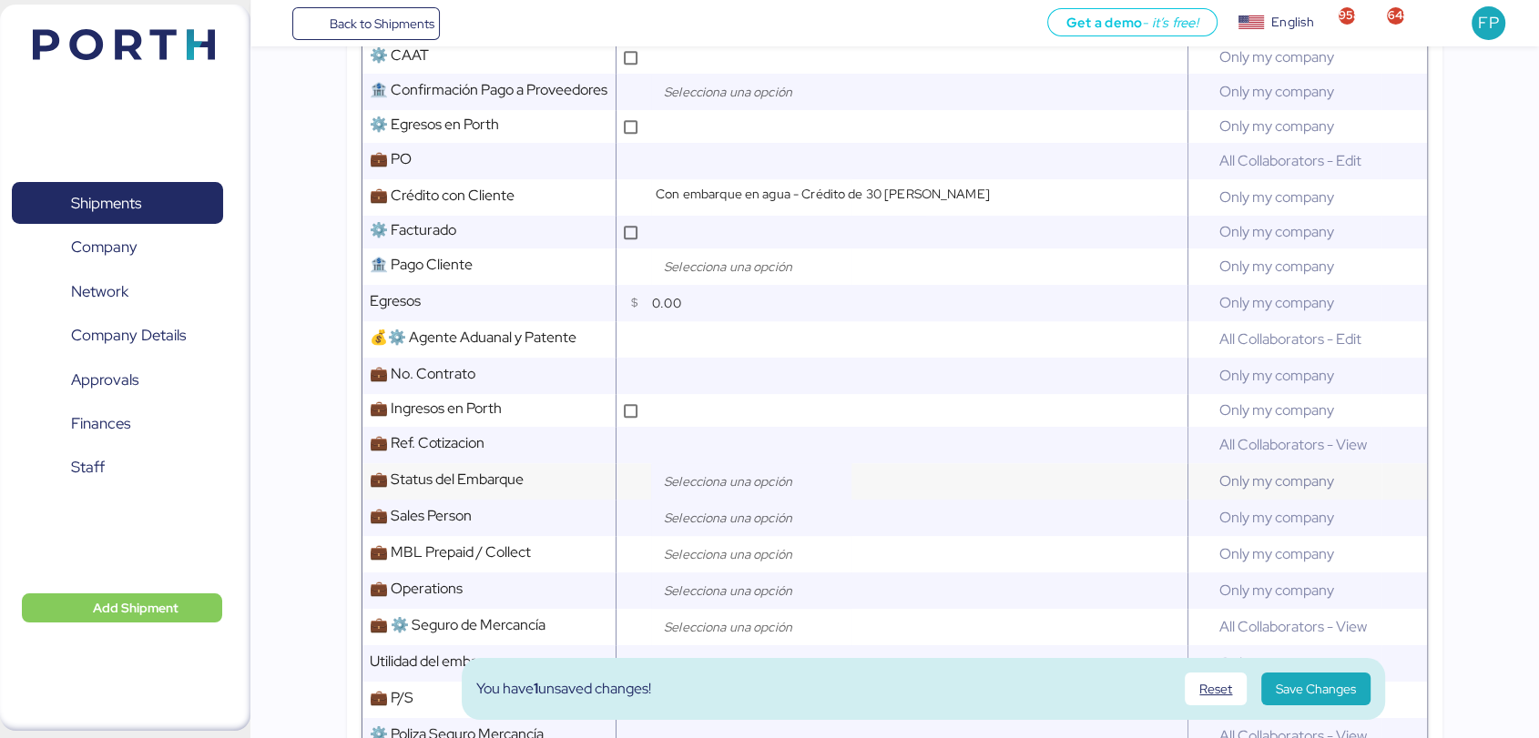
click at [721, 493] on input "search" at bounding box center [755, 482] width 191 height 22
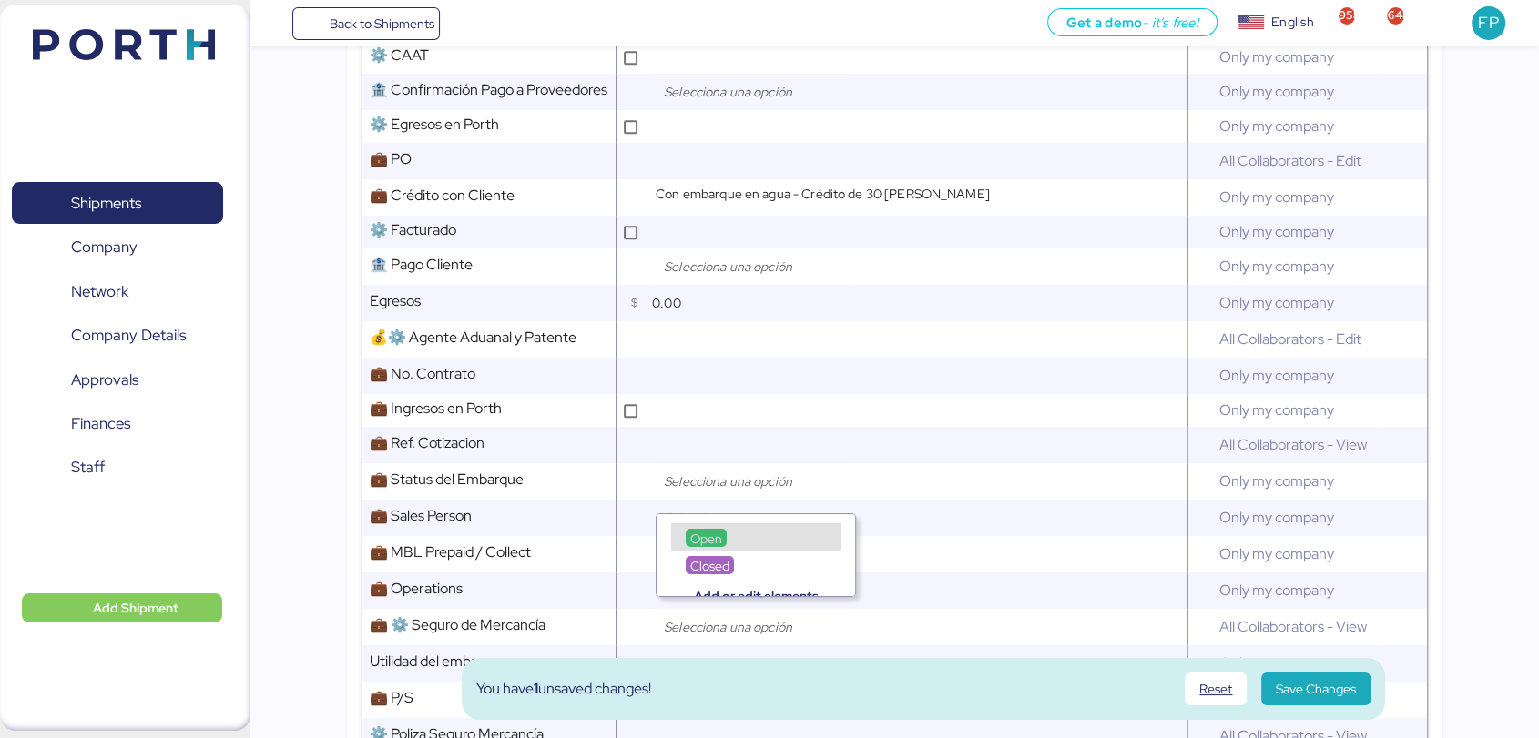
click at [713, 540] on span "Open" at bounding box center [706, 539] width 32 height 16
click at [744, 529] on input "search" at bounding box center [755, 518] width 191 height 22
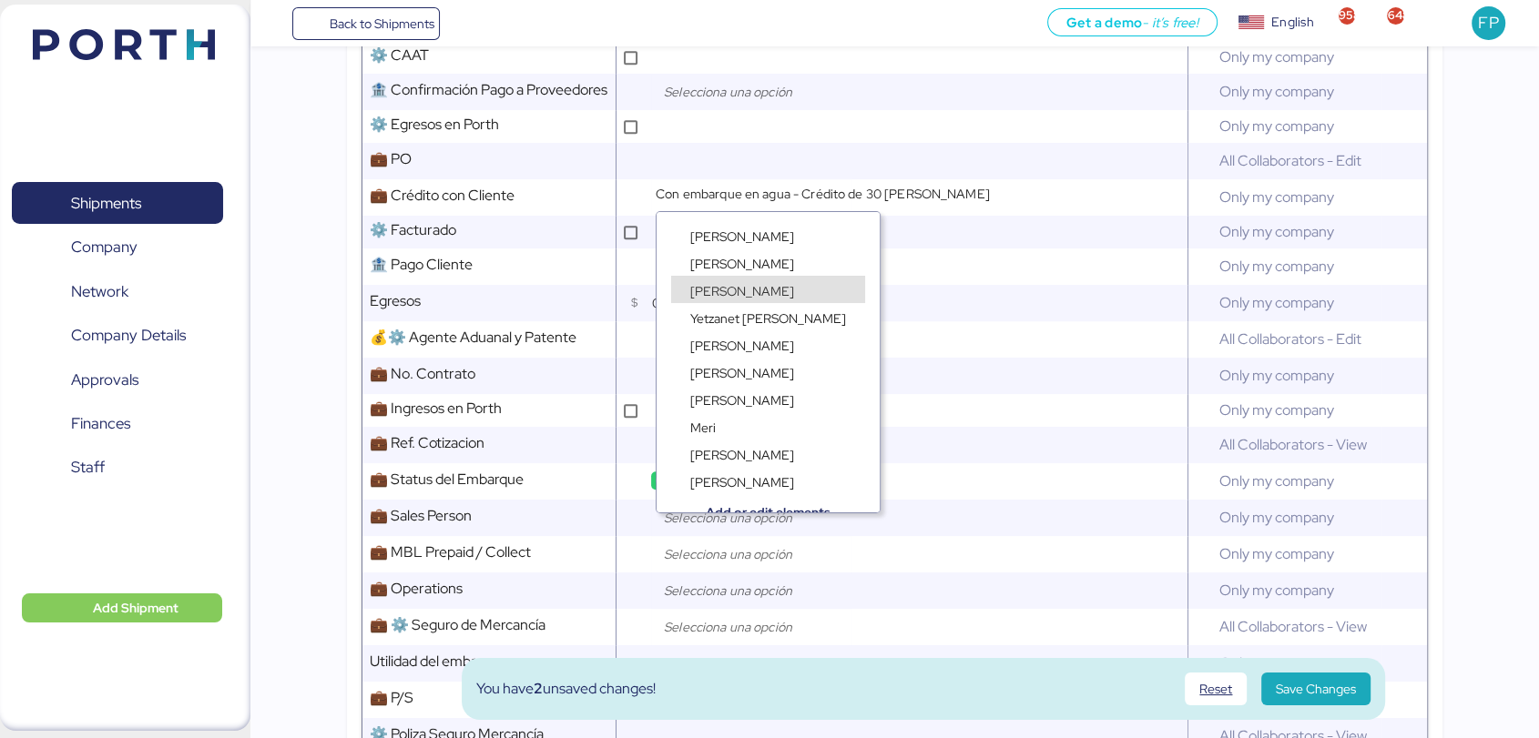
click at [722, 288] on span "[PERSON_NAME]" at bounding box center [742, 291] width 104 height 16
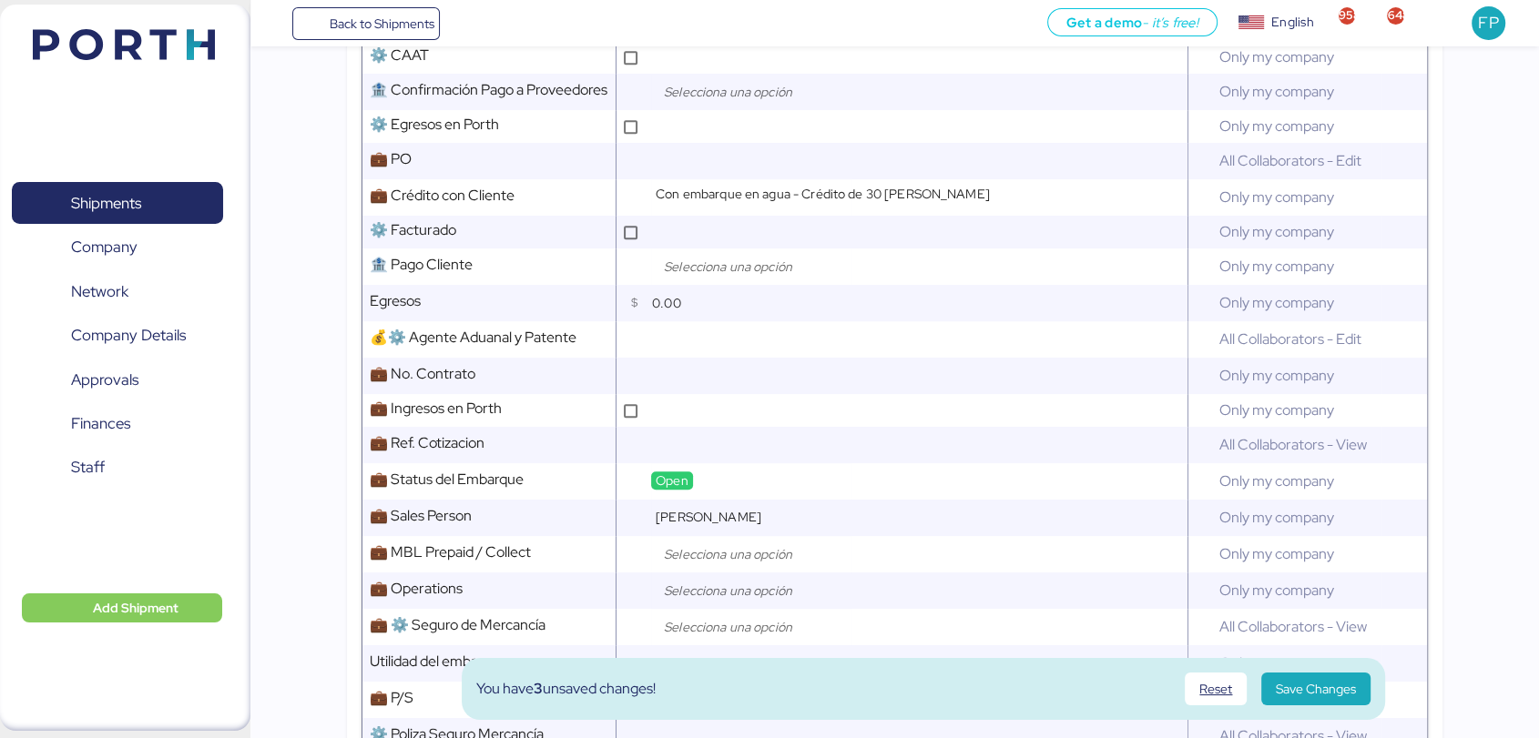
scroll to position [14, 0]
click at [686, 556] on input "search" at bounding box center [755, 555] width 191 height 22
click at [702, 606] on span "Prepaid" at bounding box center [712, 612] width 44 height 16
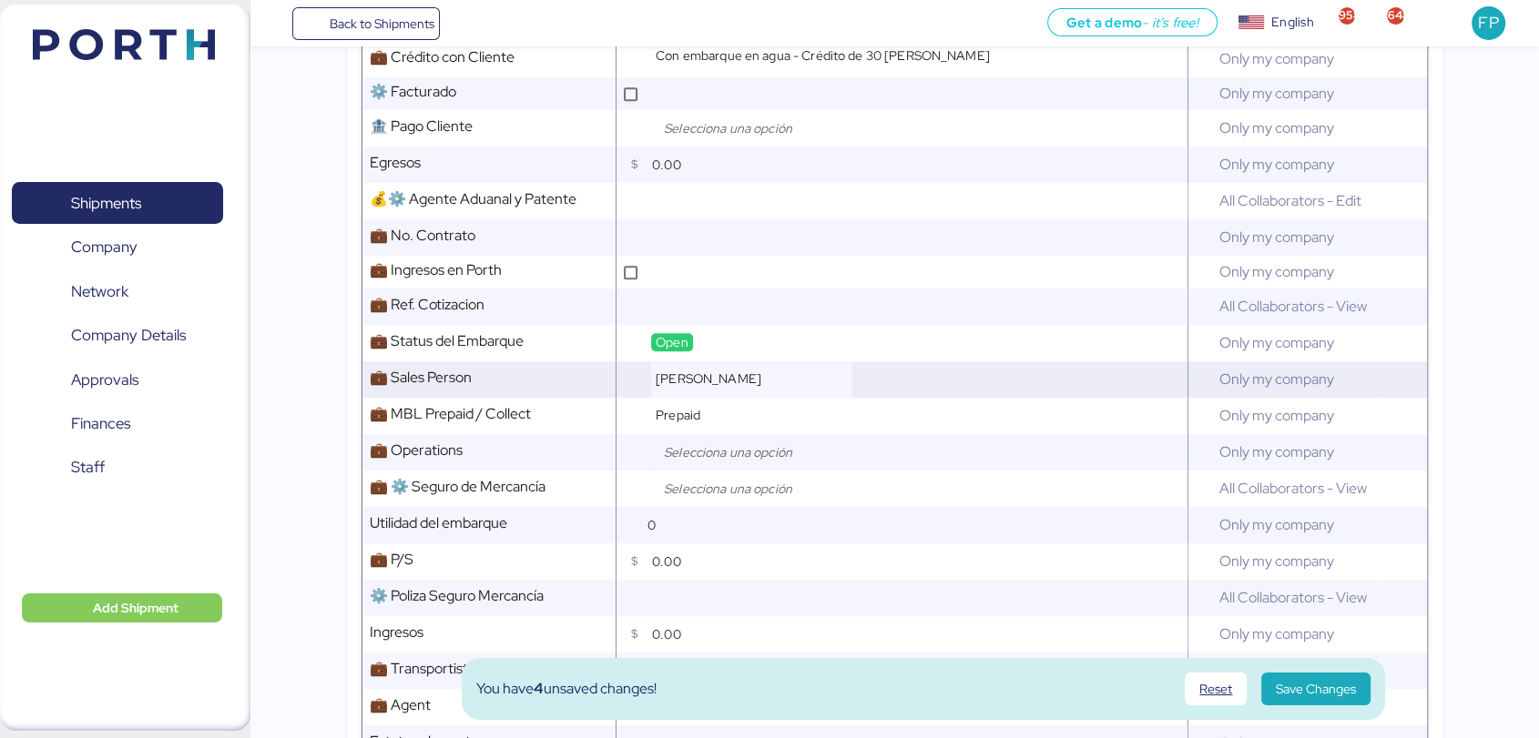
scroll to position [1201, 0]
click at [734, 462] on input "search" at bounding box center [755, 454] width 191 height 22
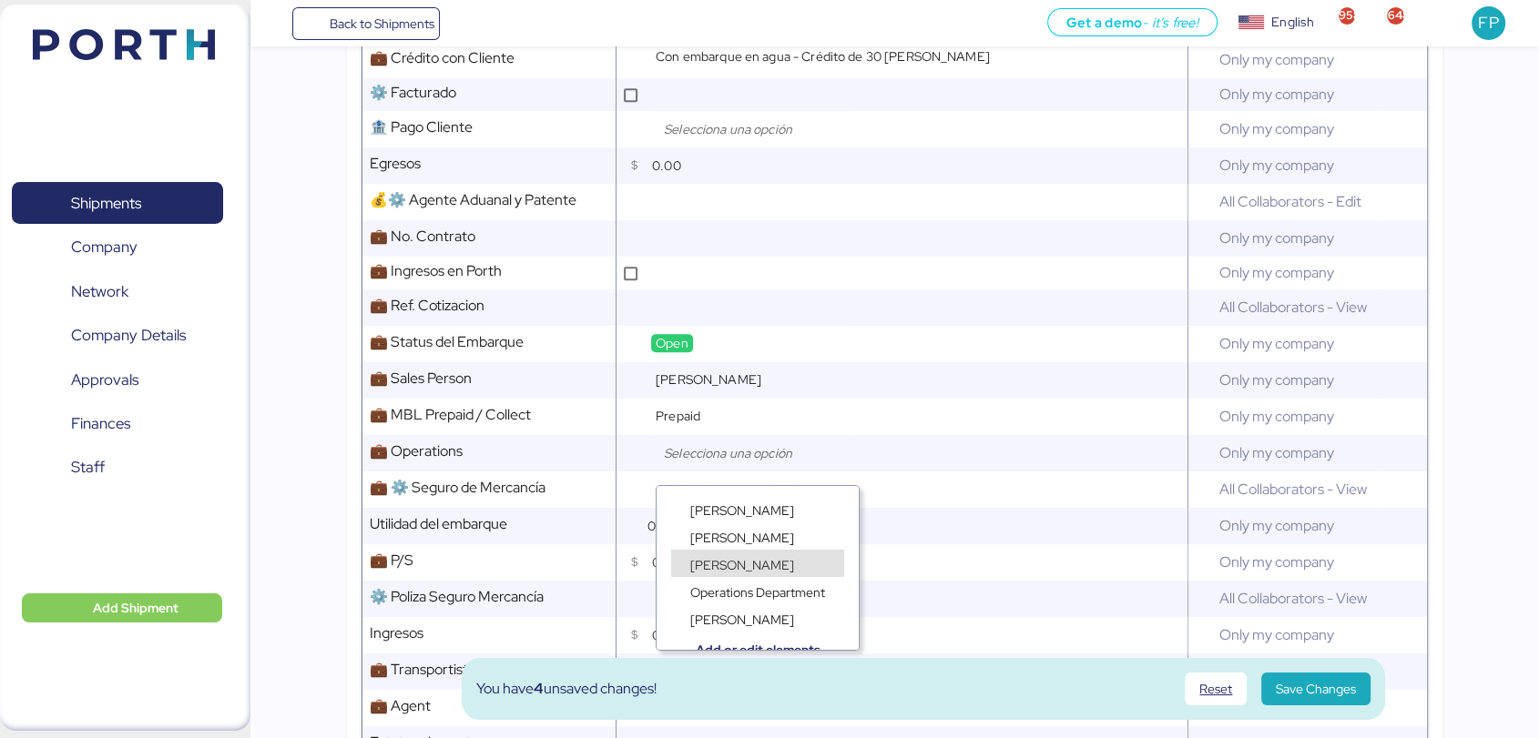
click at [727, 564] on span "[PERSON_NAME]" at bounding box center [742, 565] width 104 height 16
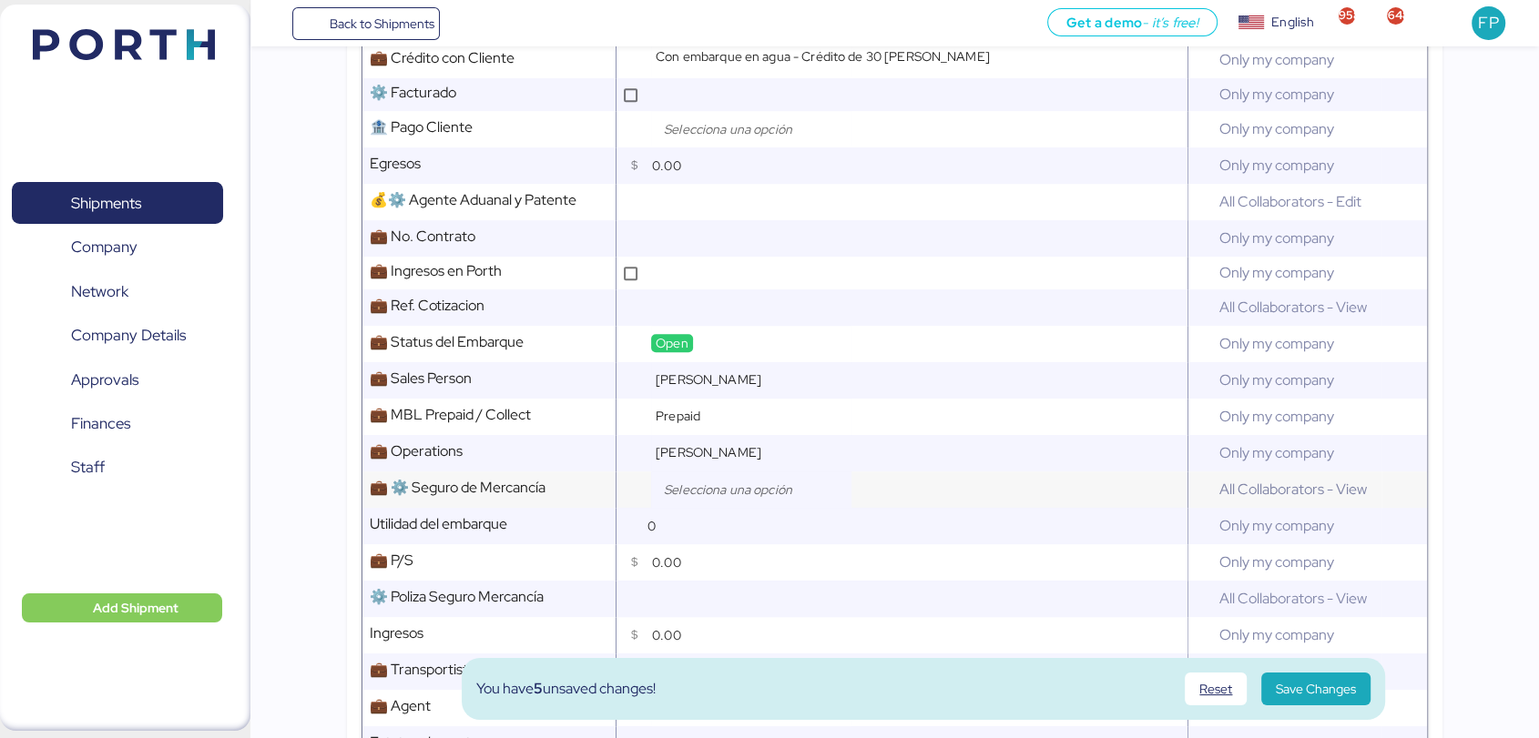
click at [717, 501] on input "search" at bounding box center [755, 490] width 191 height 22
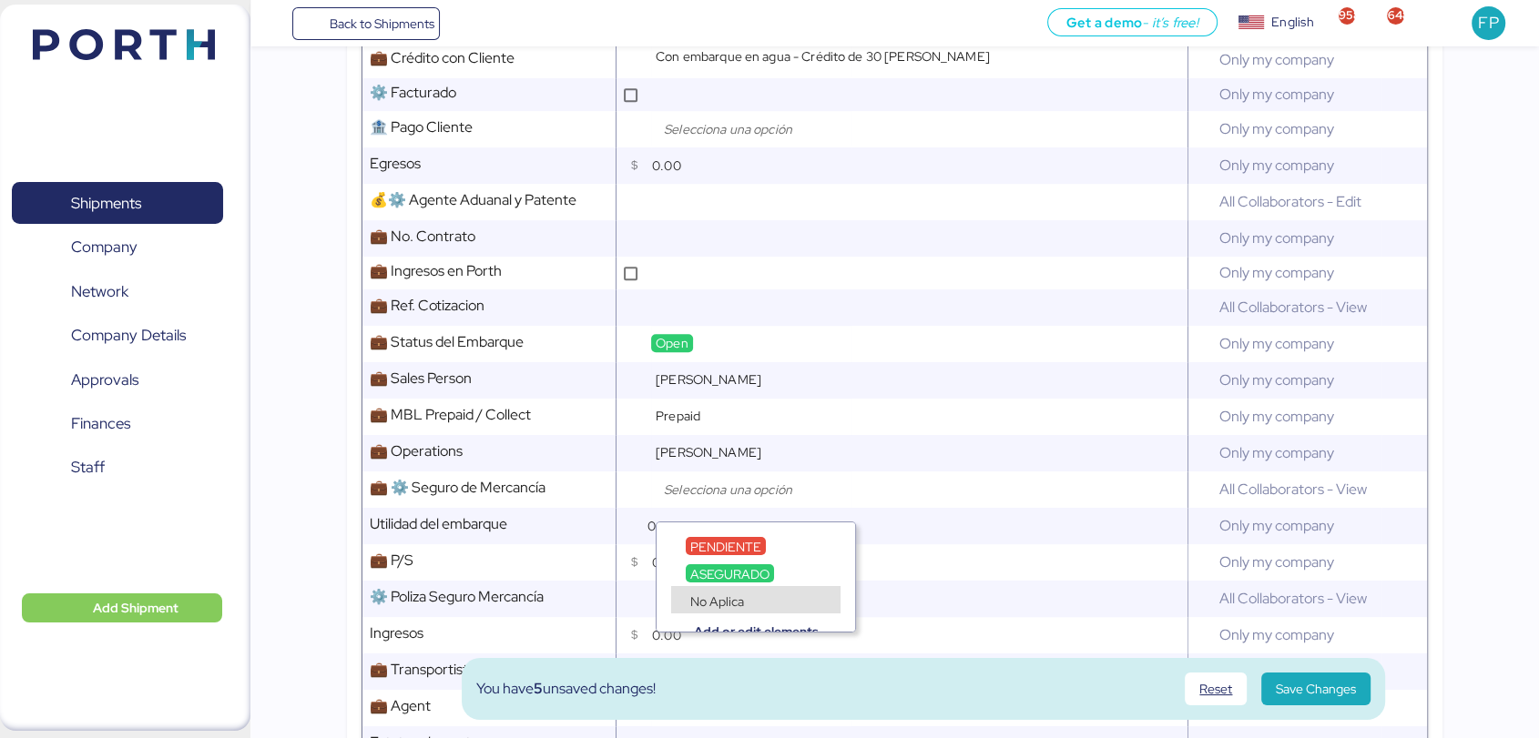
click at [718, 596] on span "No Aplica" at bounding box center [717, 602] width 54 height 16
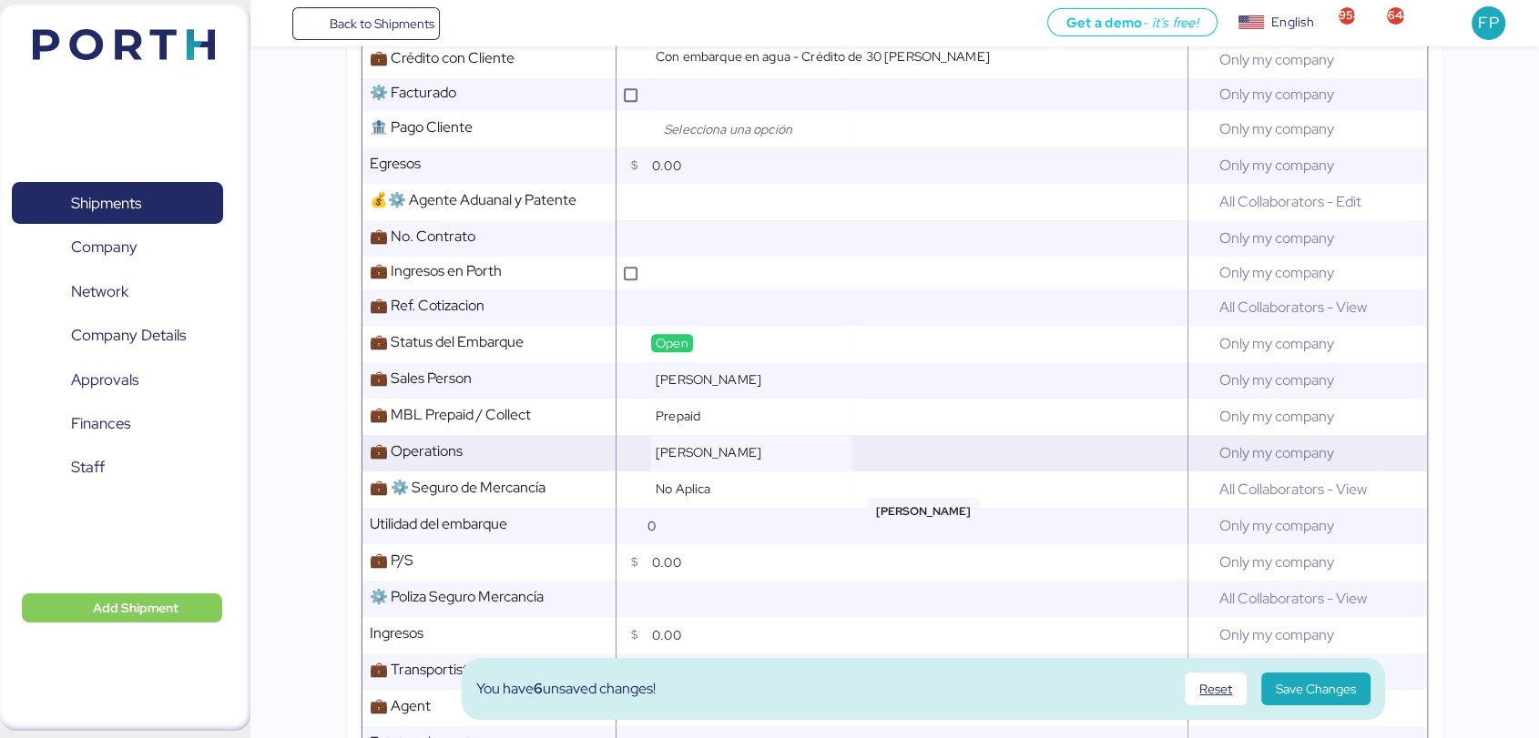
scroll to position [1406, 0]
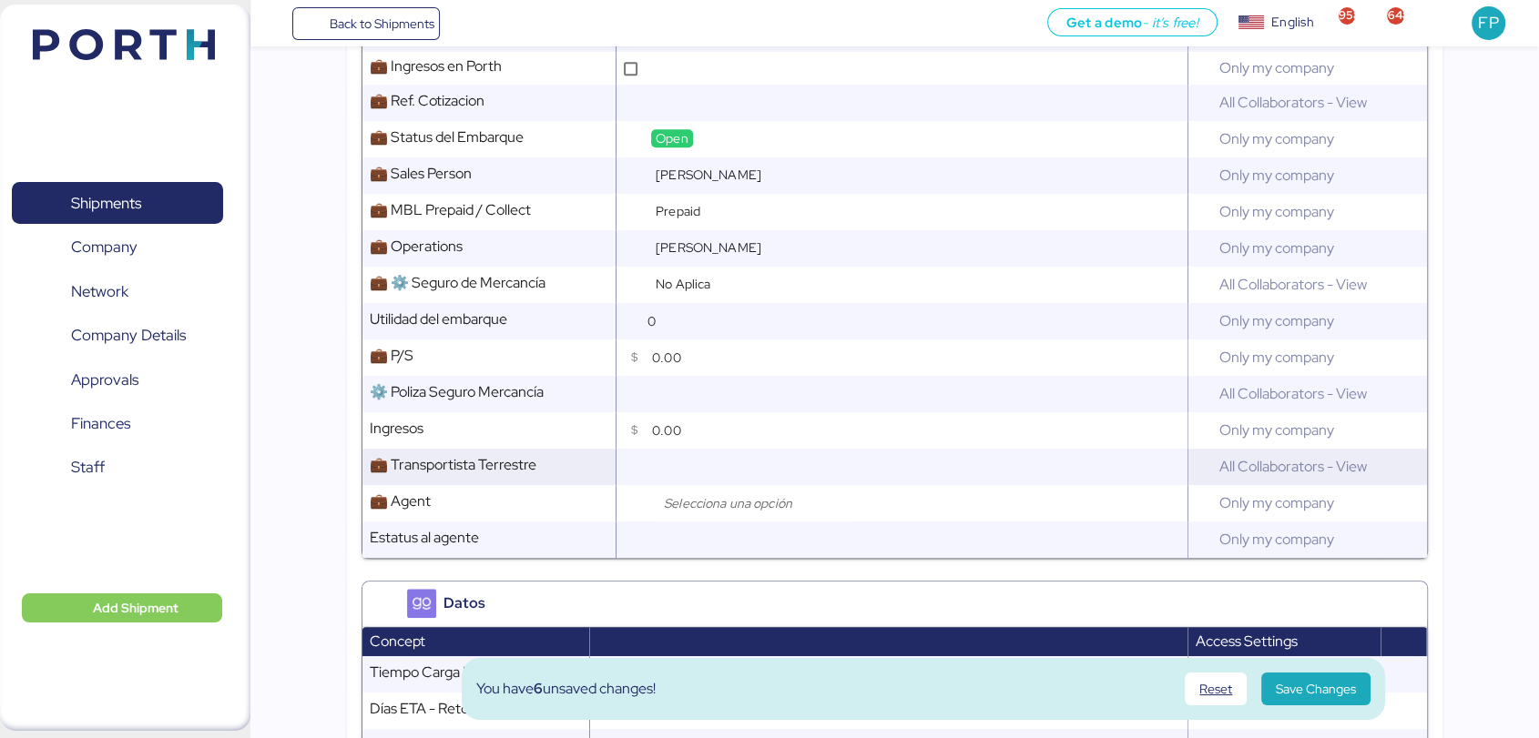
click at [736, 485] on input "text" at bounding box center [917, 467] width 540 height 36
click at [743, 498] on div at bounding box center [751, 503] width 200 height 36
type input "reac"
click at [769, 555] on span "SHENZHEN REACH LOGISTICS COMPANY LIMITED" at bounding box center [839, 560] width 299 height 16
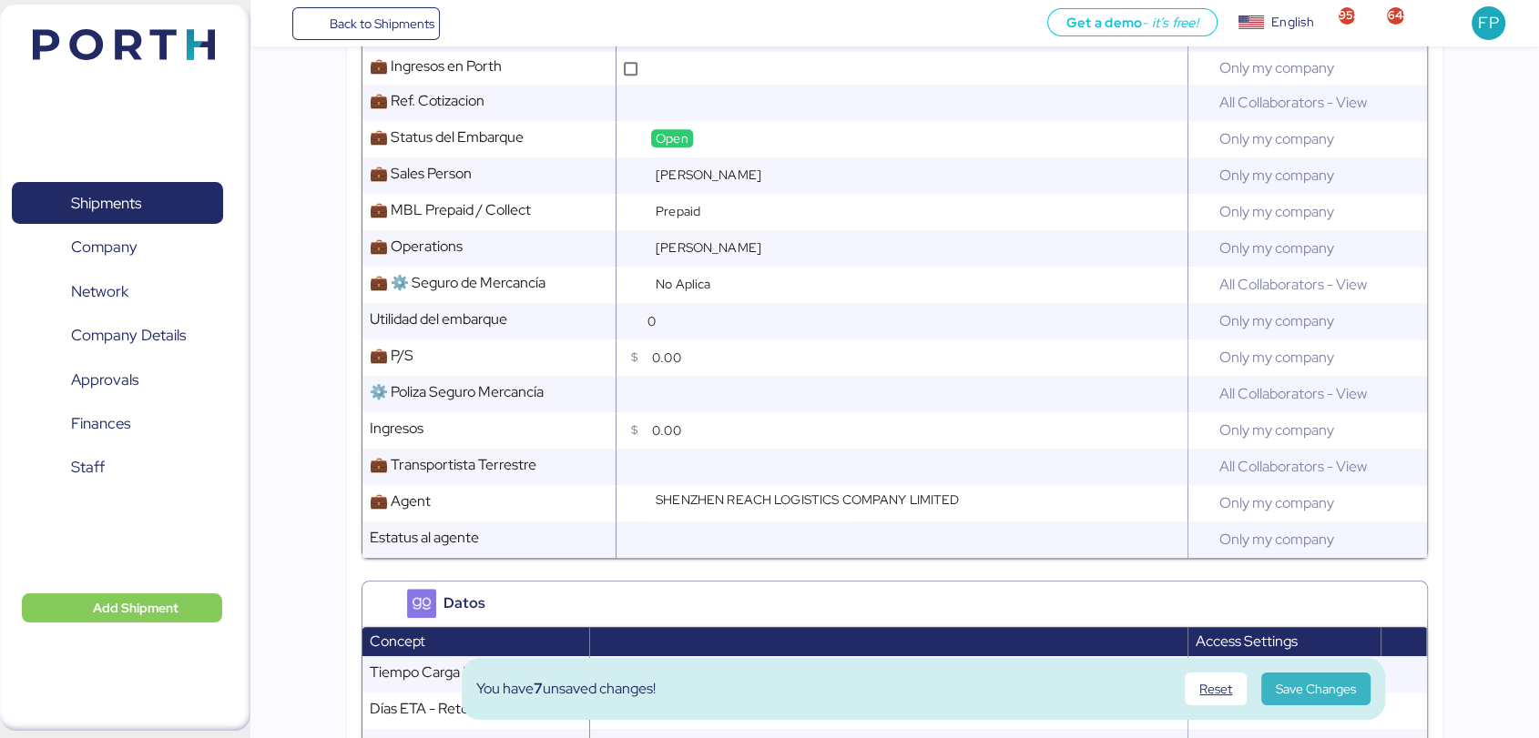
click at [1324, 689] on span "Save Changes" at bounding box center [1316, 689] width 80 height 22
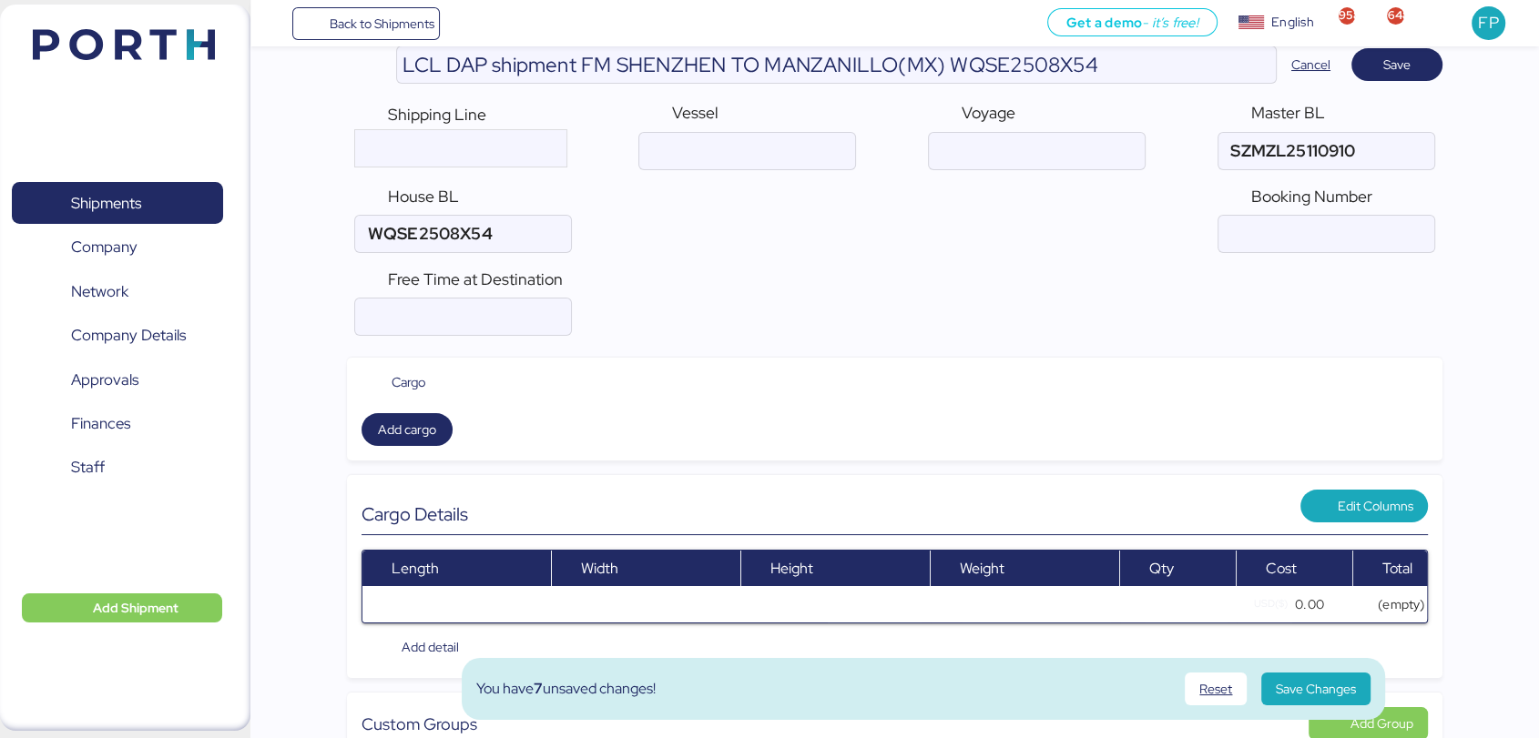
scroll to position [0, 0]
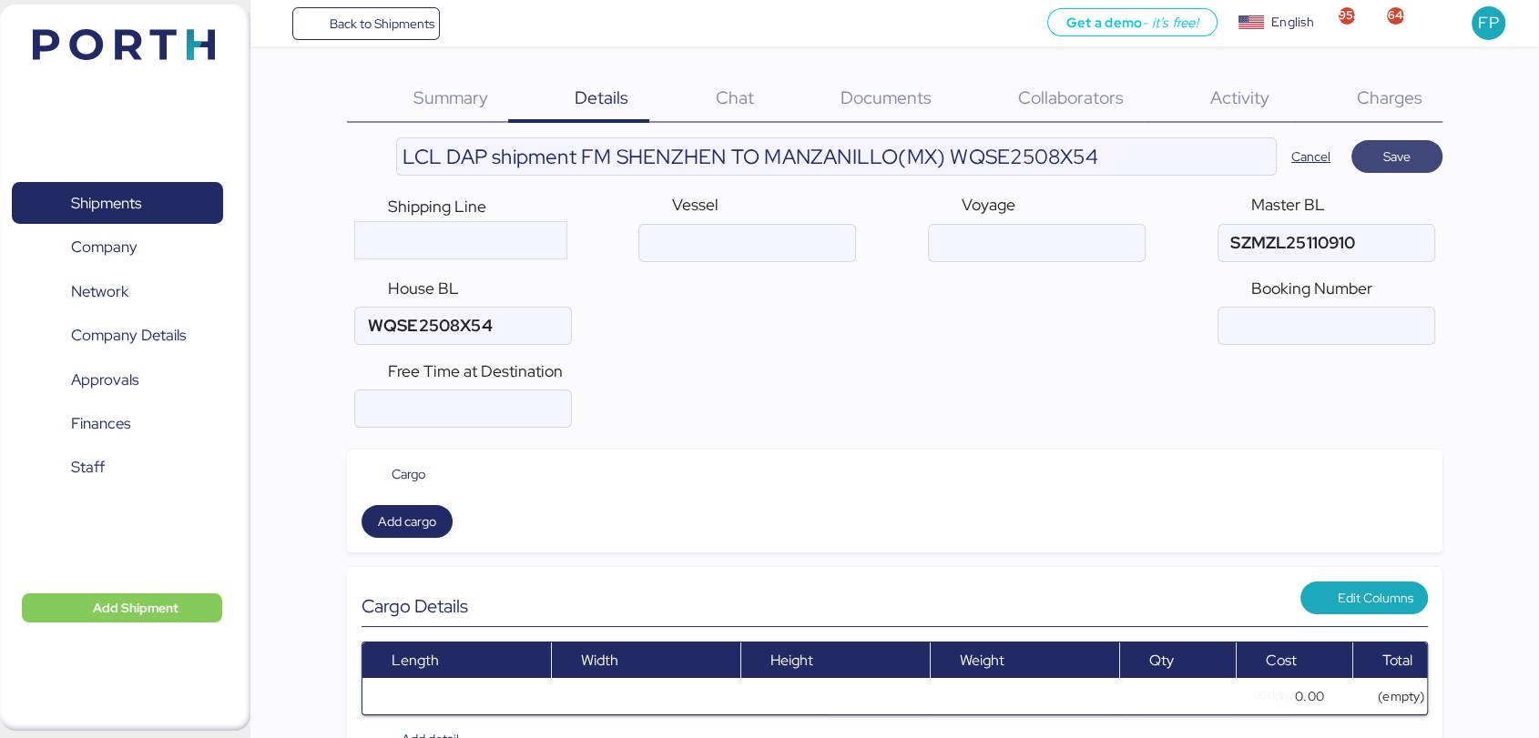
click at [1397, 156] on span "Save" at bounding box center [1396, 157] width 27 height 22
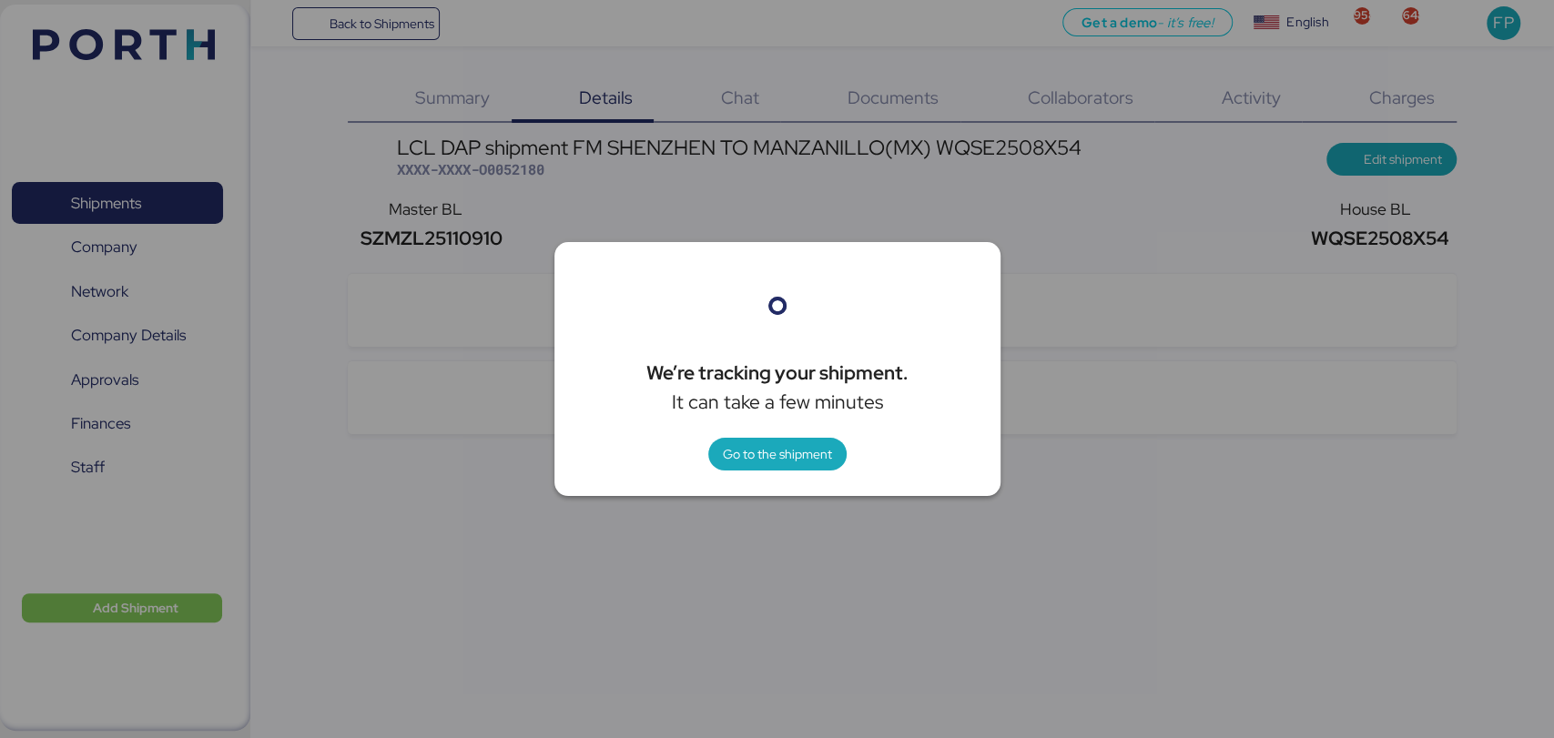
click at [523, 172] on div at bounding box center [777, 369] width 1554 height 738
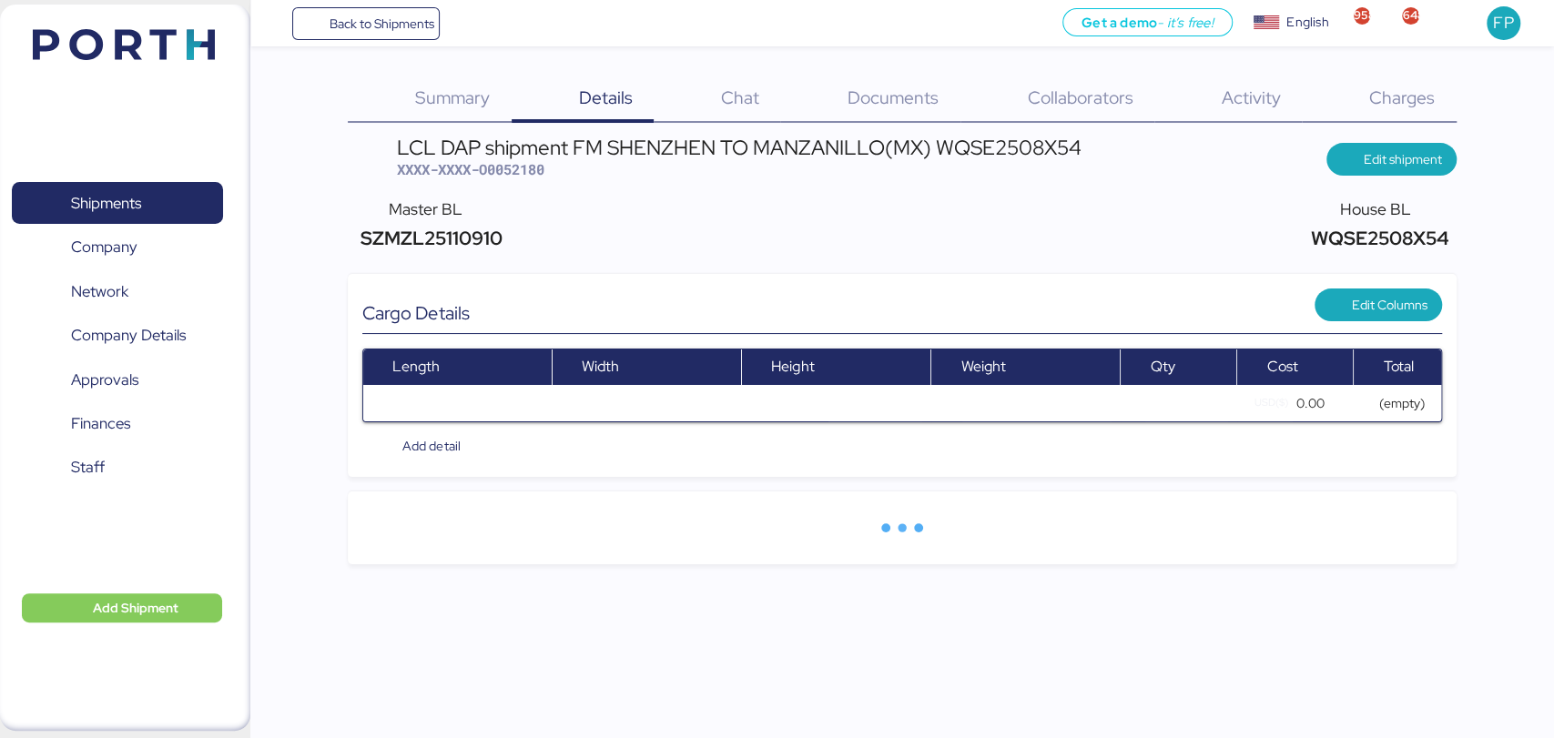
click at [523, 172] on div at bounding box center [777, 369] width 1554 height 738
click at [523, 172] on span "XXXX-XXXX-O0052180" at bounding box center [471, 169] width 148 height 18
copy span "O0052180"
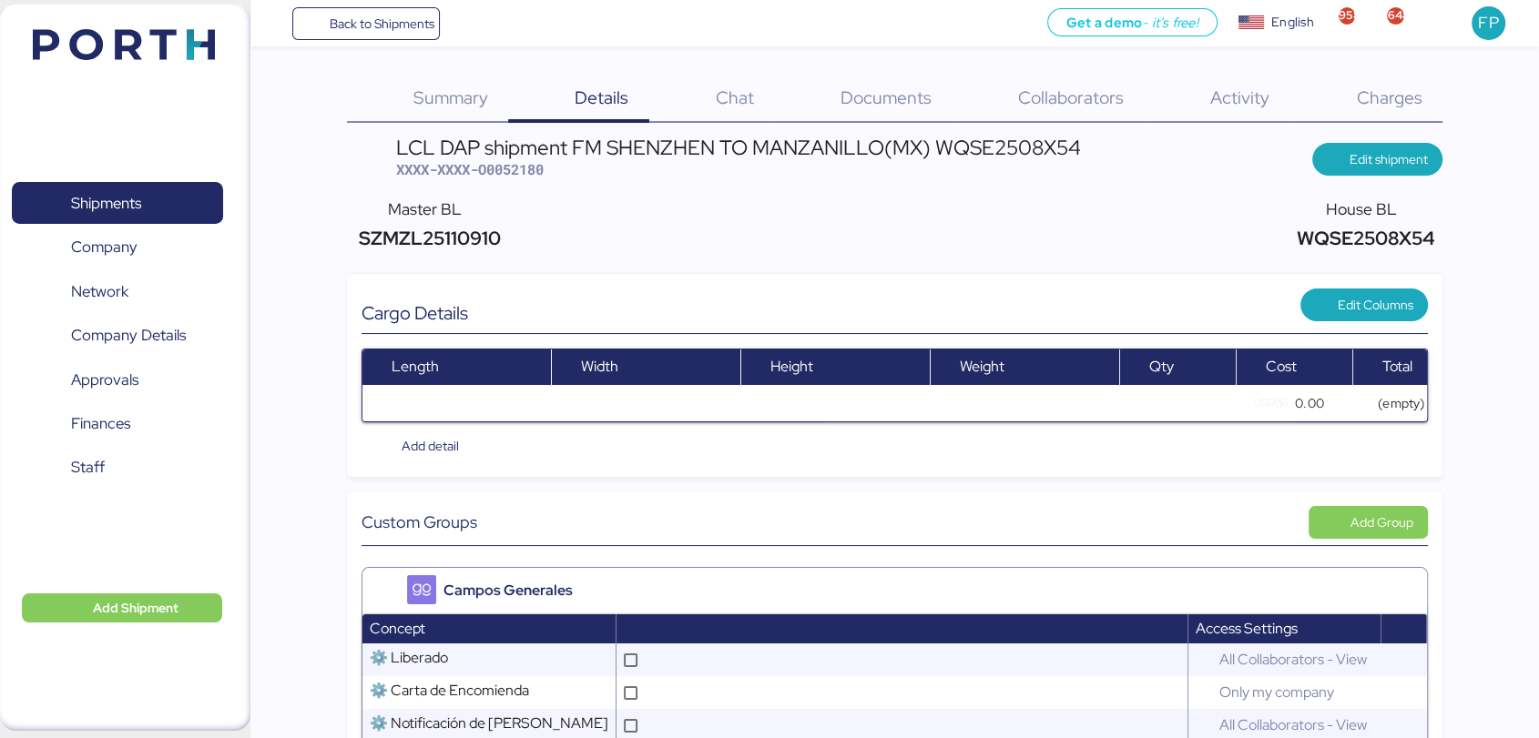
click at [470, 106] on span "Summary" at bounding box center [450, 98] width 75 height 24
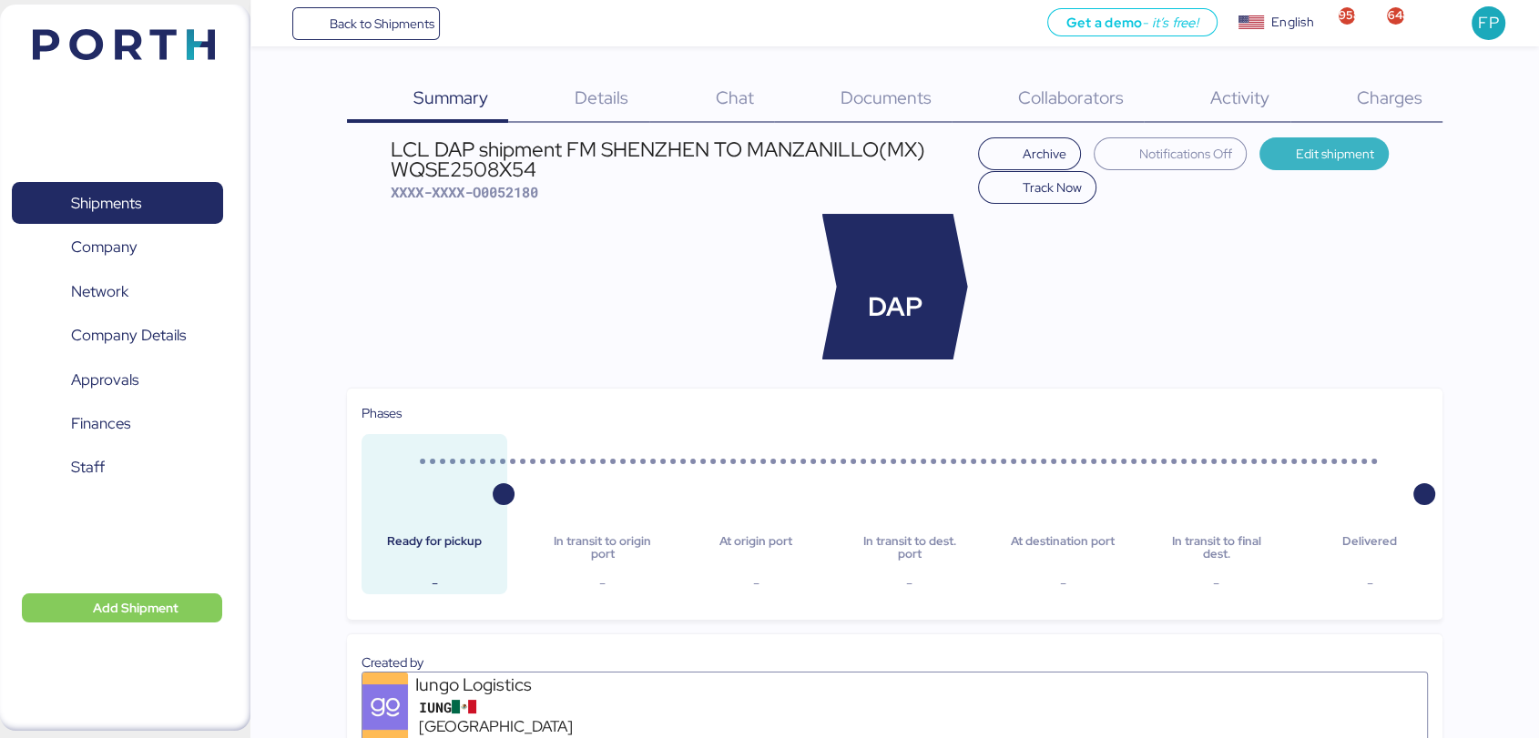
click at [1327, 150] on span "Edit shipment" at bounding box center [1335, 154] width 78 height 22
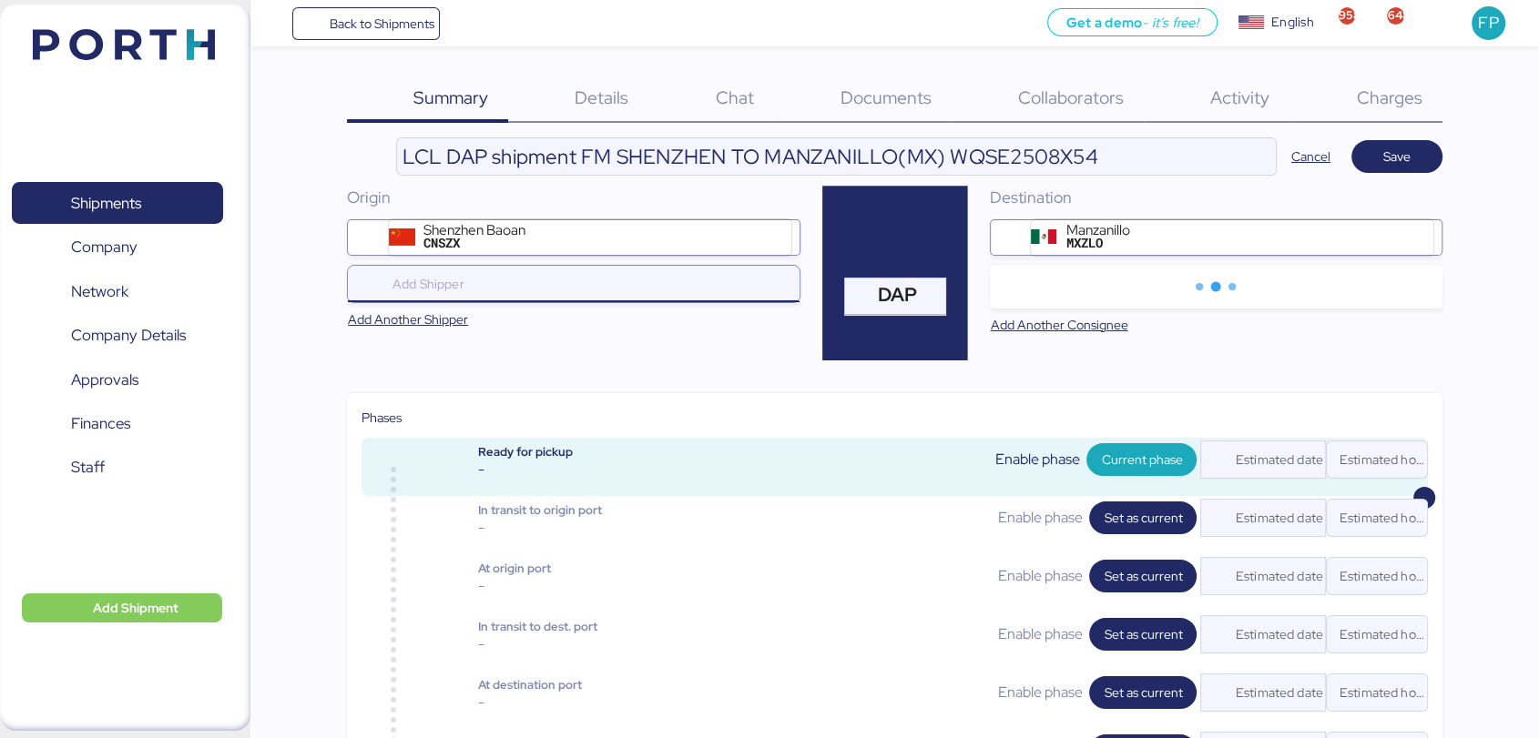
click at [504, 279] on input "search" at bounding box center [577, 284] width 377 height 22
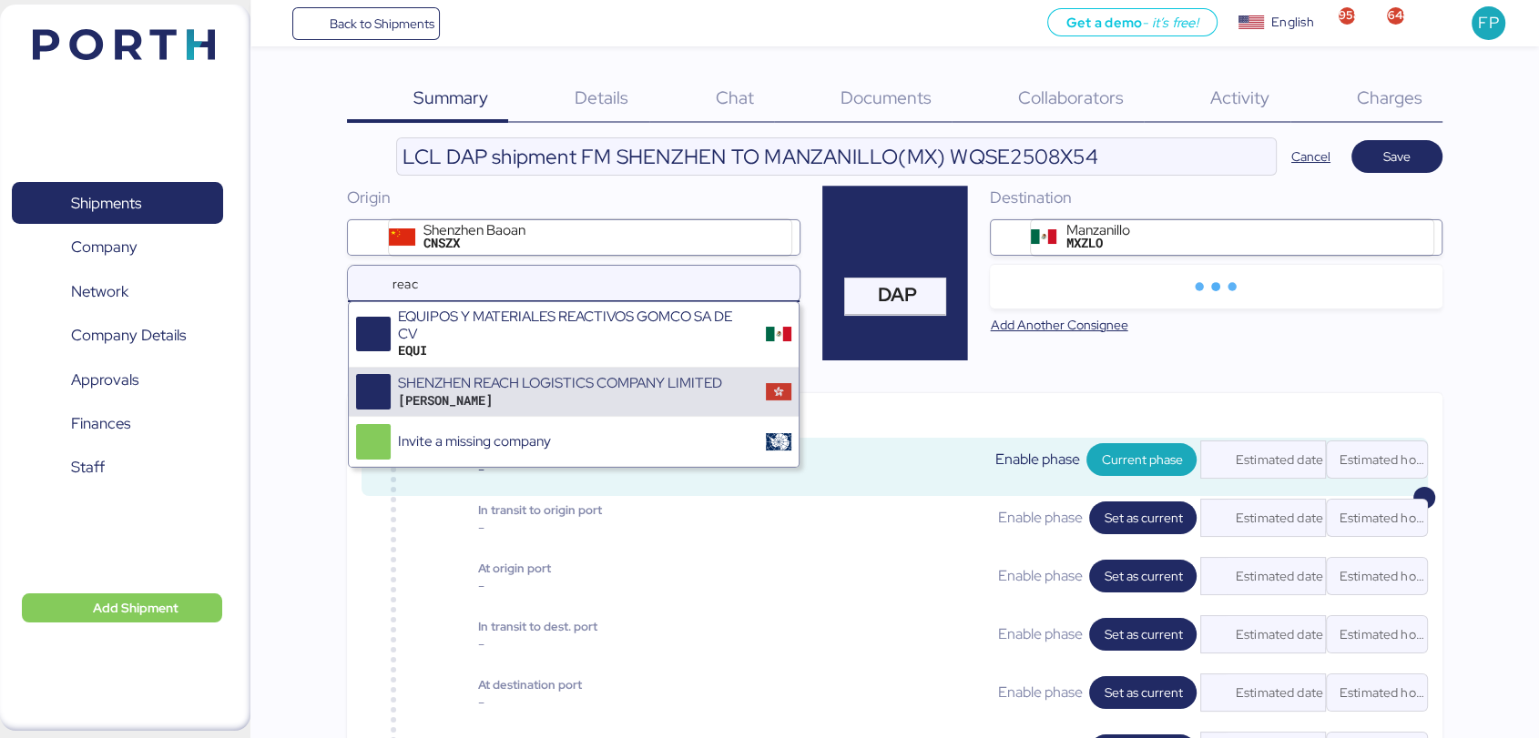
type input "reac"
click at [587, 392] on div "[PERSON_NAME]" at bounding box center [560, 400] width 324 height 16
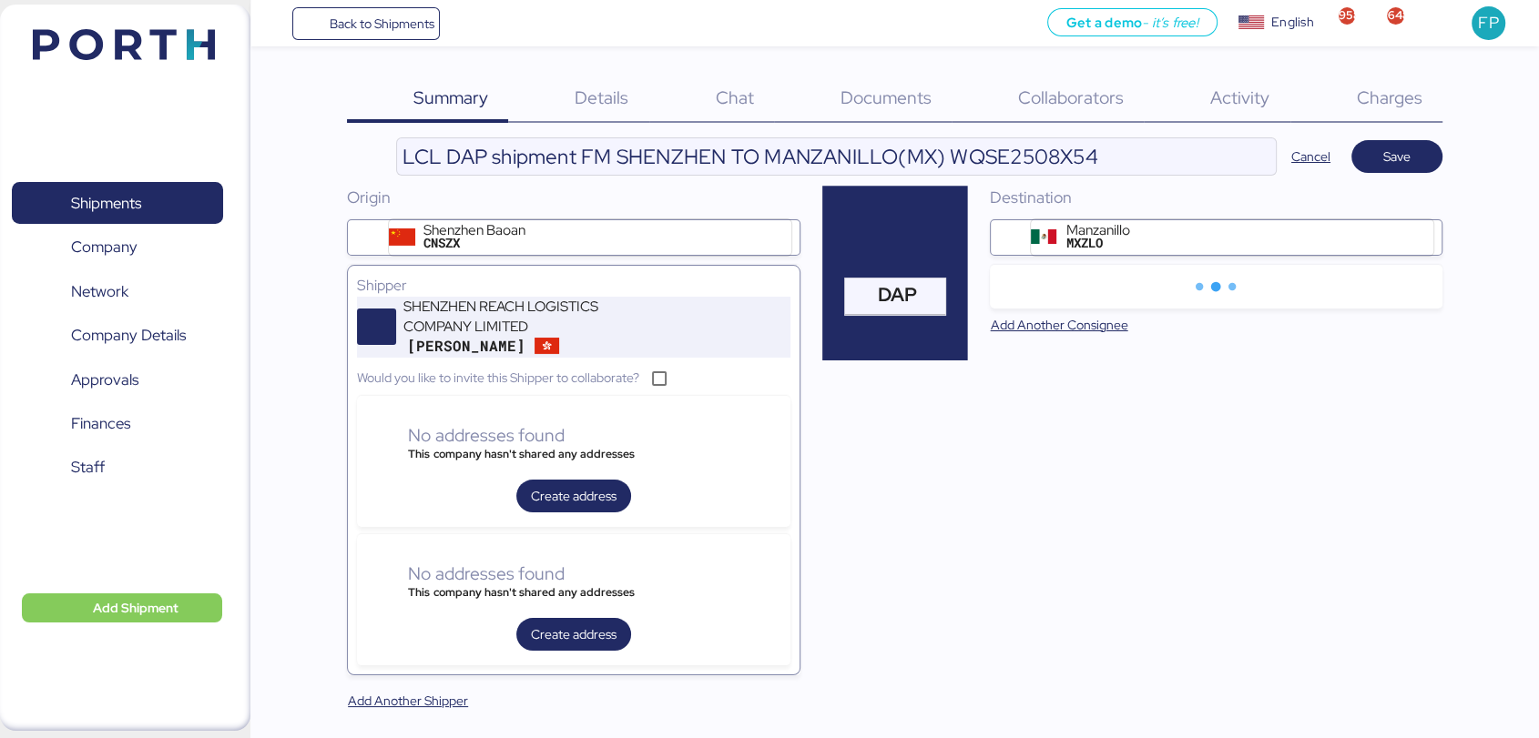
click at [570, 327] on div "SHENZHEN REACH LOGISTICS COMPANY LIMITED" at bounding box center [512, 317] width 219 height 40
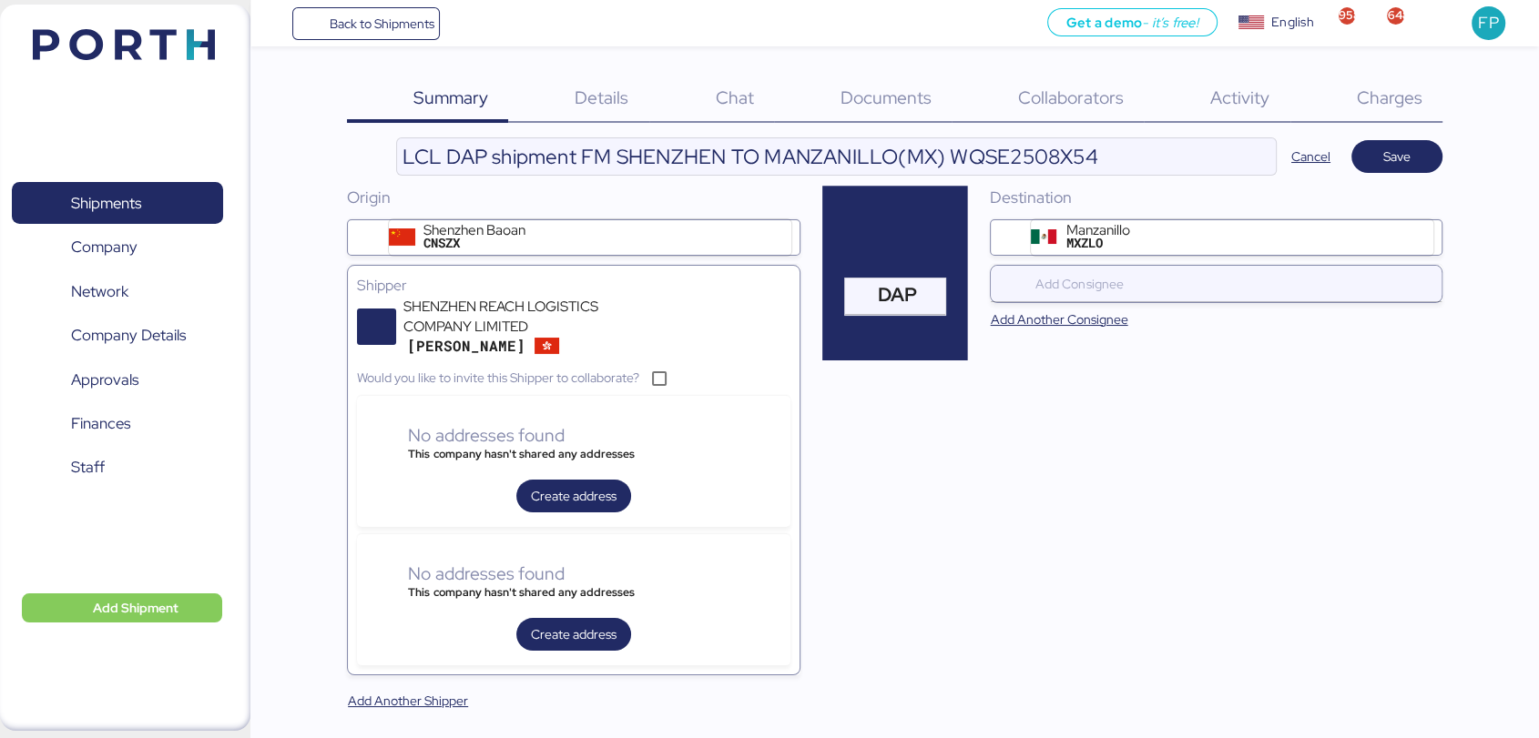
click at [1179, 300] on div "Destination Manzanillo MXZLO Add Another Consignee" at bounding box center [1216, 463] width 453 height 554
click at [1176, 292] on input "search" at bounding box center [1220, 284] width 377 height 22
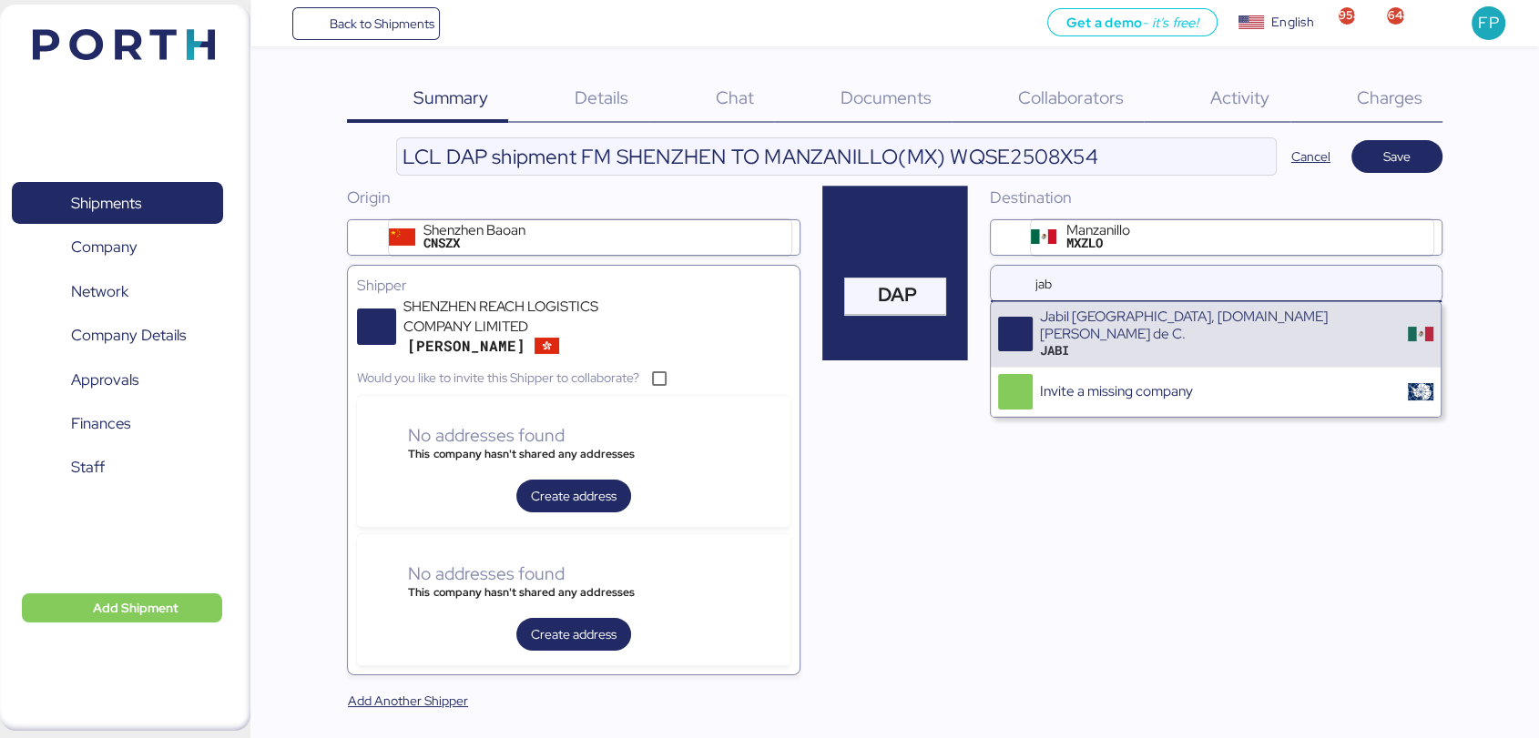
type input "jab"
click at [1189, 322] on div "Jabil [GEOGRAPHIC_DATA], [DOMAIN_NAME] [PERSON_NAME] de C." at bounding box center [1217, 326] width 355 height 34
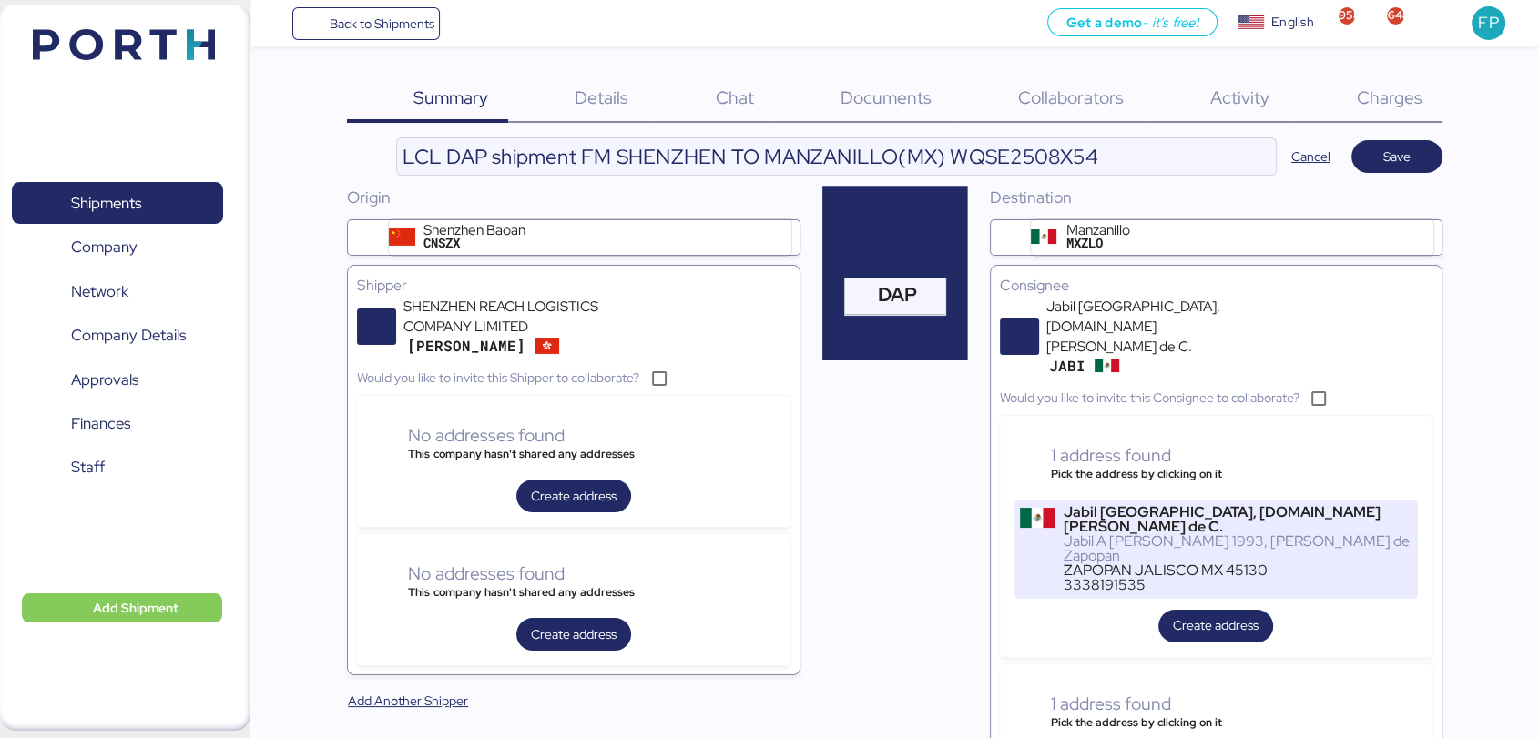
click at [1093, 564] on div "ZAPOPAN JALISCO MX 45130" at bounding box center [1238, 571] width 349 height 15
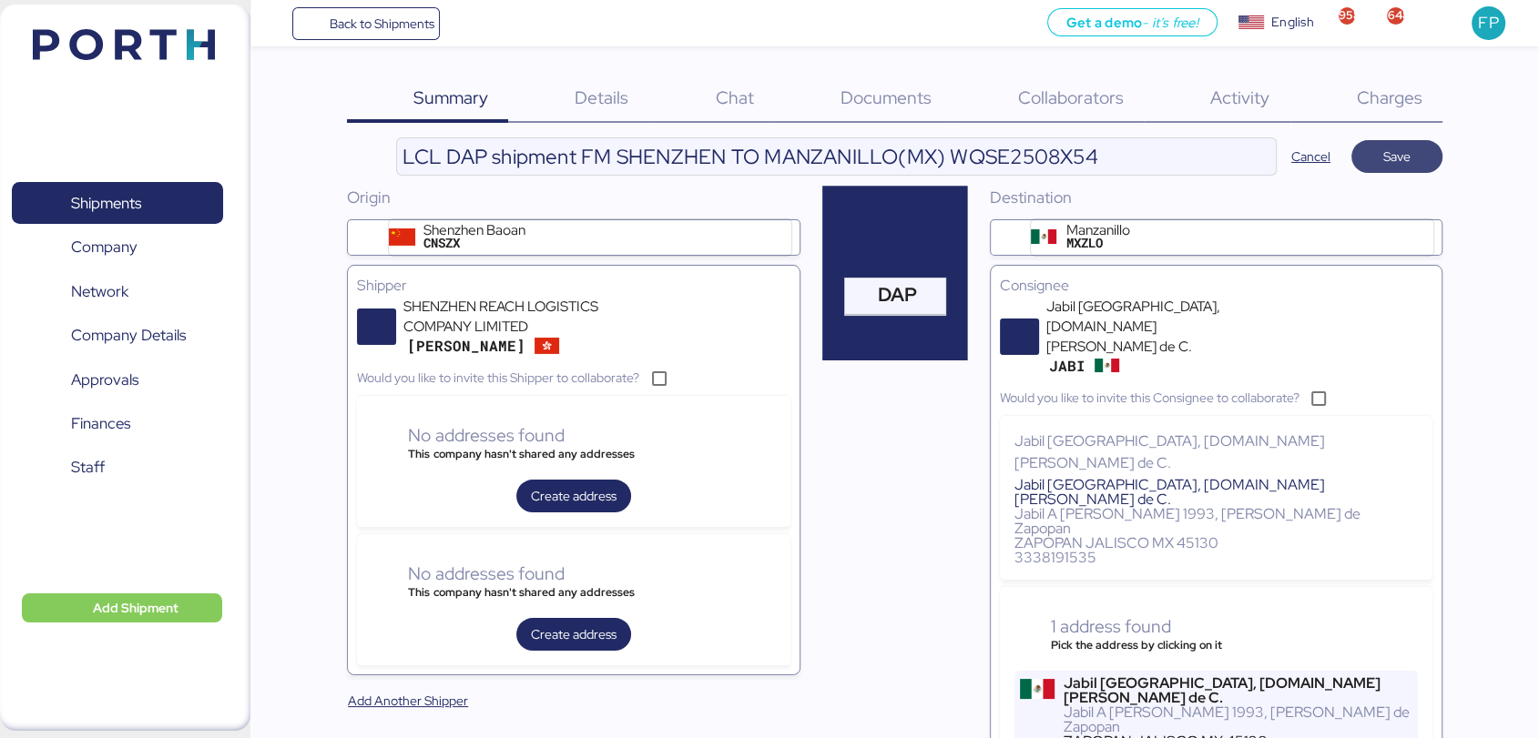
click at [1388, 159] on span "Save" at bounding box center [1396, 157] width 27 height 22
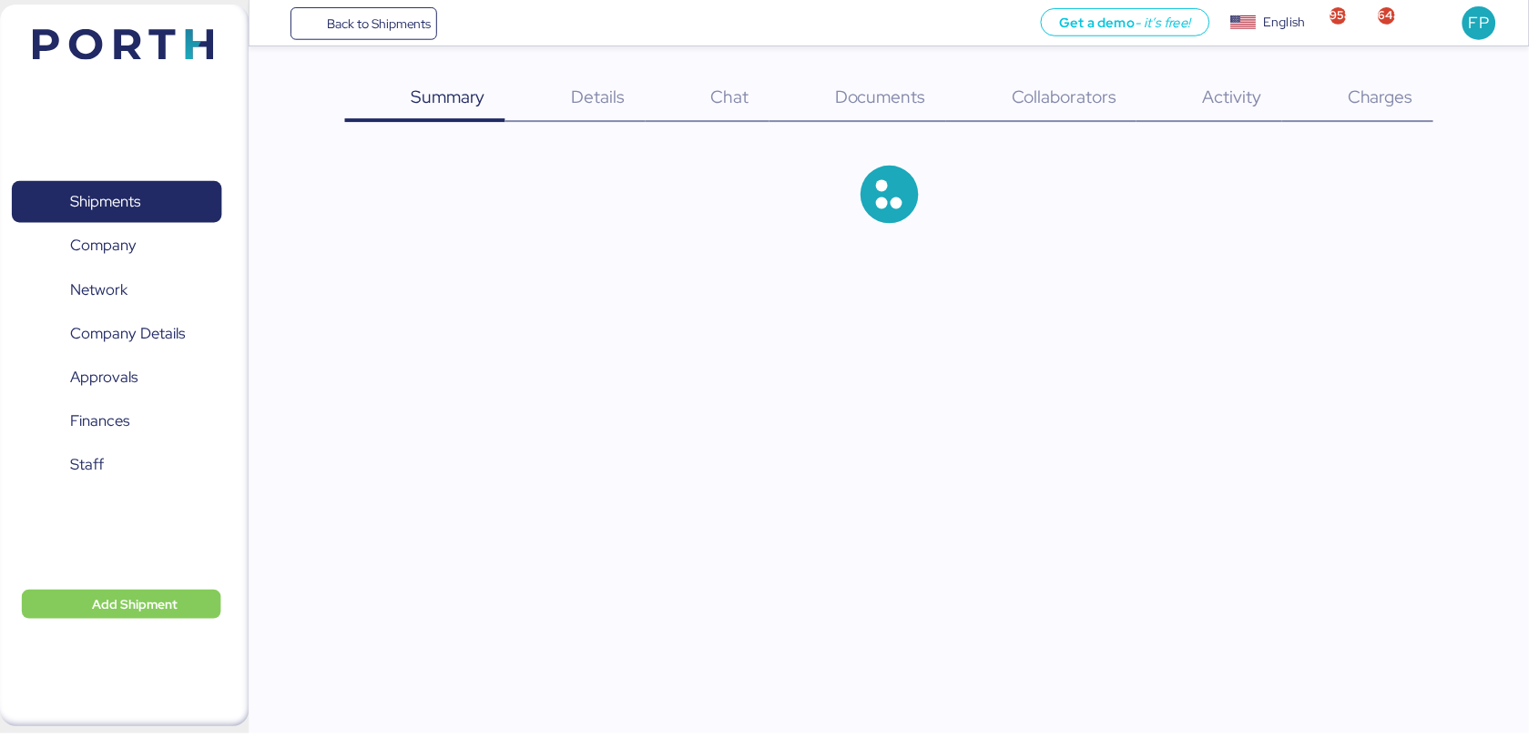
click at [1396, 99] on span "Charges" at bounding box center [1389, 98] width 66 height 24
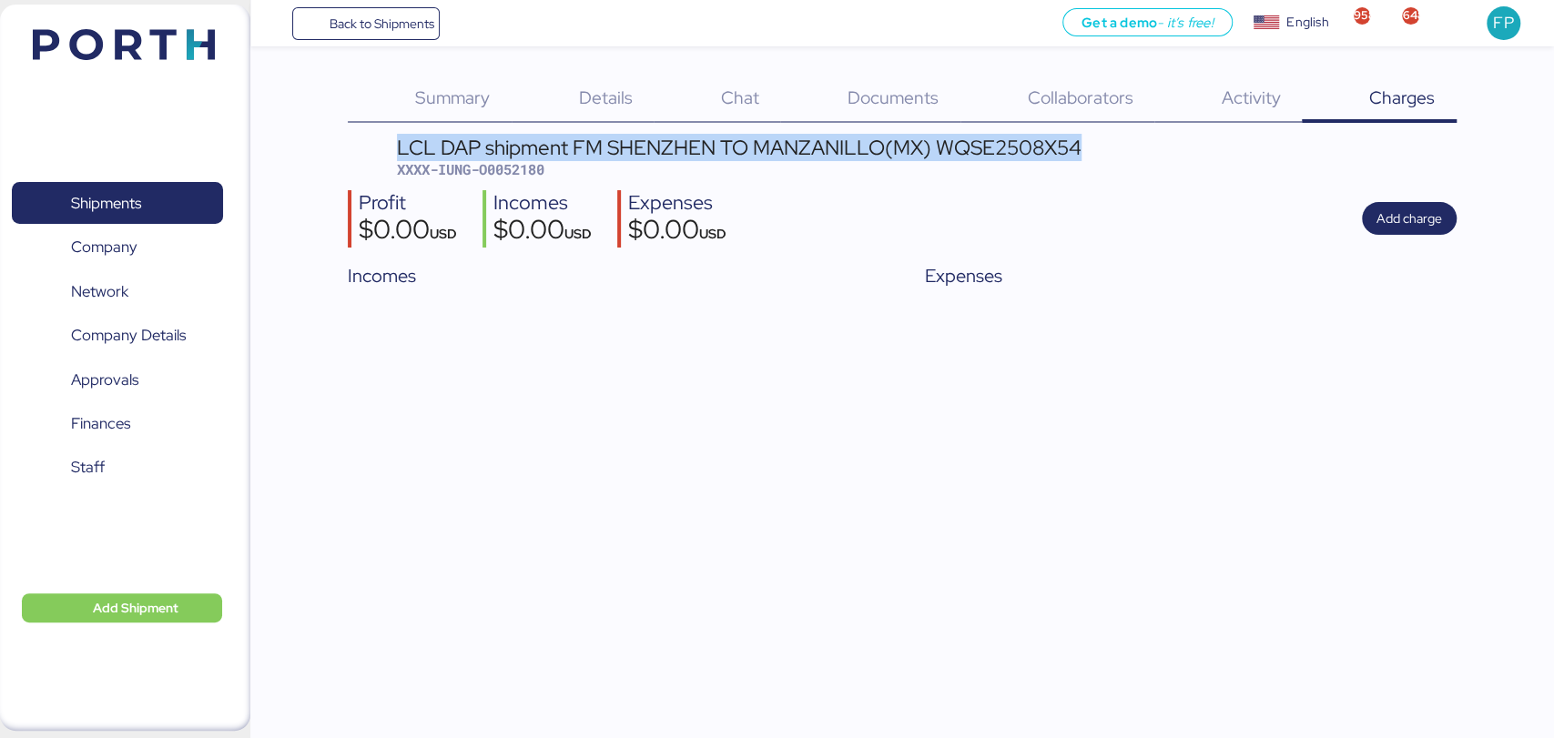
drag, startPoint x: 379, startPoint y: 140, endPoint x: 1095, endPoint y: 134, distance: 716.7
click at [1095, 134] on div "Summary 0 Details 0 Chat 0 Documents 0 Collaborators 0 Activity 0 Charges 0 LCL…" at bounding box center [902, 186] width 1108 height 220
copy div "LCL DAP shipment FM SHENZHEN TO MANZANILLO(MX) WQSE2508X54"
